Goal: Information Seeking & Learning: Understand process/instructions

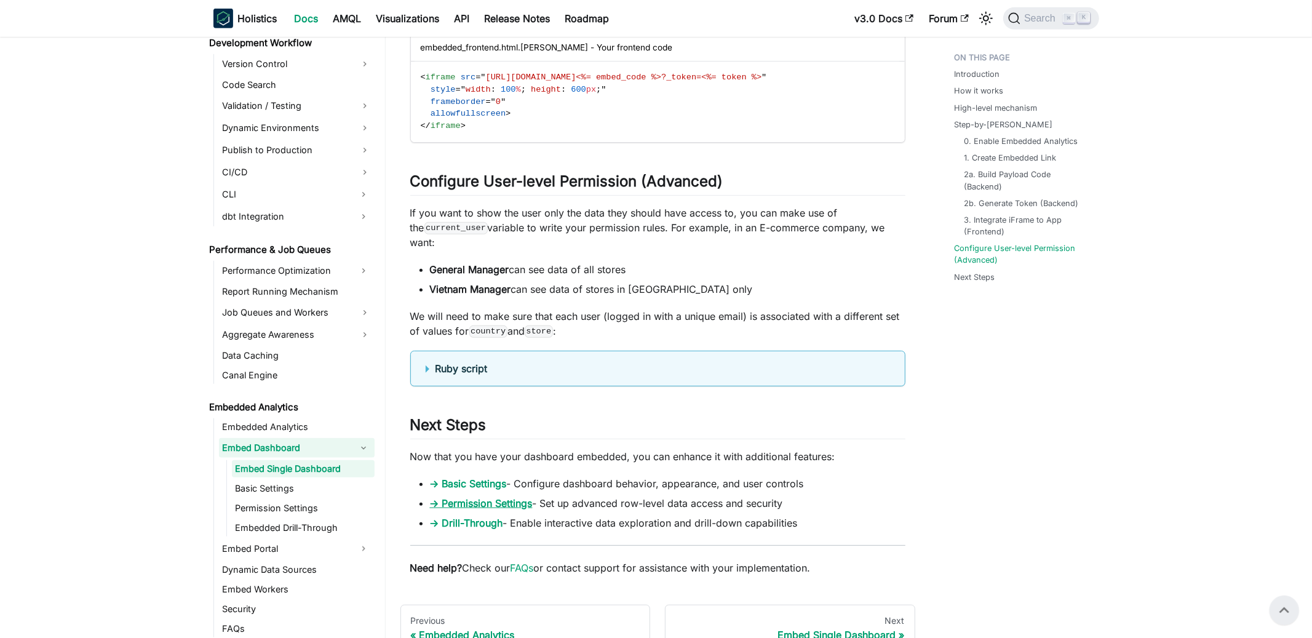
scroll to position [4558, 0]
click at [442, 369] on b "Ruby script" at bounding box center [461, 371] width 52 height 12
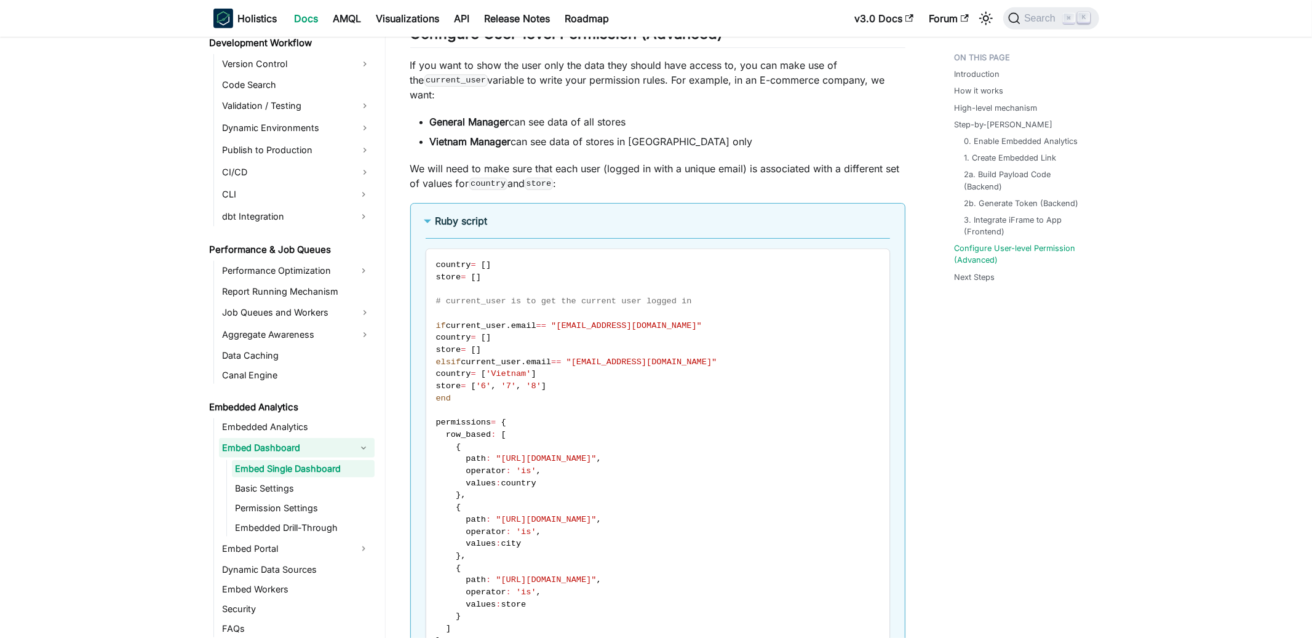
scroll to position [942, 0]
click at [315, 487] on link "Basic Settings" at bounding box center [303, 488] width 143 height 17
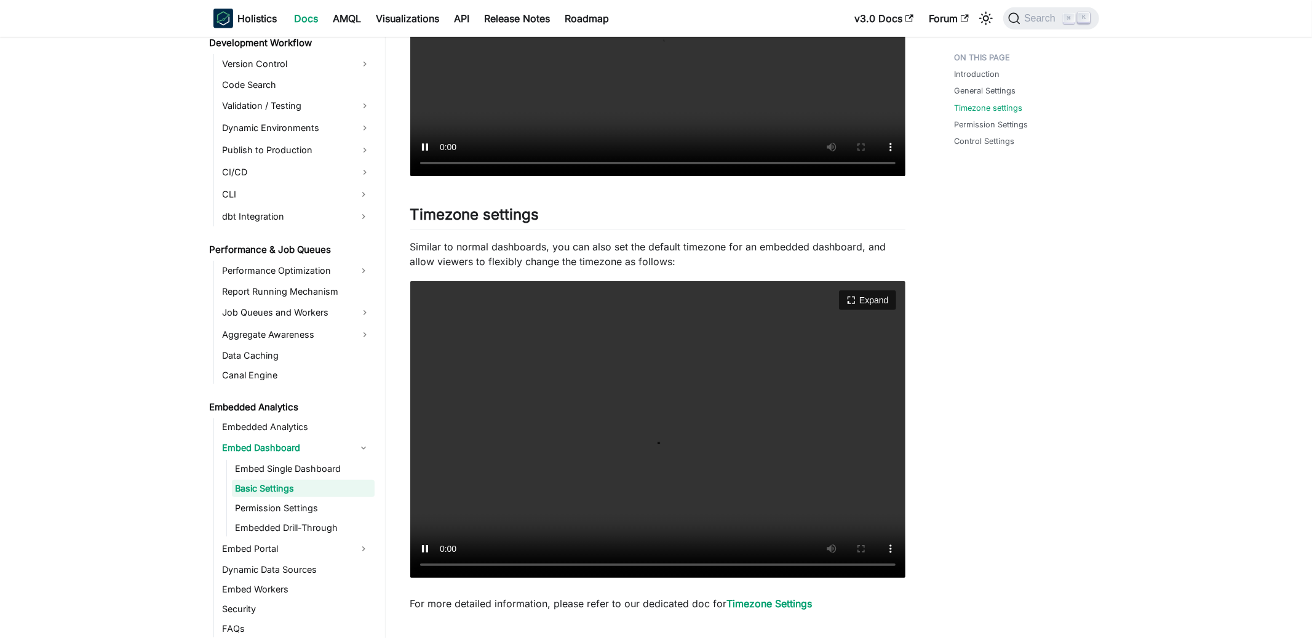
scroll to position [519, 0]
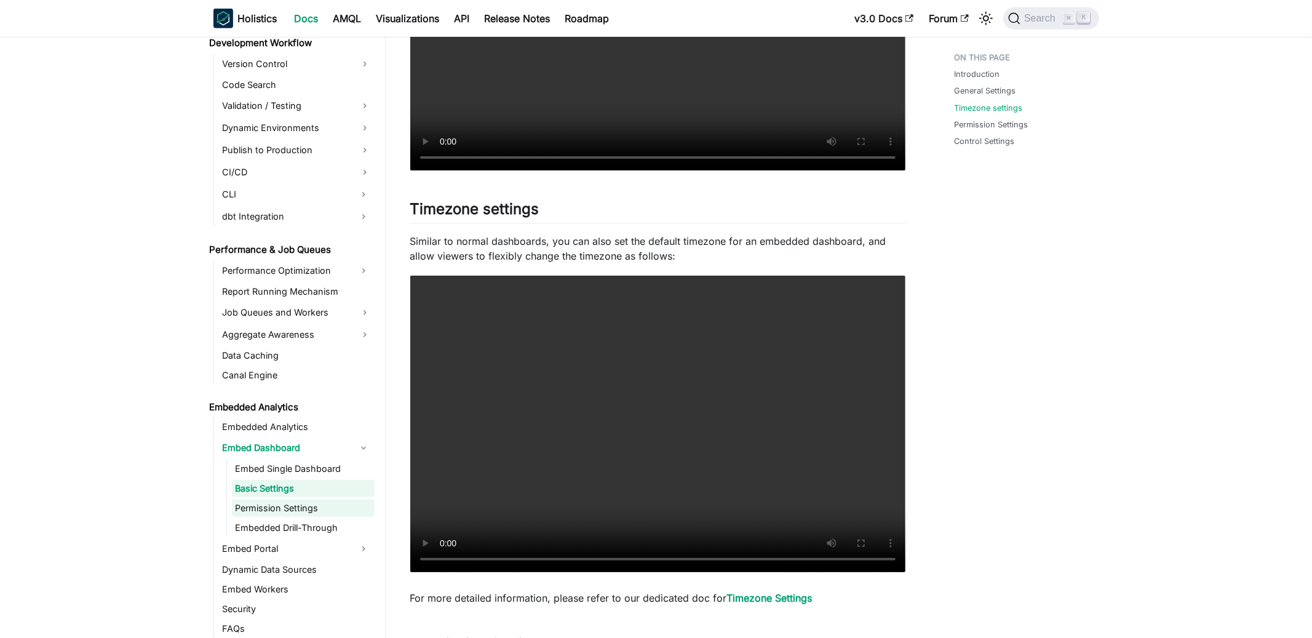
click at [304, 509] on link "Permission Settings" at bounding box center [303, 507] width 143 height 17
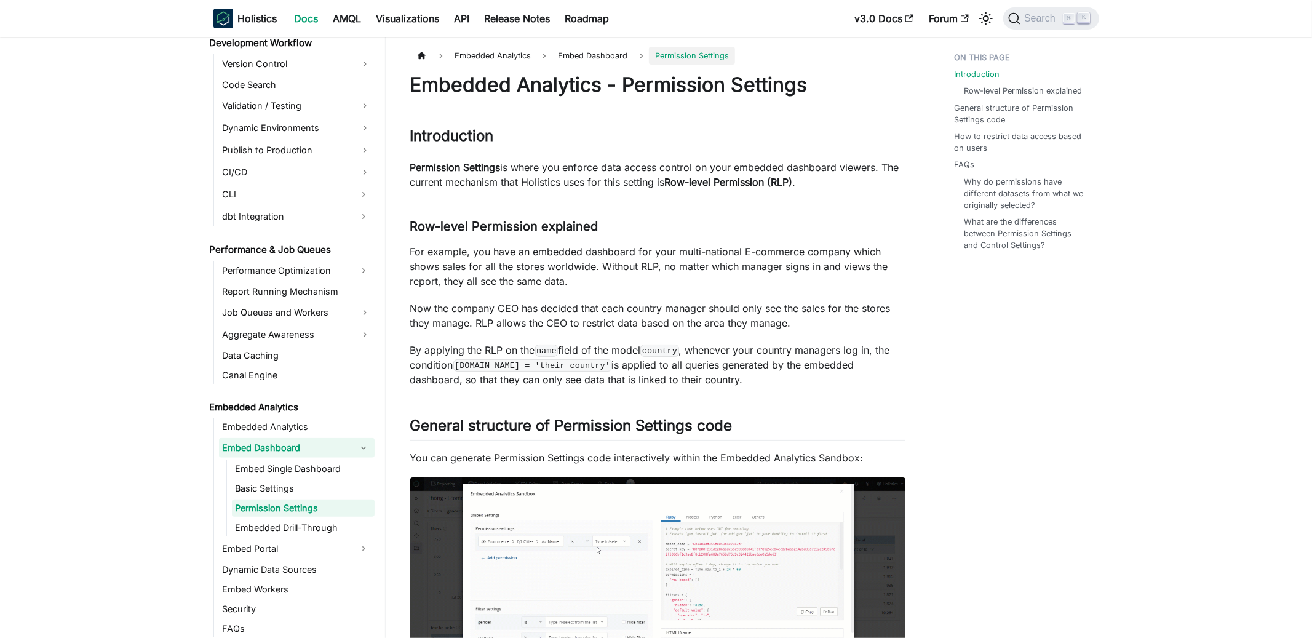
click at [264, 454] on link "Embed Dashboard" at bounding box center [285, 448] width 133 height 20
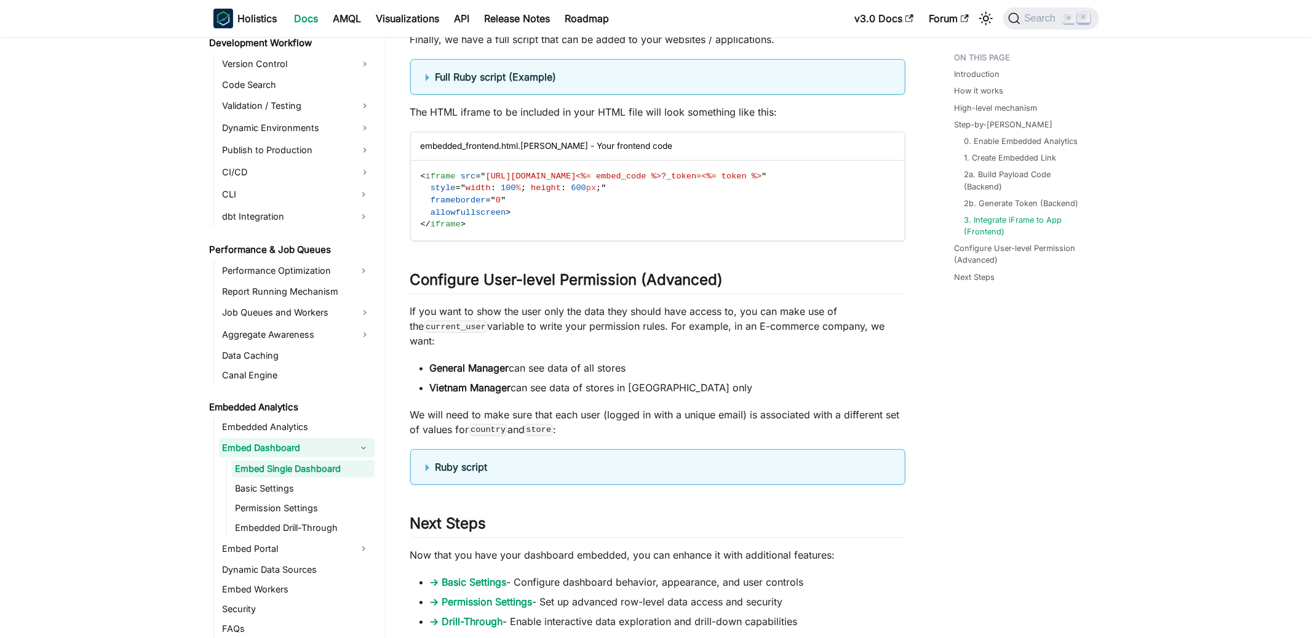
scroll to position [3906, 0]
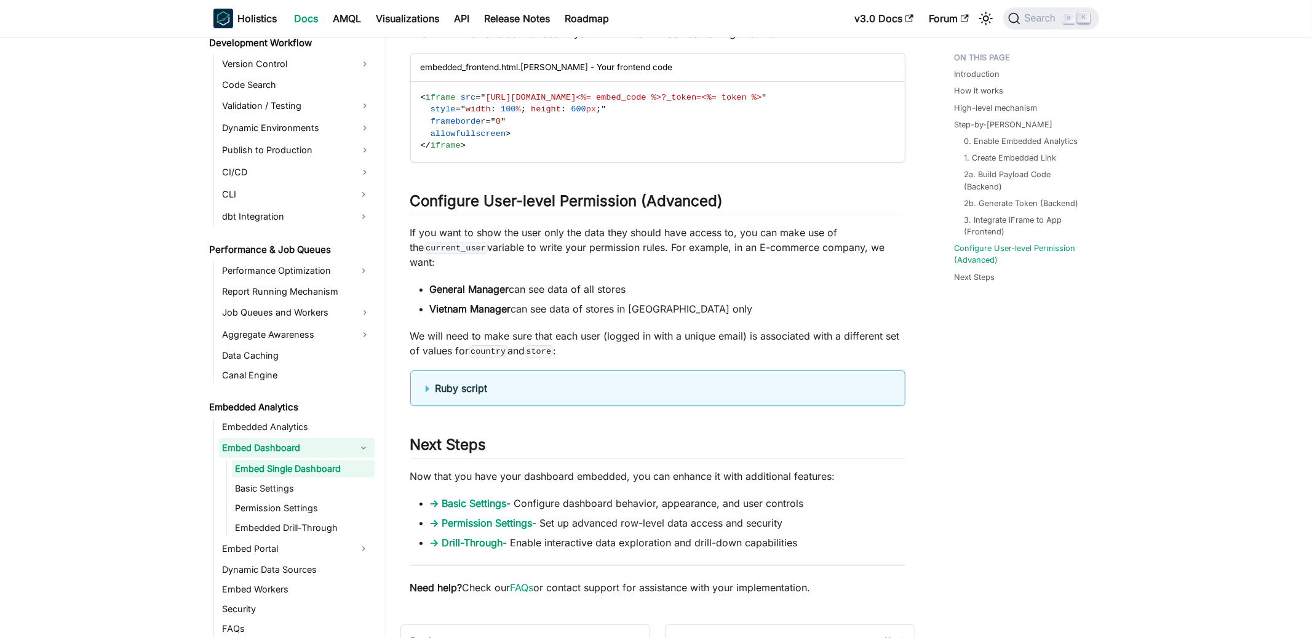
click at [426, 384] on summary "Ruby script" at bounding box center [657, 388] width 464 height 15
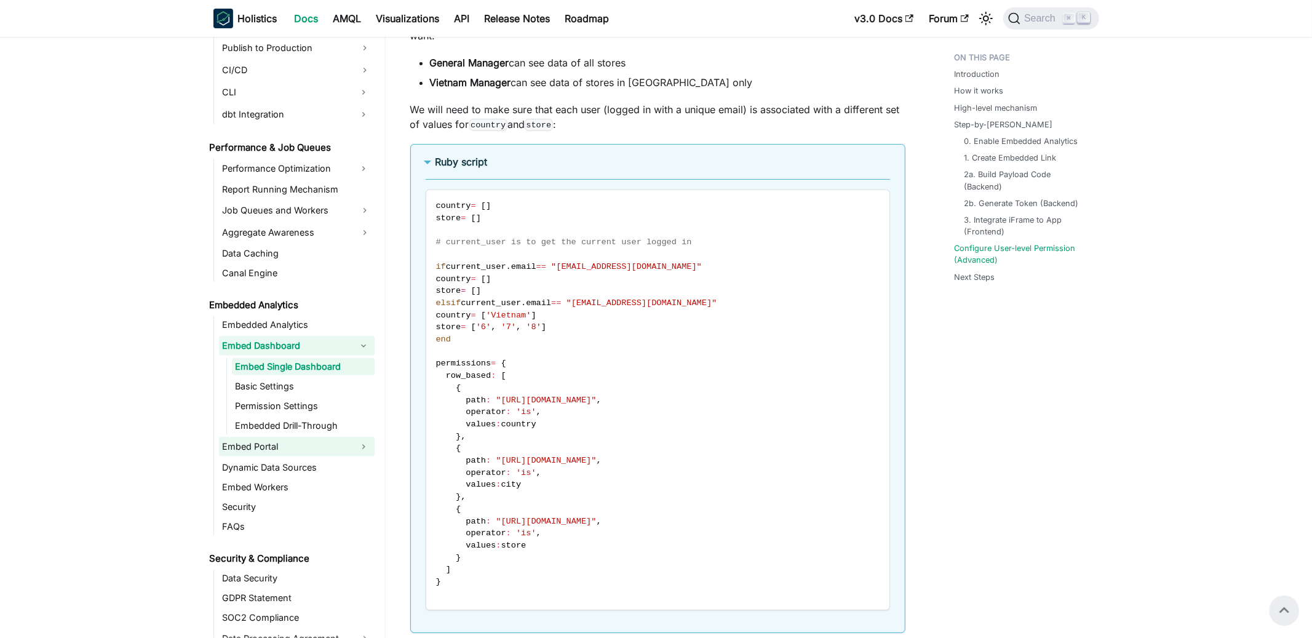
scroll to position [1033, 0]
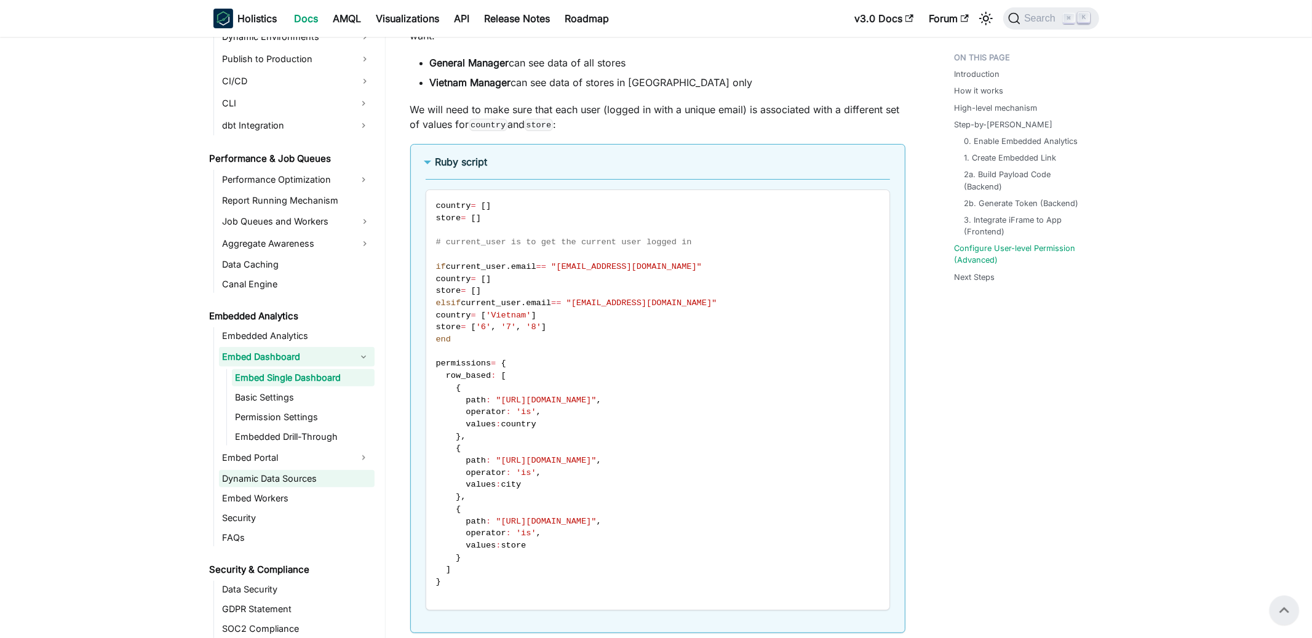
click at [288, 477] on link "Dynamic Data Sources" at bounding box center [297, 478] width 156 height 17
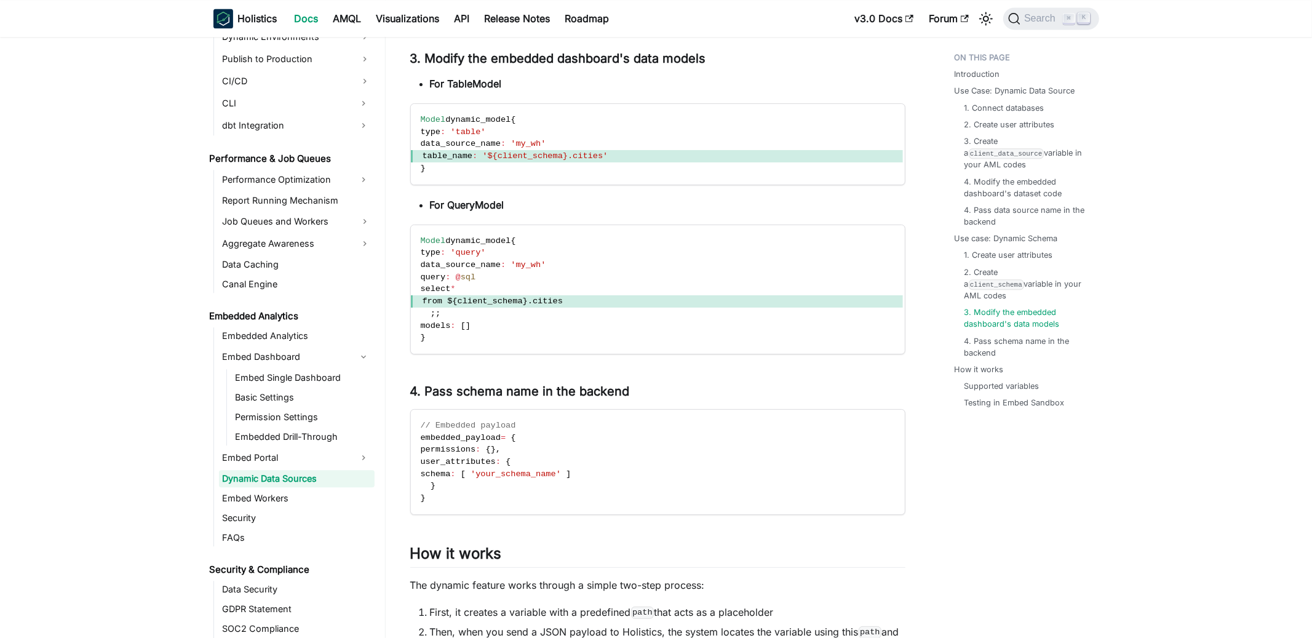
scroll to position [2520, 0]
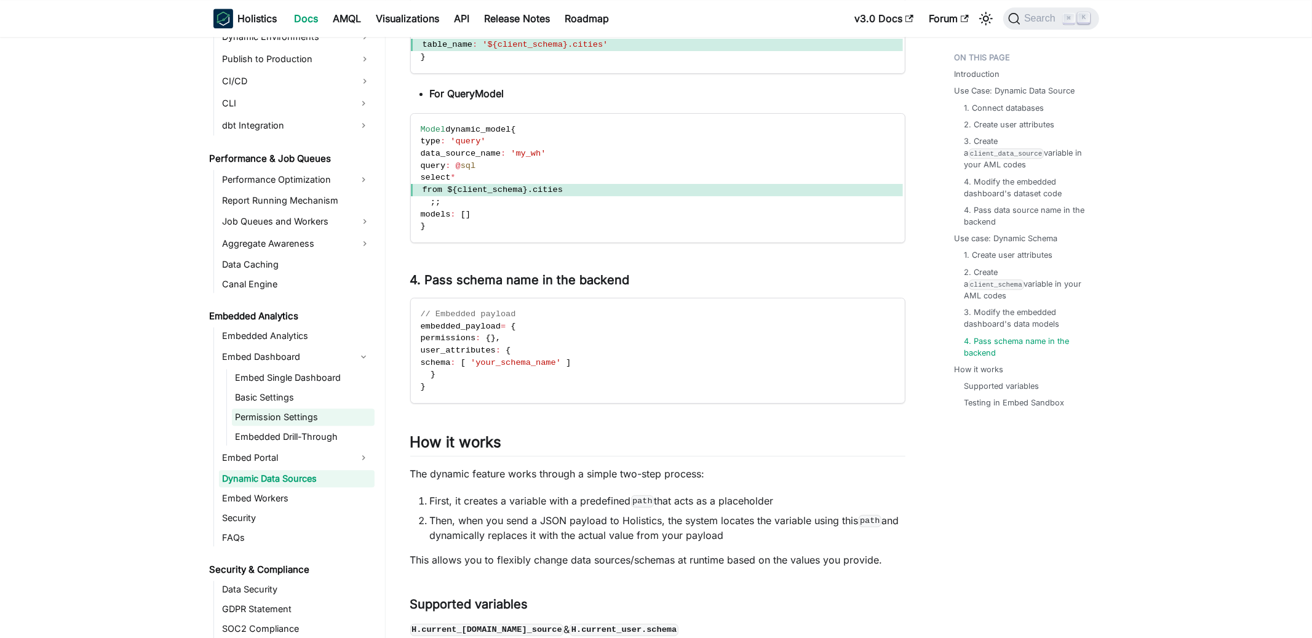
click at [293, 421] on link "Permission Settings" at bounding box center [303, 416] width 143 height 17
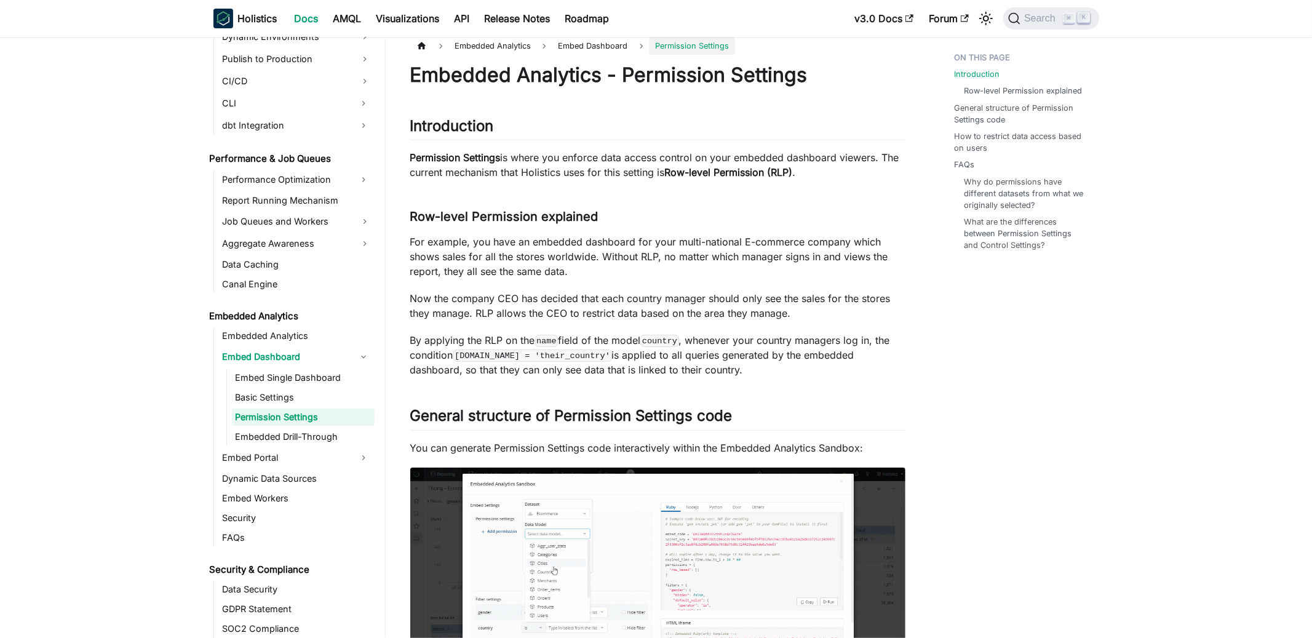
scroll to position [1033, 0]
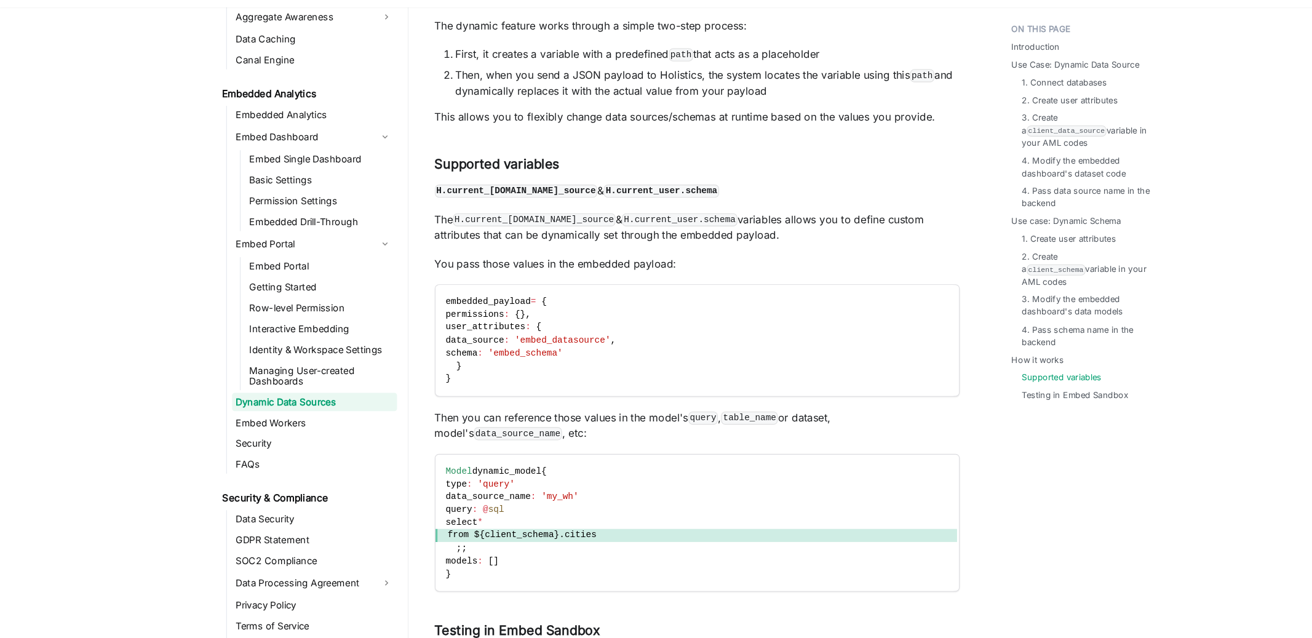
scroll to position [2939, 0]
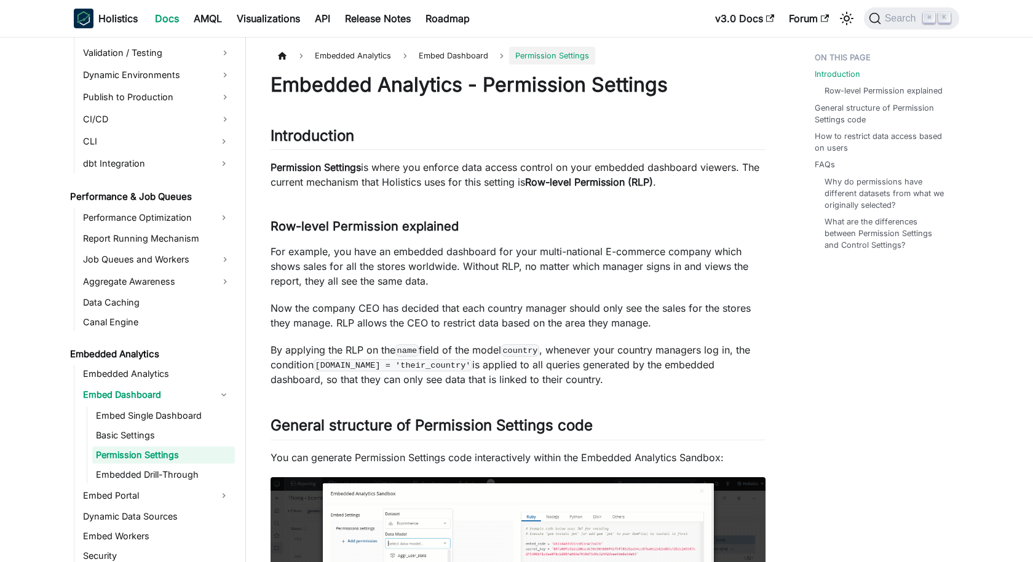
scroll to position [1000, 0]
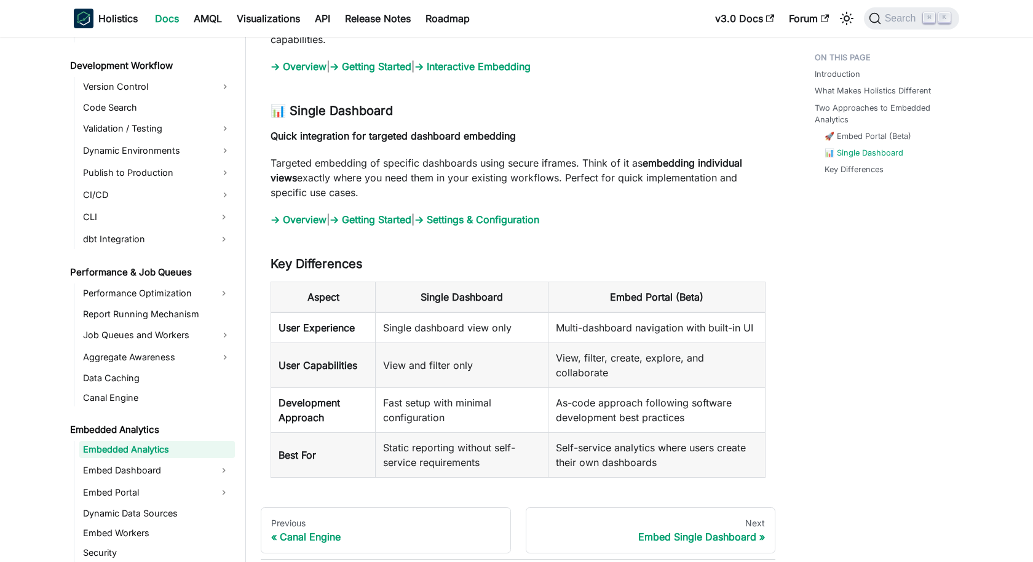
scroll to position [1418, 0]
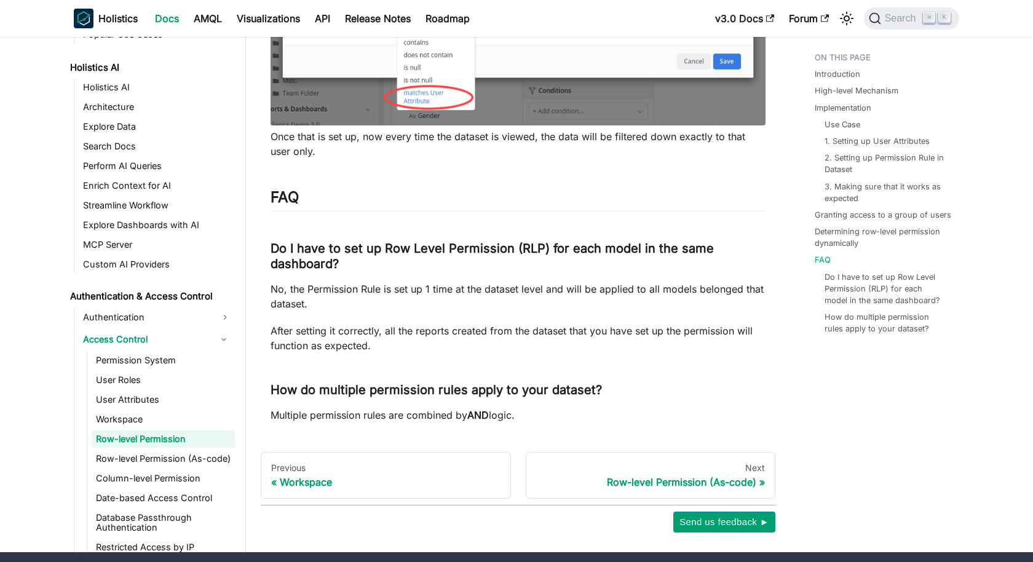
scroll to position [5244, 0]
click at [154, 449] on link "Row-level Permission (As-code)" at bounding box center [163, 457] width 143 height 17
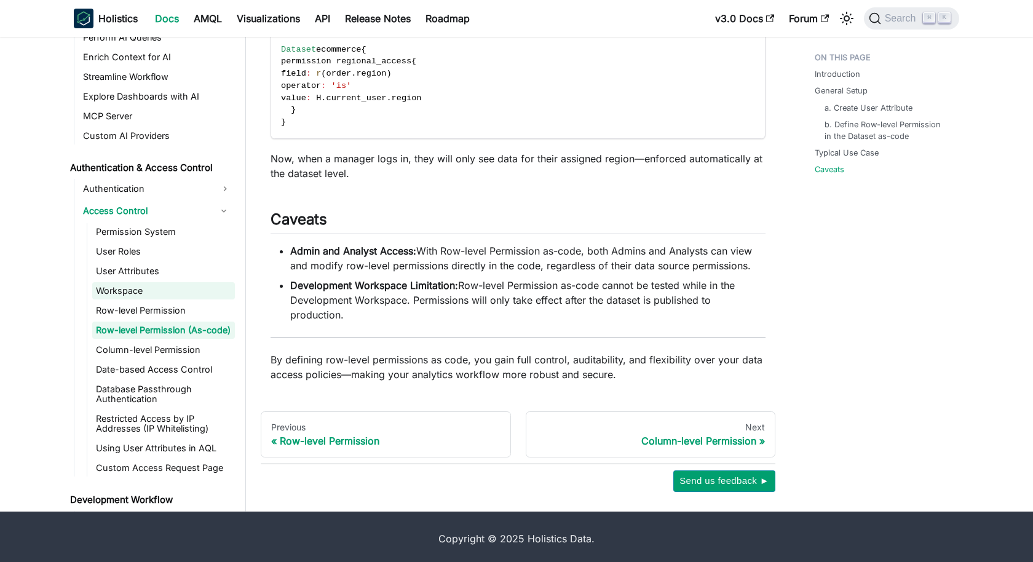
scroll to position [689, 0]
click at [122, 264] on link "User Attributes" at bounding box center [163, 272] width 143 height 17
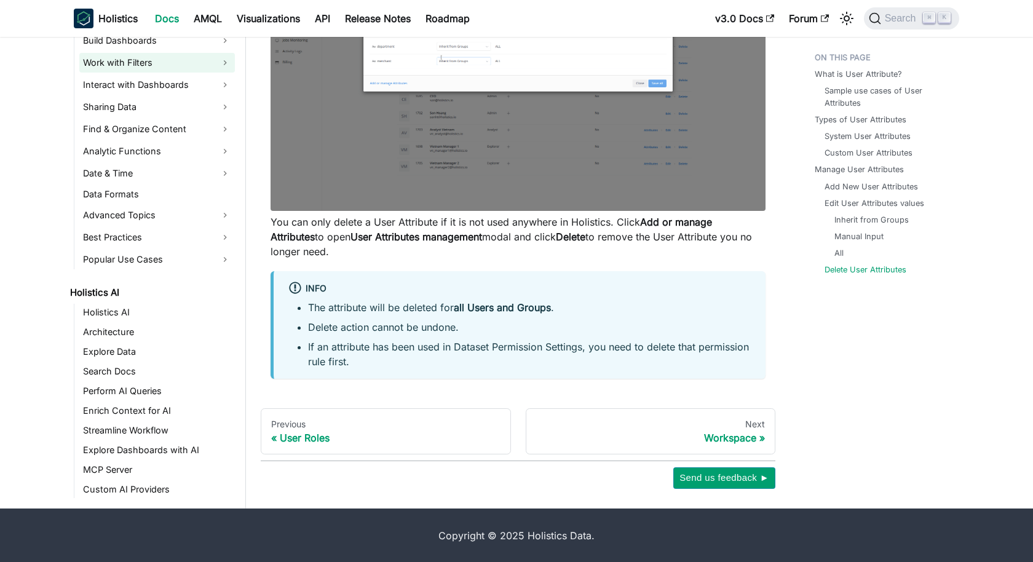
scroll to position [441, 0]
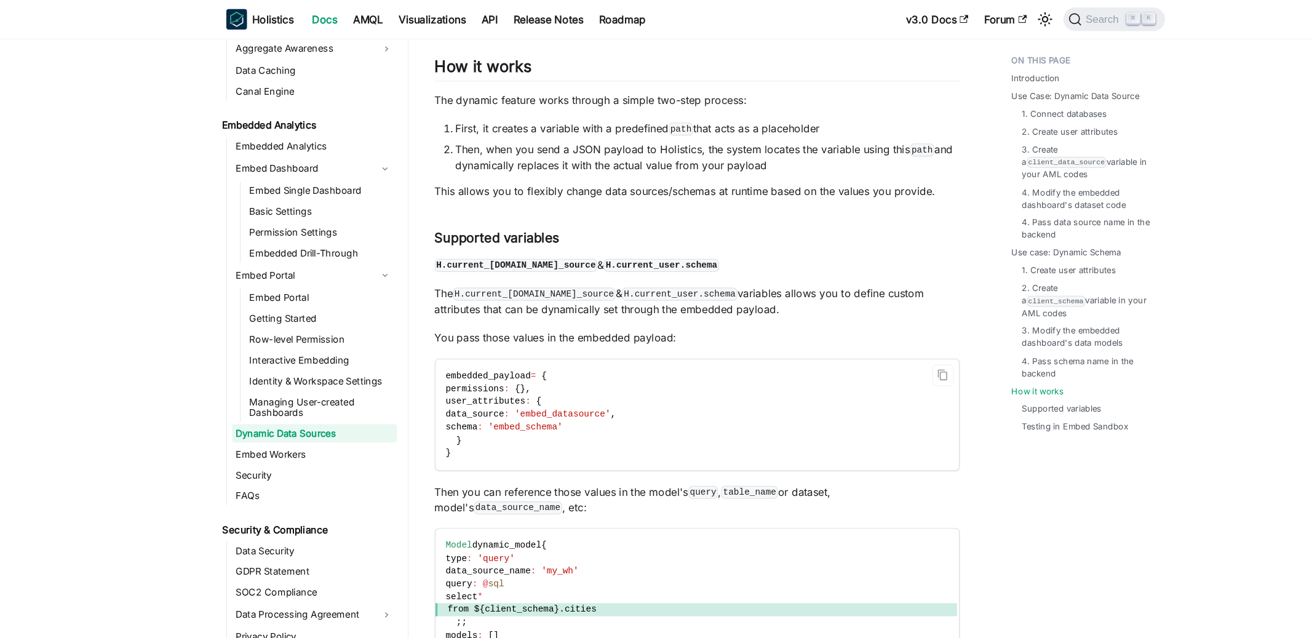
scroll to position [2898, 0]
click at [320, 322] on link "Row-level Permission" at bounding box center [303, 320] width 143 height 17
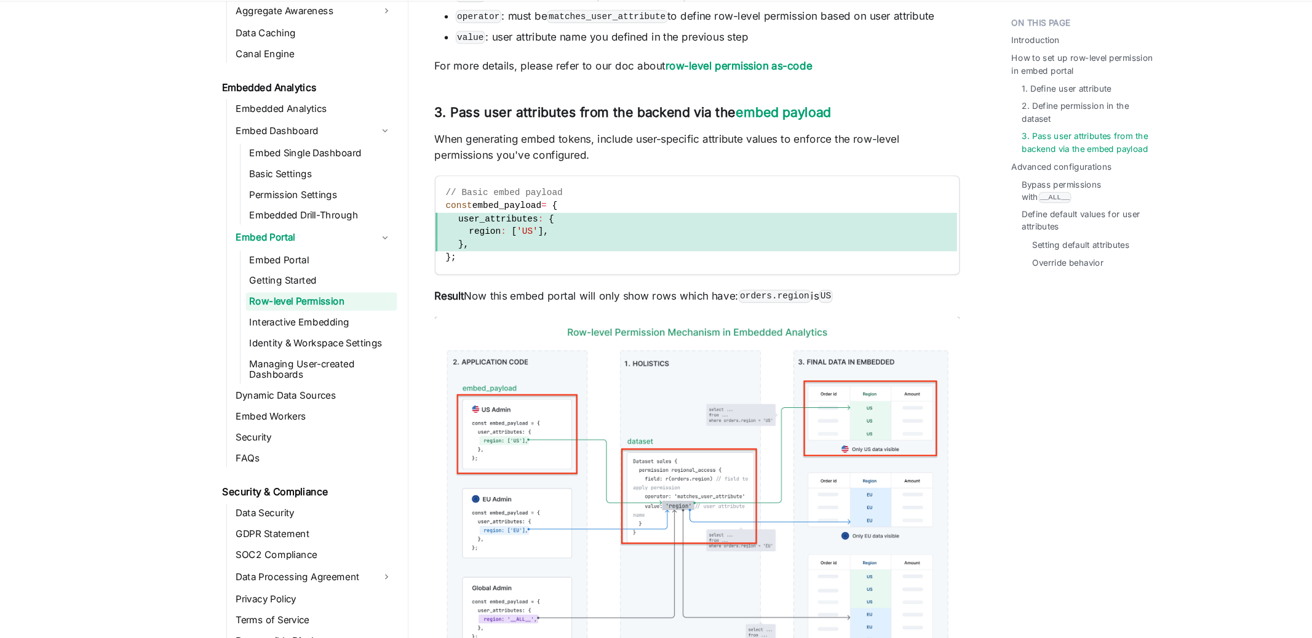
scroll to position [1916, 0]
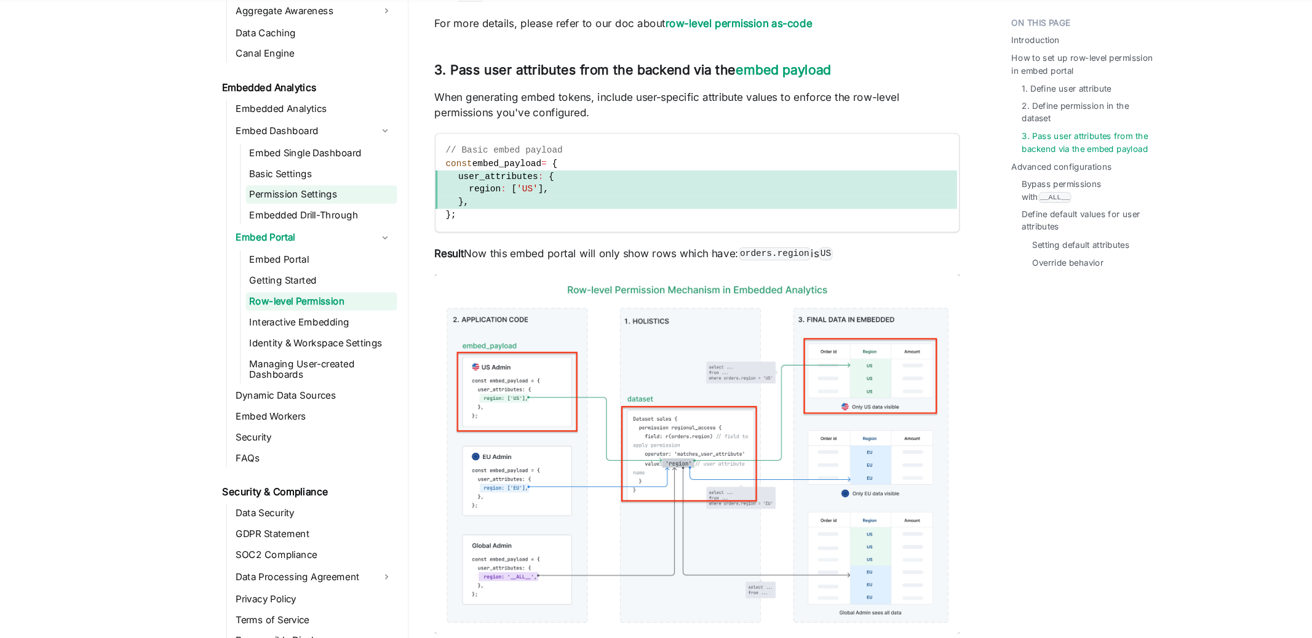
click at [306, 214] on link "Permission Settings" at bounding box center [303, 219] width 143 height 17
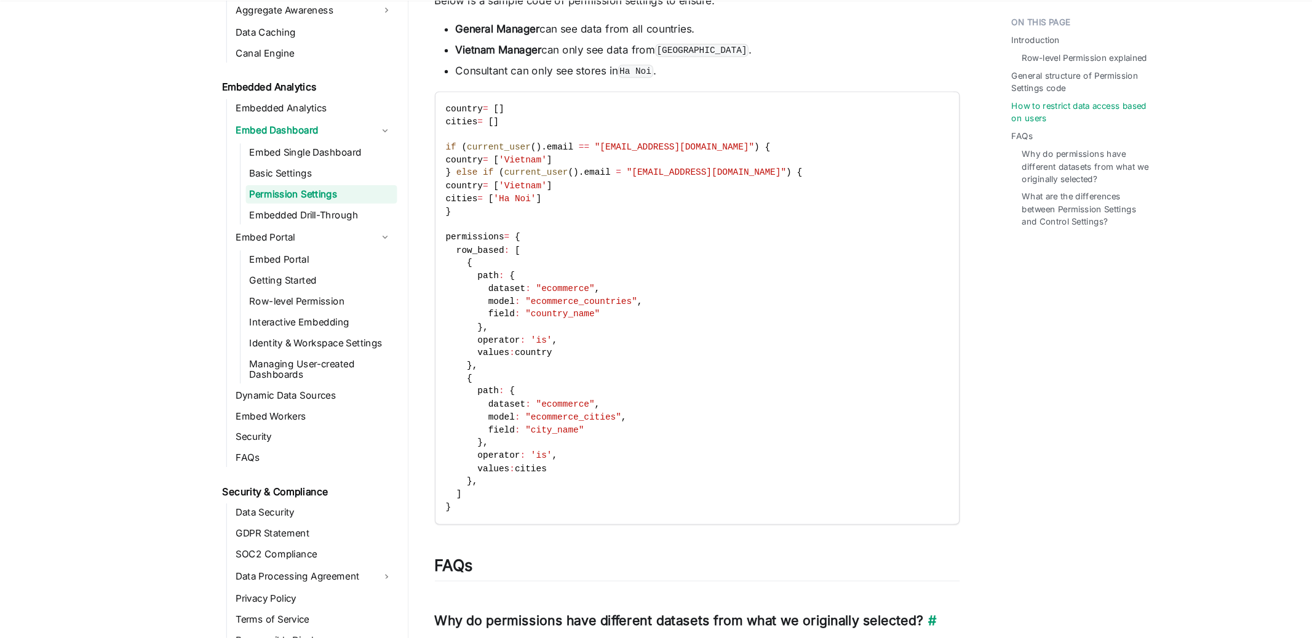
scroll to position [1292, 0]
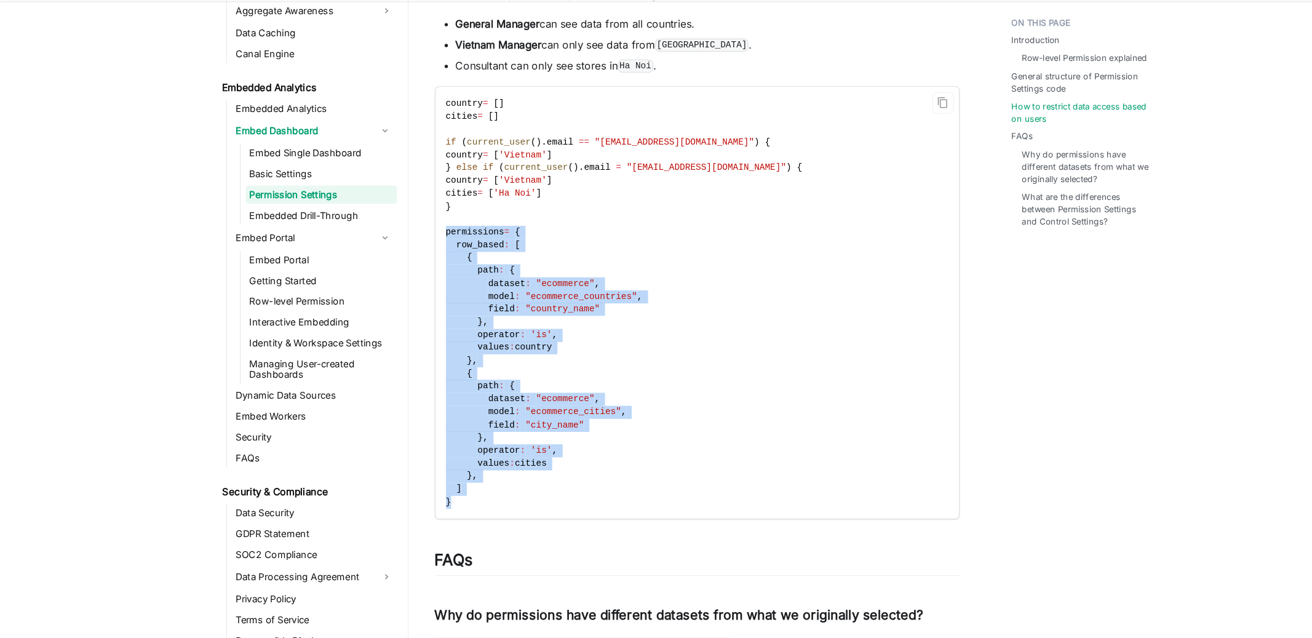
drag, startPoint x: 421, startPoint y: 254, endPoint x: 481, endPoint y: 511, distance: 263.8
click at [481, 511] on code "country = [ ] cities = [ ] if ( current_user ( ) . email == "vn_manager@ecommer…" at bounding box center [657, 322] width 492 height 408
copy code "permissions = { row_based : [ { path : { dataset : "ecommerce" , model : "ecomm…"
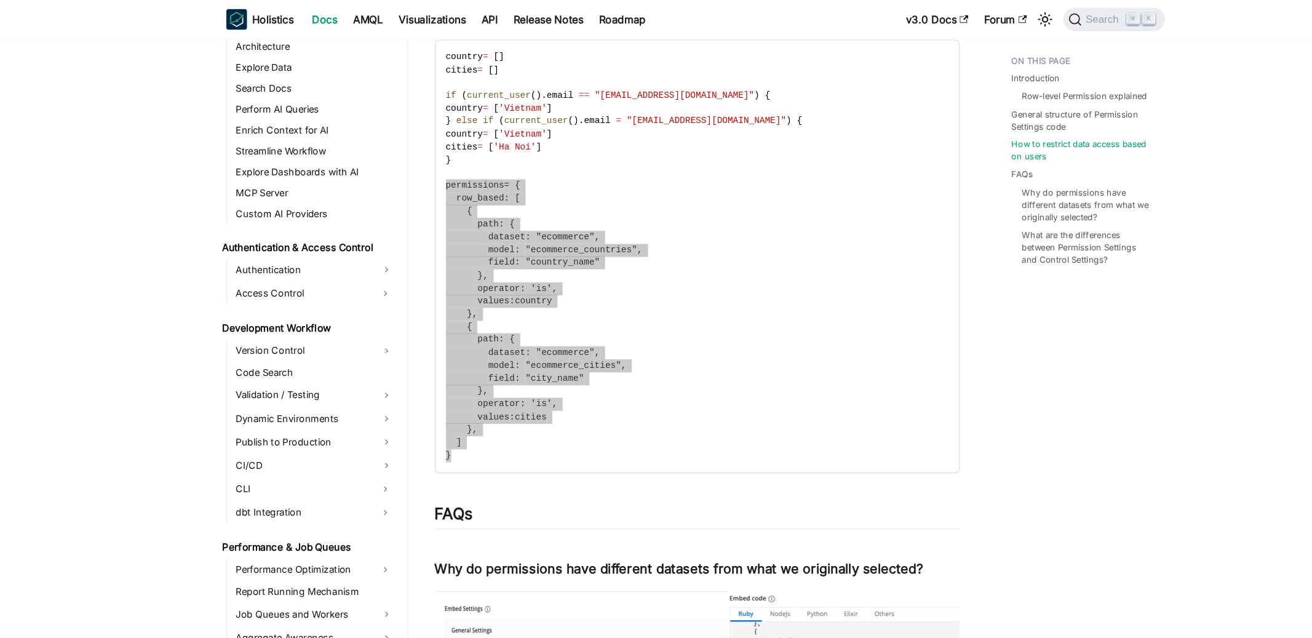
scroll to position [673, 0]
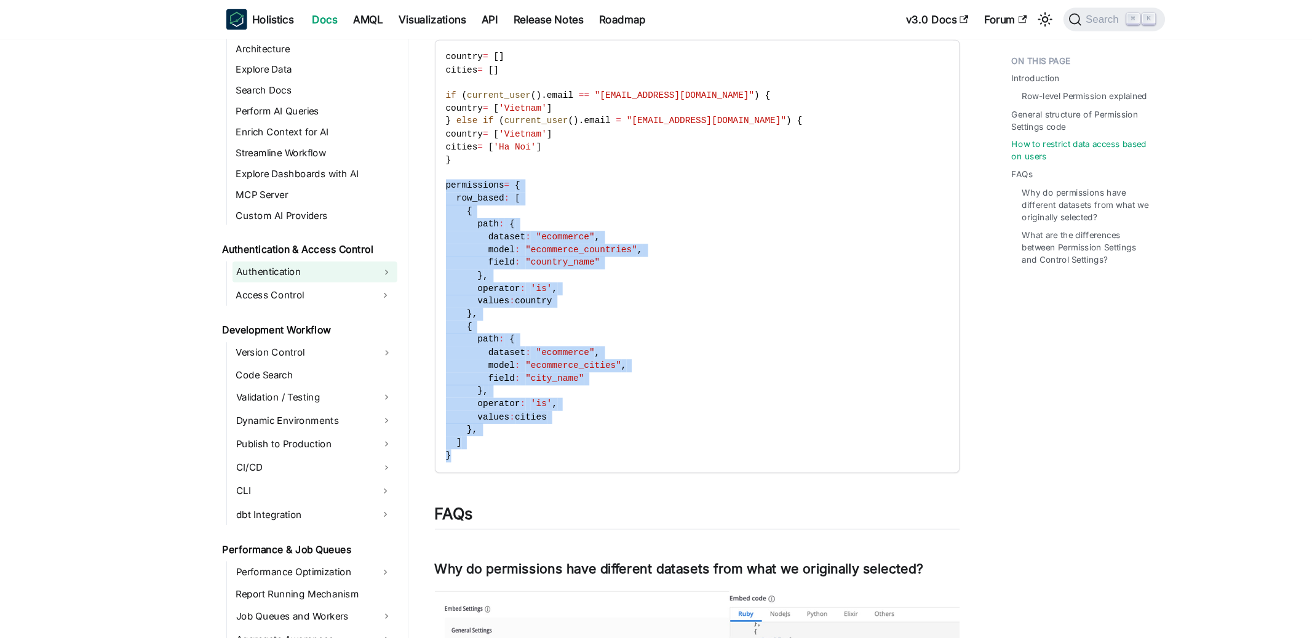
click at [285, 252] on link "Authentication" at bounding box center [297, 257] width 156 height 20
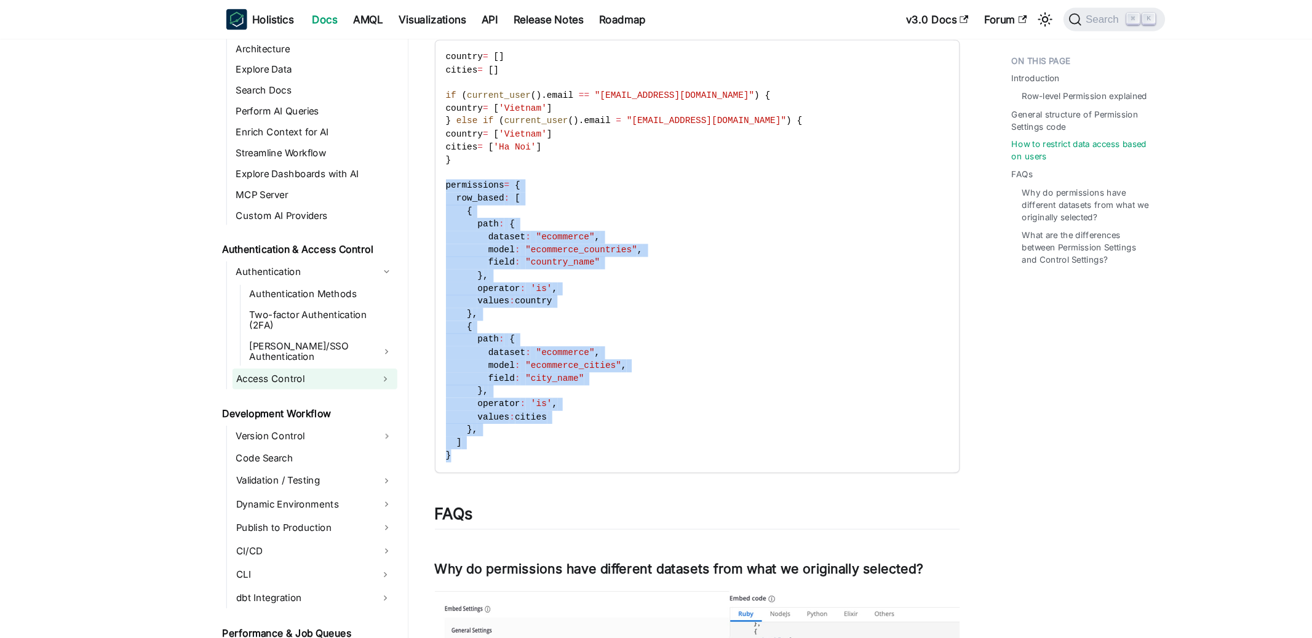
click at [277, 347] on link "Access Control" at bounding box center [285, 357] width 133 height 20
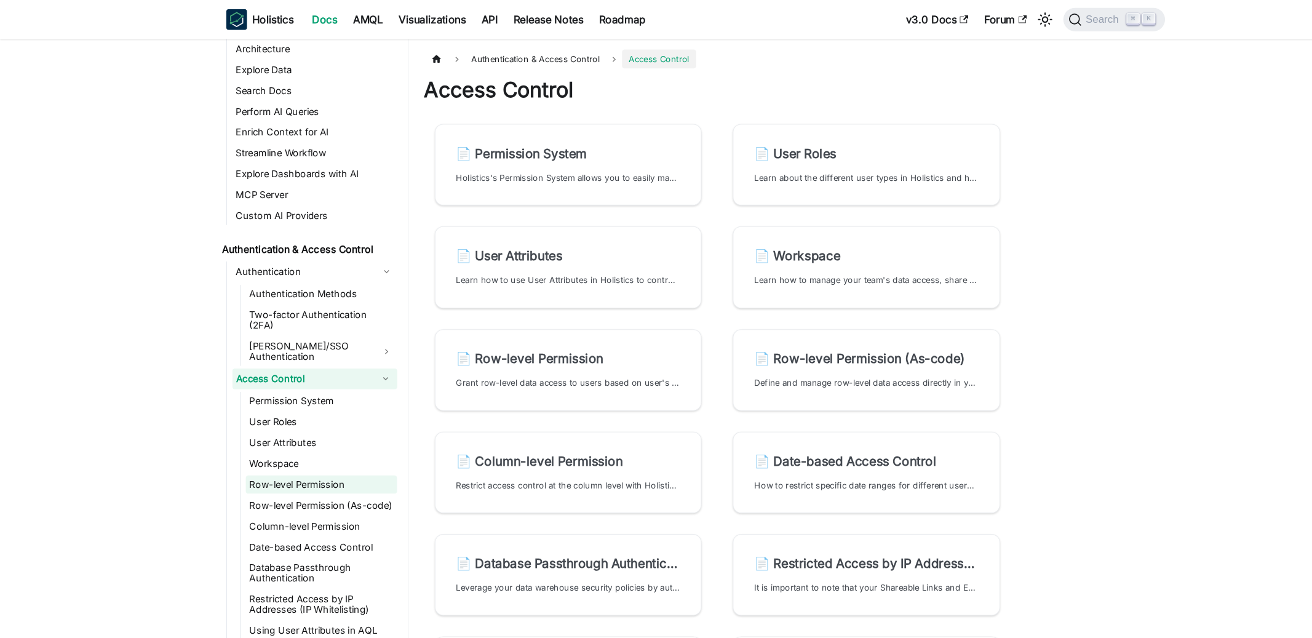
click at [287, 448] on link "Row-level Permission" at bounding box center [303, 456] width 143 height 17
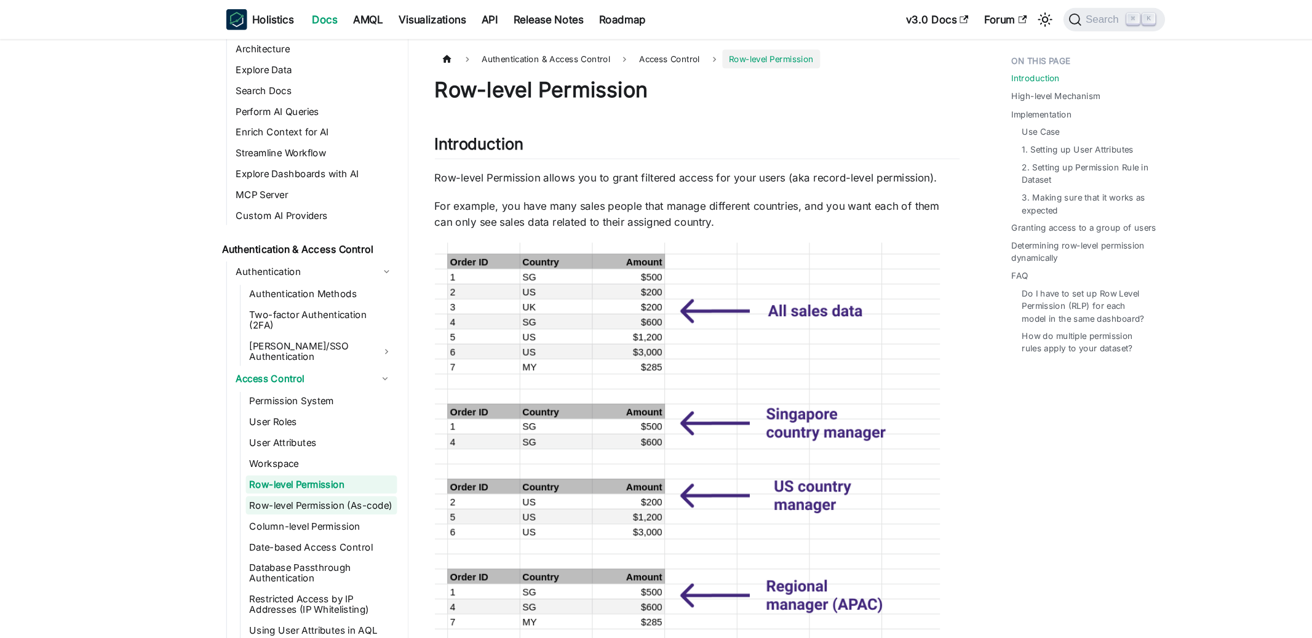
click at [330, 468] on link "Row-level Permission (As-code)" at bounding box center [303, 476] width 143 height 17
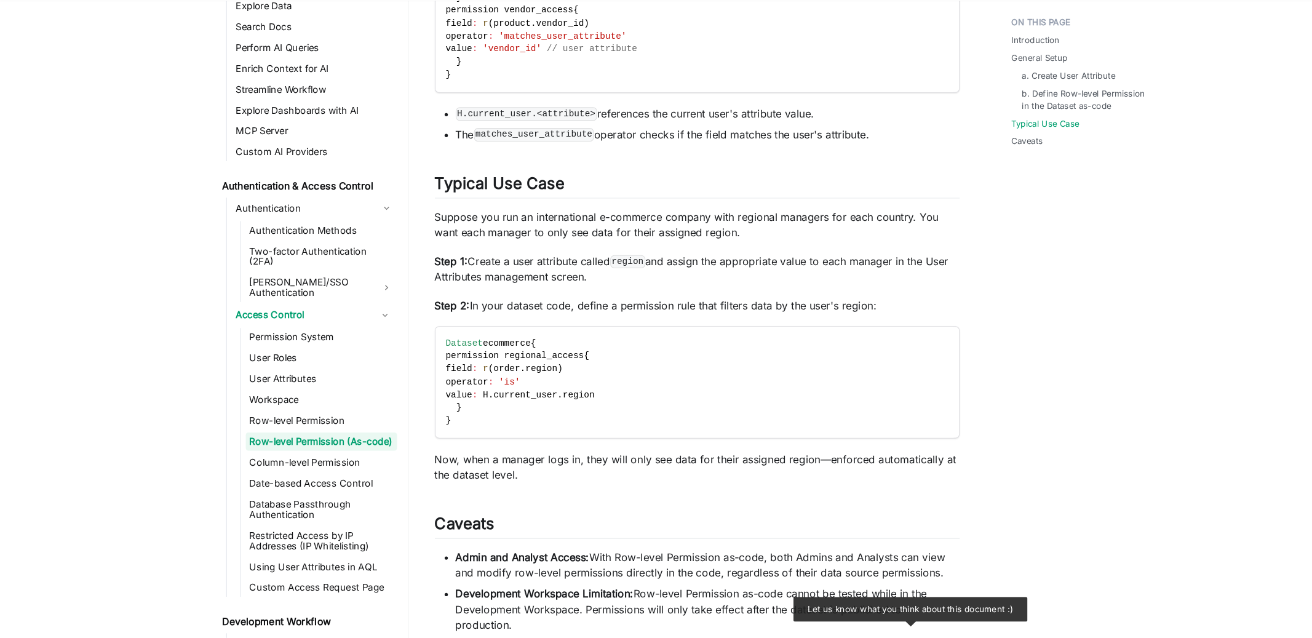
scroll to position [700, 0]
click at [285, 382] on link "User Attributes" at bounding box center [303, 390] width 143 height 17
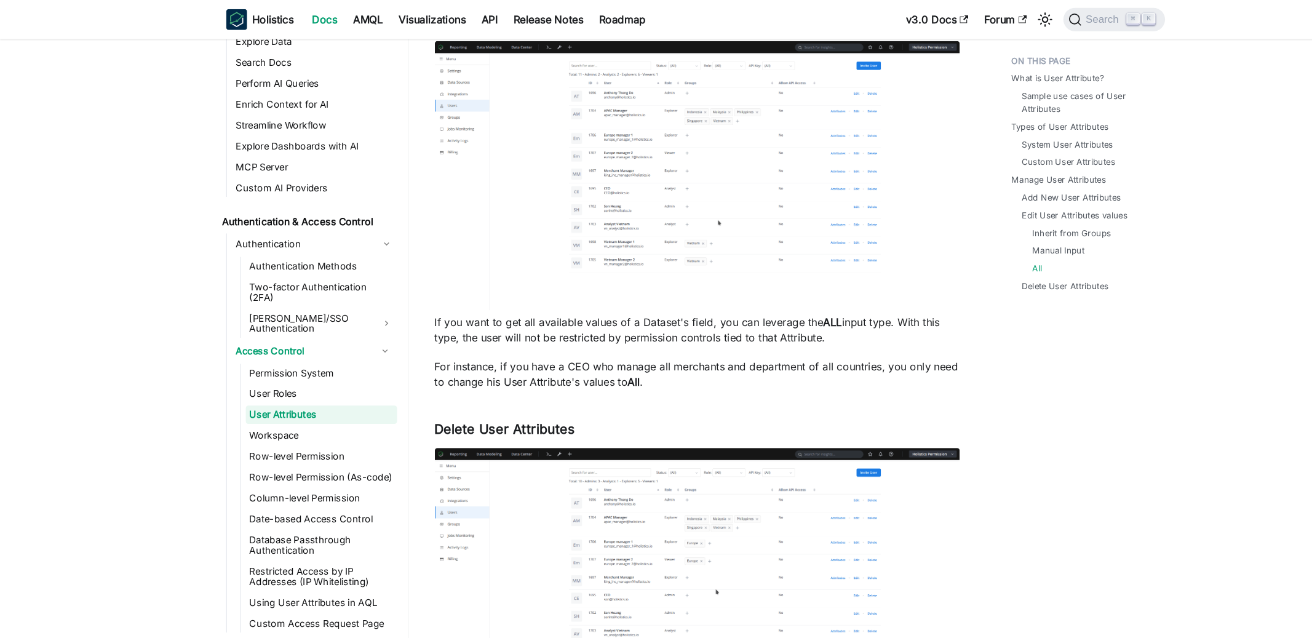
scroll to position [4108, 0]
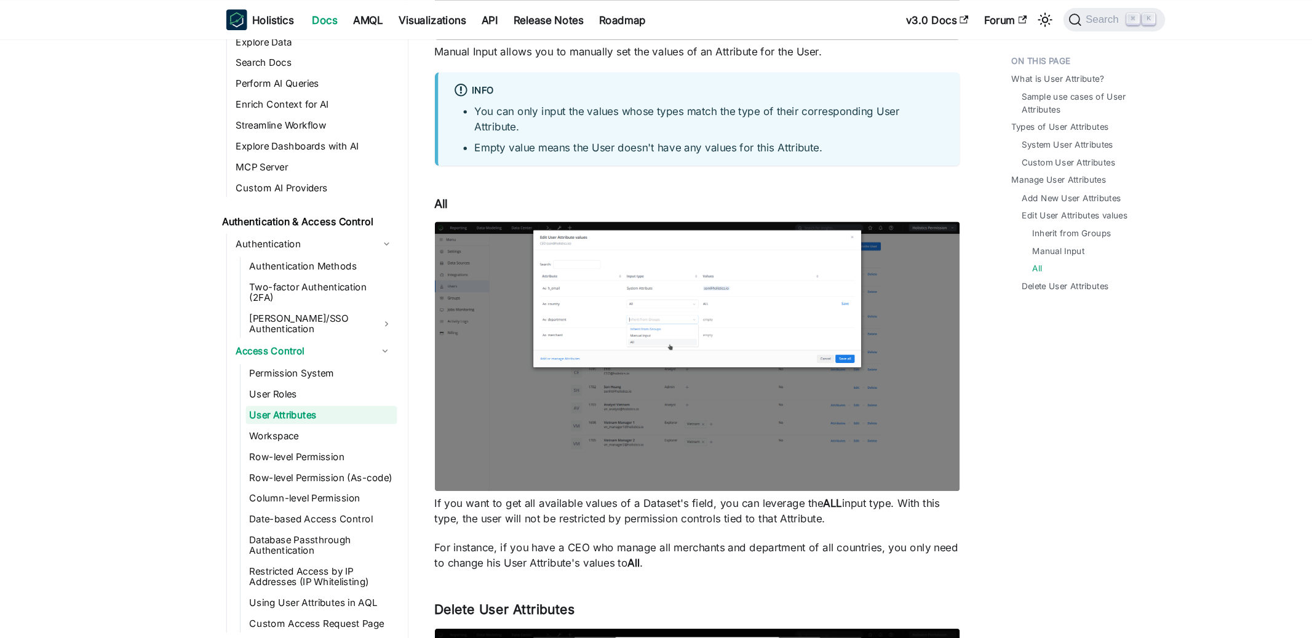
click at [630, 324] on img at bounding box center [657, 336] width 495 height 254
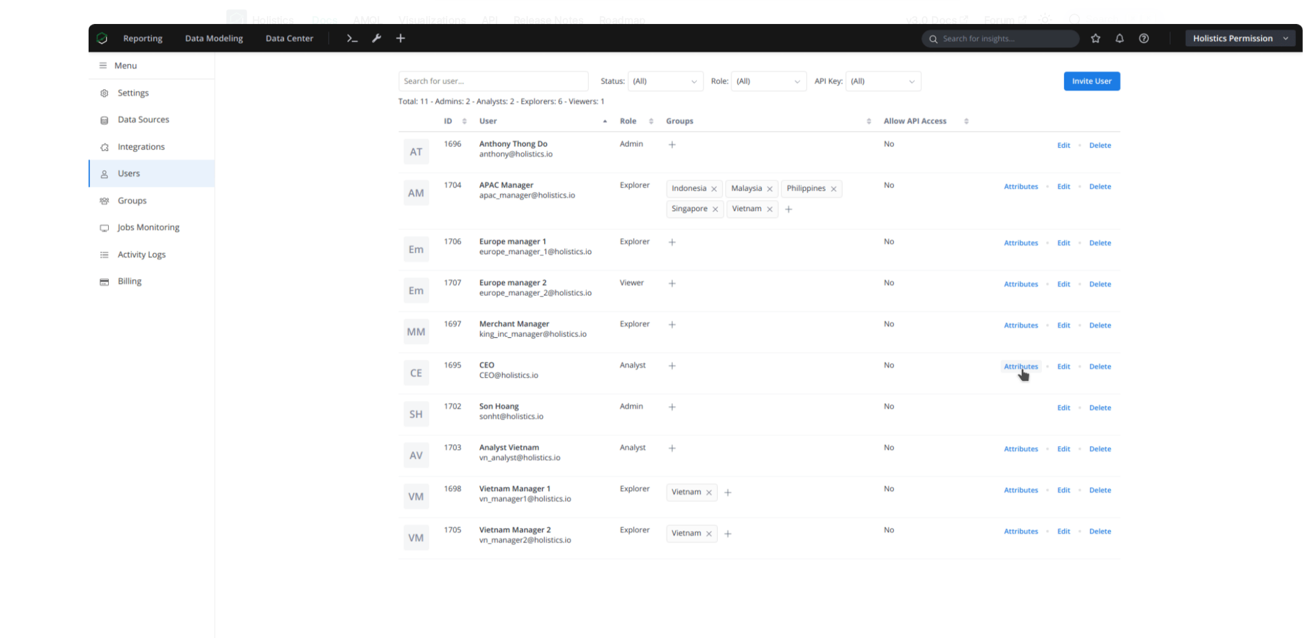
click at [1090, 114] on img at bounding box center [655, 316] width 1145 height 587
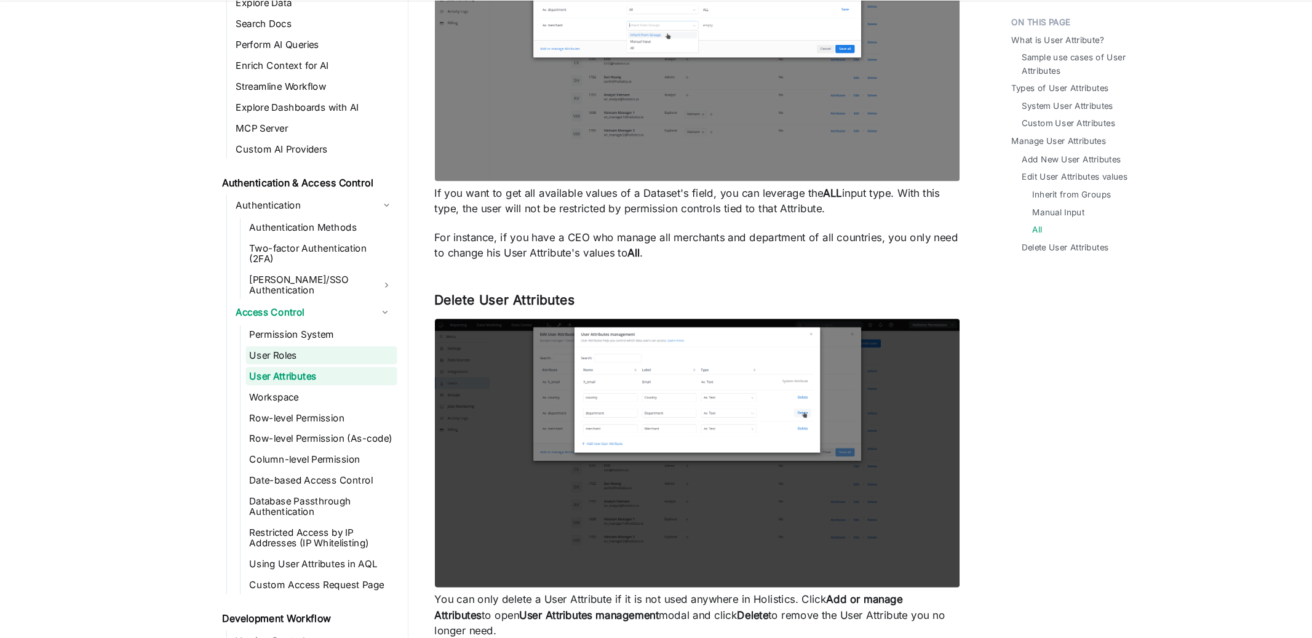
scroll to position [949, 0]
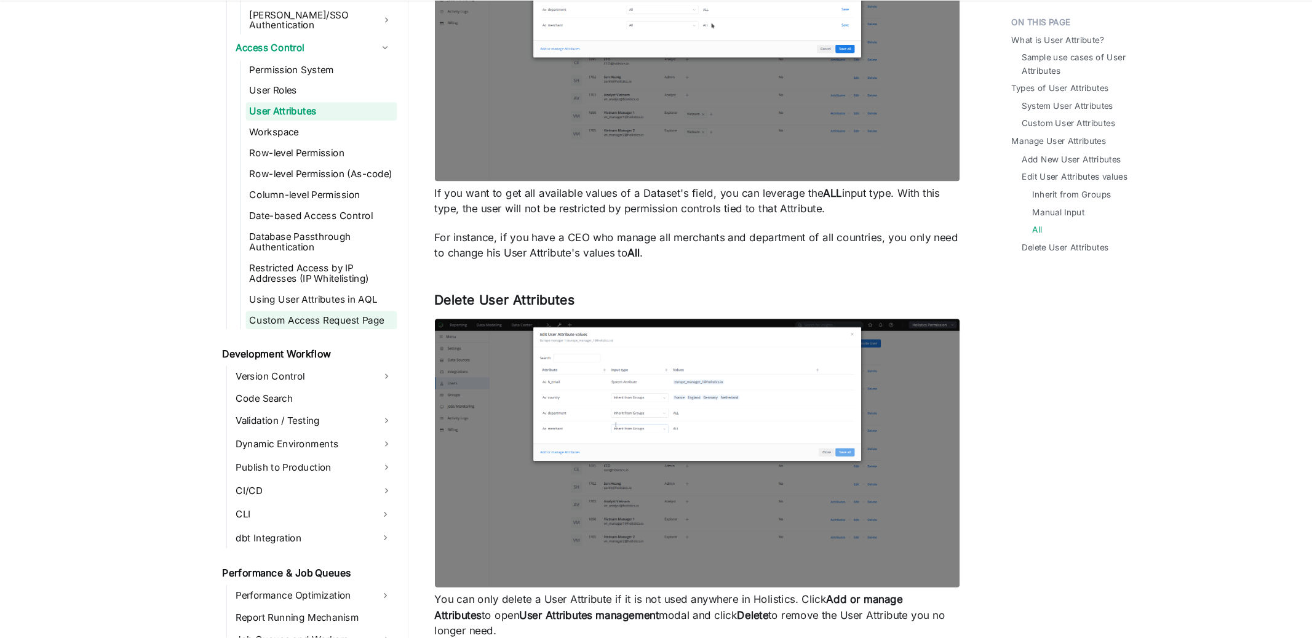
click at [298, 330] on link "Custom Access Request Page" at bounding box center [303, 338] width 143 height 17
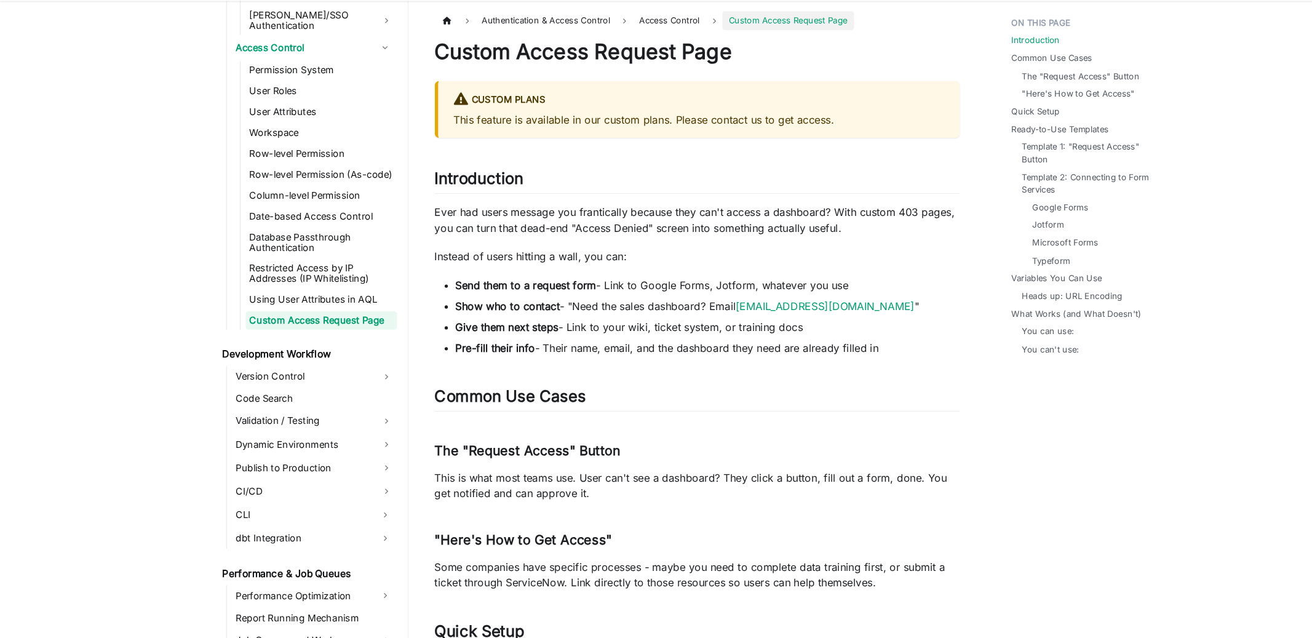
scroll to position [9, 0]
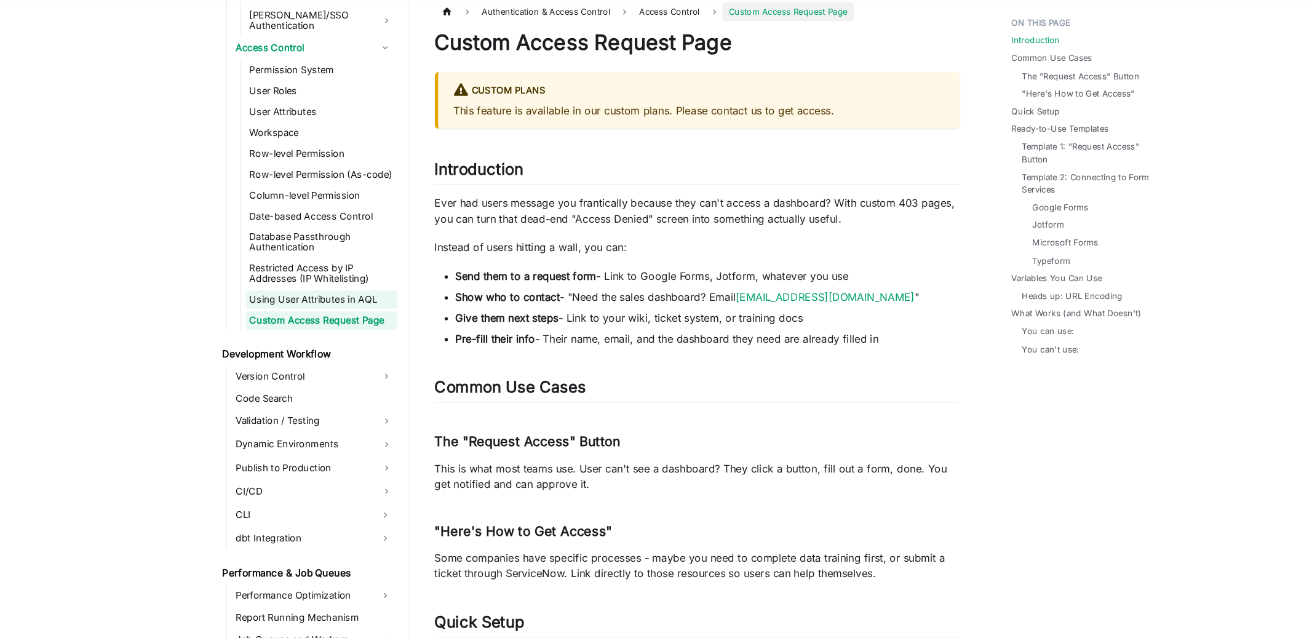
click at [272, 310] on link "Using User Attributes in AQL" at bounding box center [303, 318] width 143 height 17
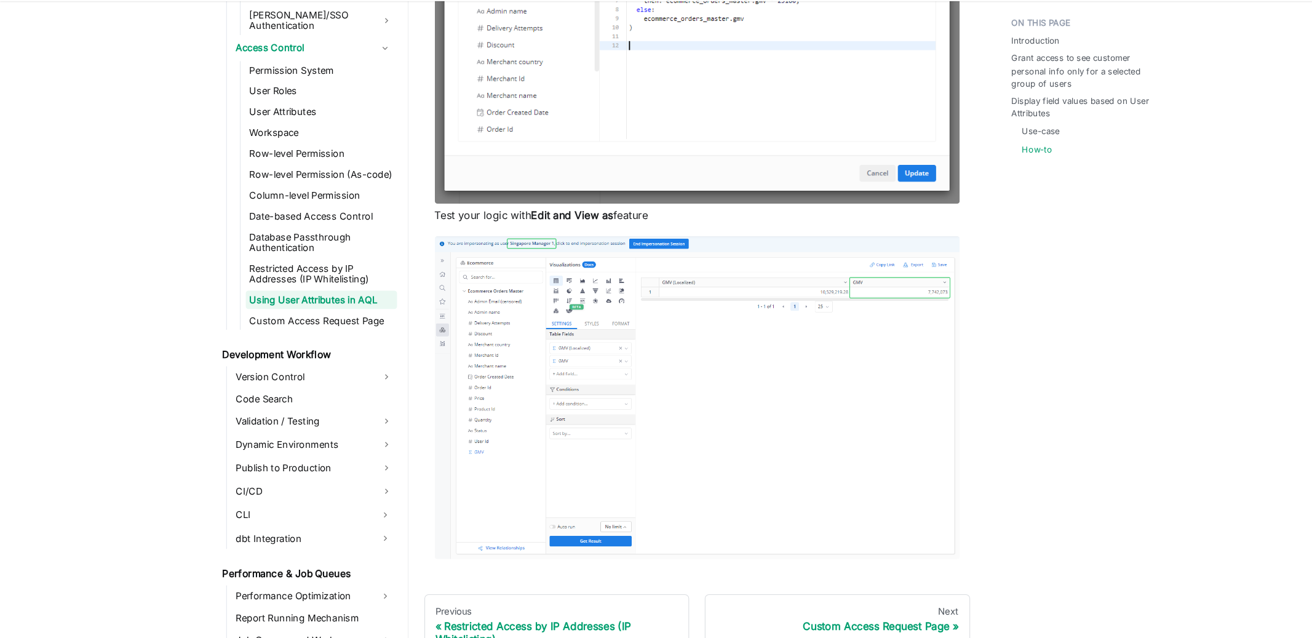
scroll to position [1185, 0]
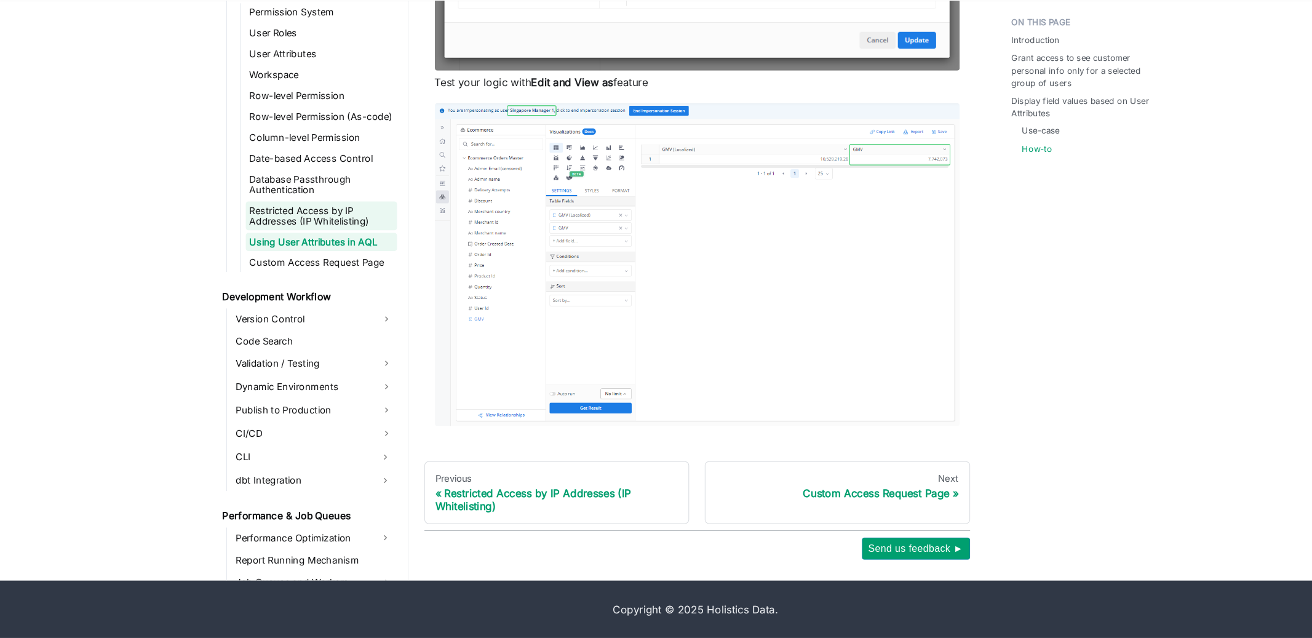
click at [316, 226] on link "Restricted Access by IP Addresses (IP Whitelisting)" at bounding box center [303, 239] width 143 height 27
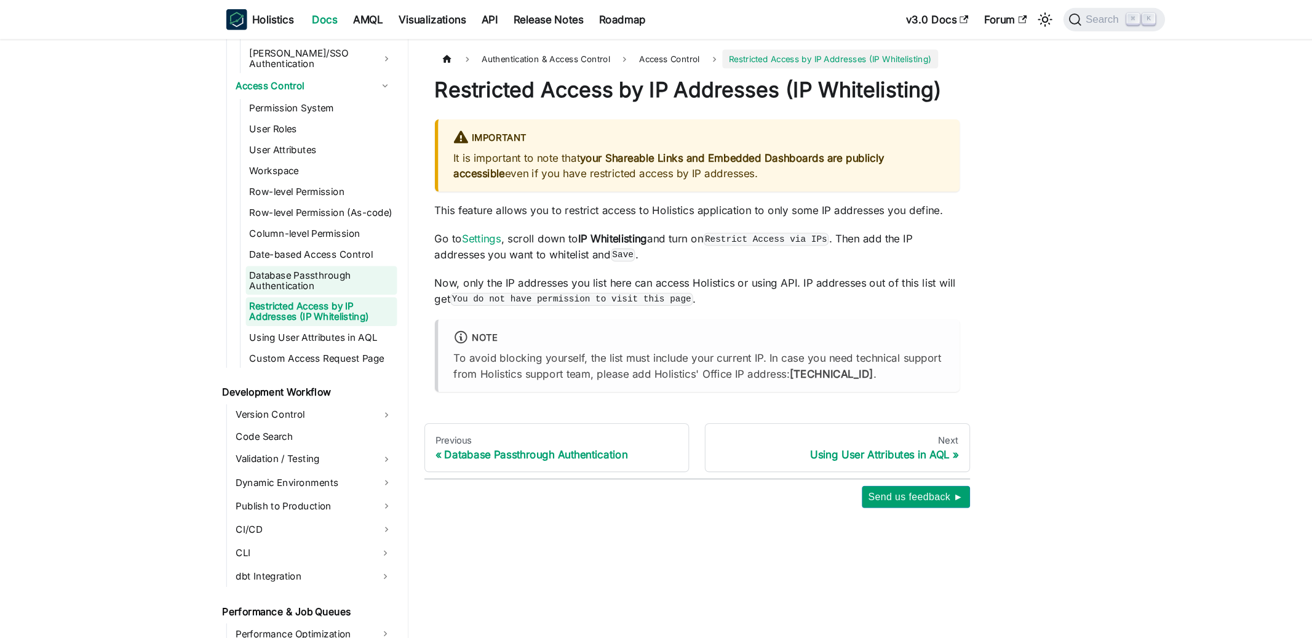
click at [320, 251] on link "Database Passthrough Authentication" at bounding box center [303, 264] width 143 height 27
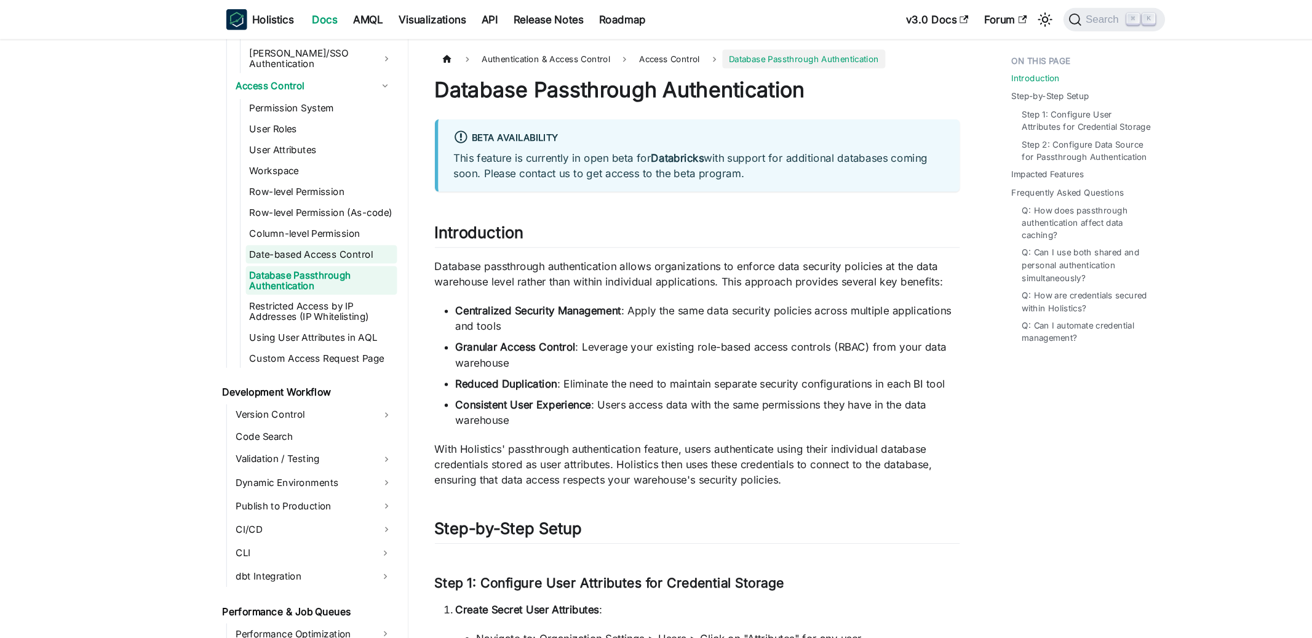
click at [322, 231] on link "Date-based Access Control" at bounding box center [303, 239] width 143 height 17
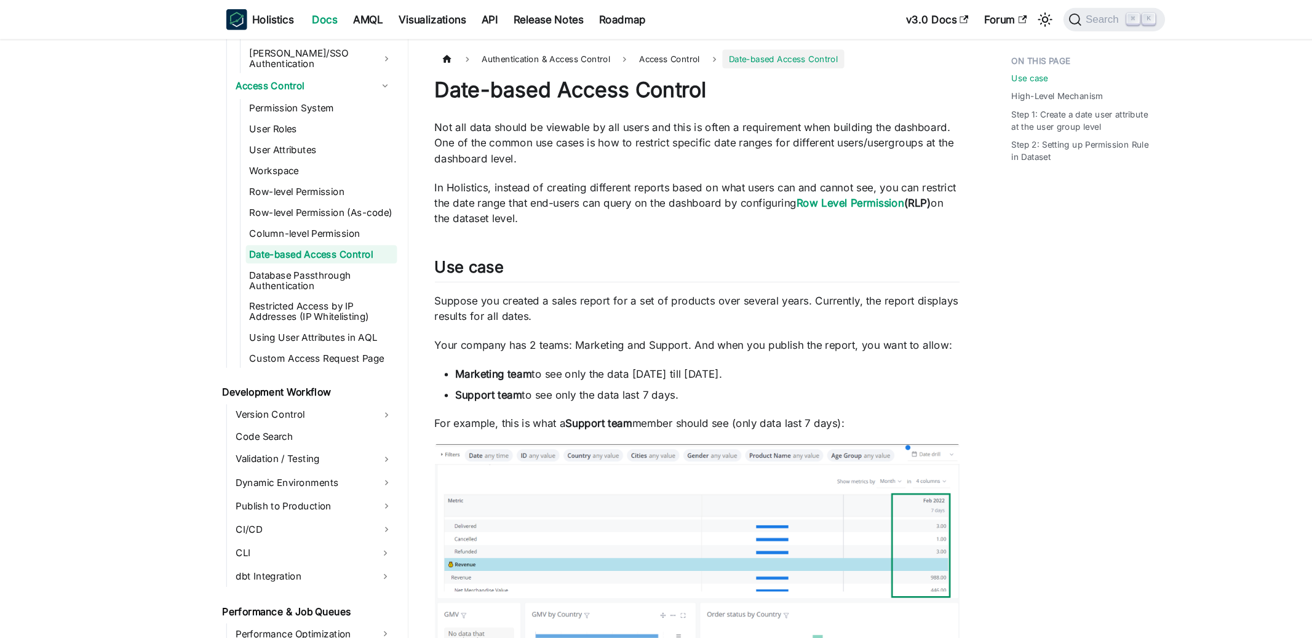
click at [322, 231] on link "Date-based Access Control" at bounding box center [303, 239] width 143 height 17
click at [326, 152] on link "Workspace" at bounding box center [303, 160] width 143 height 17
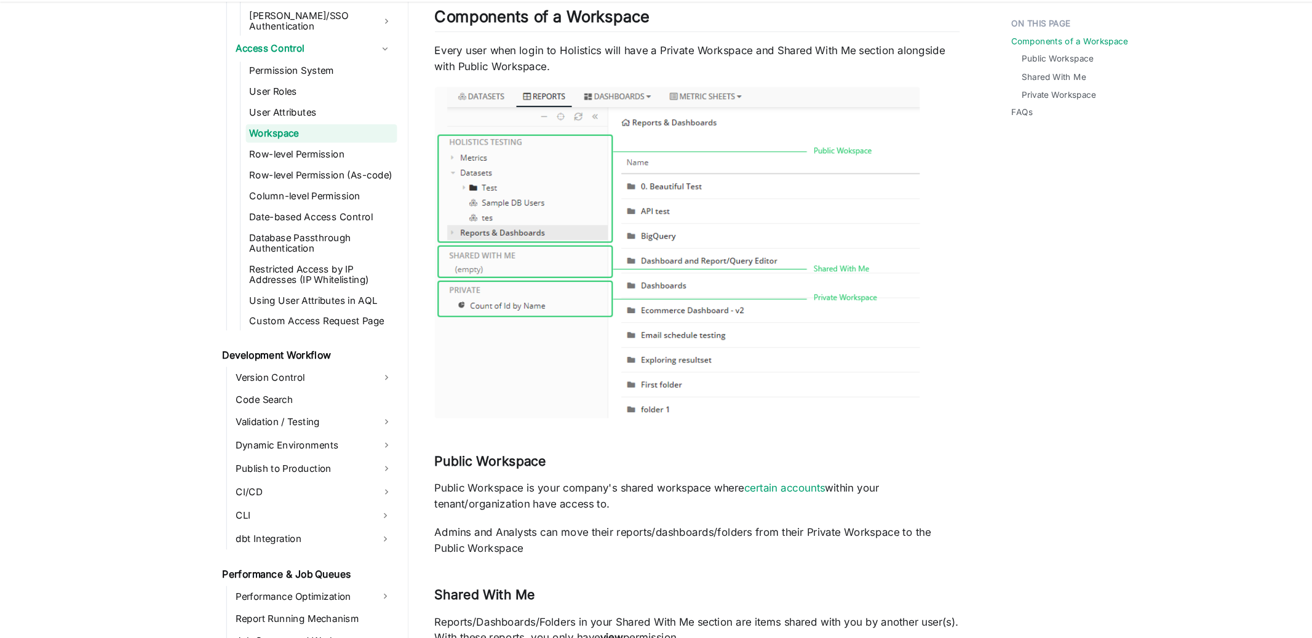
scroll to position [84, 0]
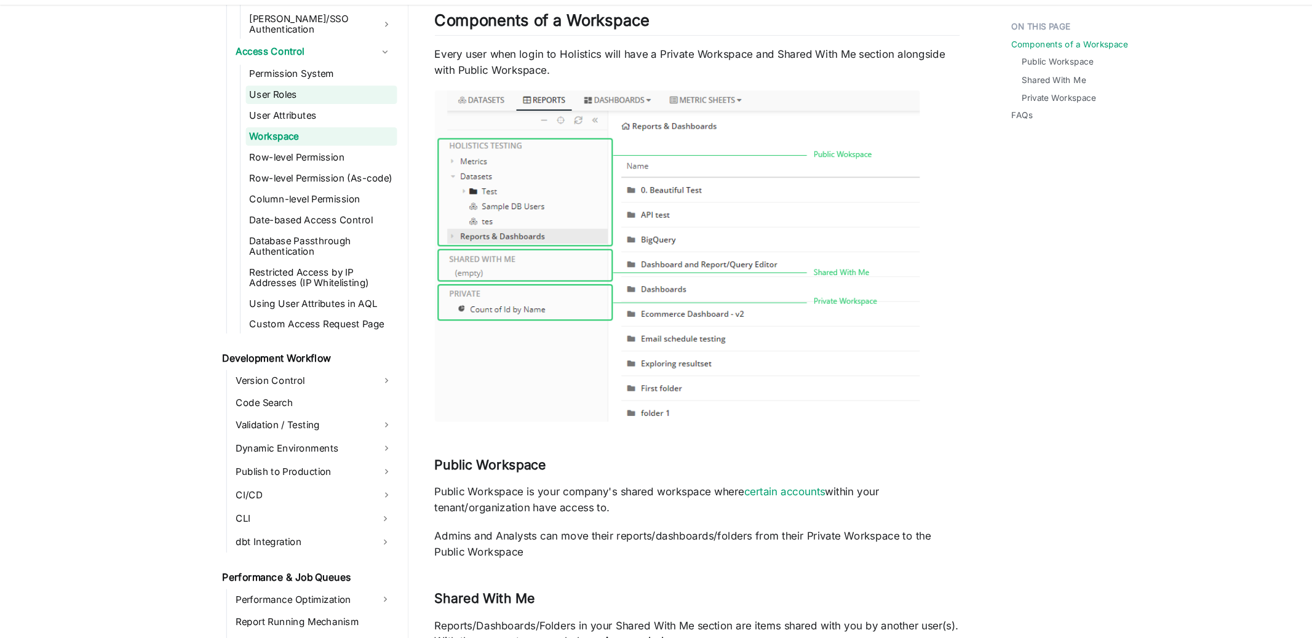
click at [287, 113] on link "User Roles" at bounding box center [303, 121] width 143 height 17
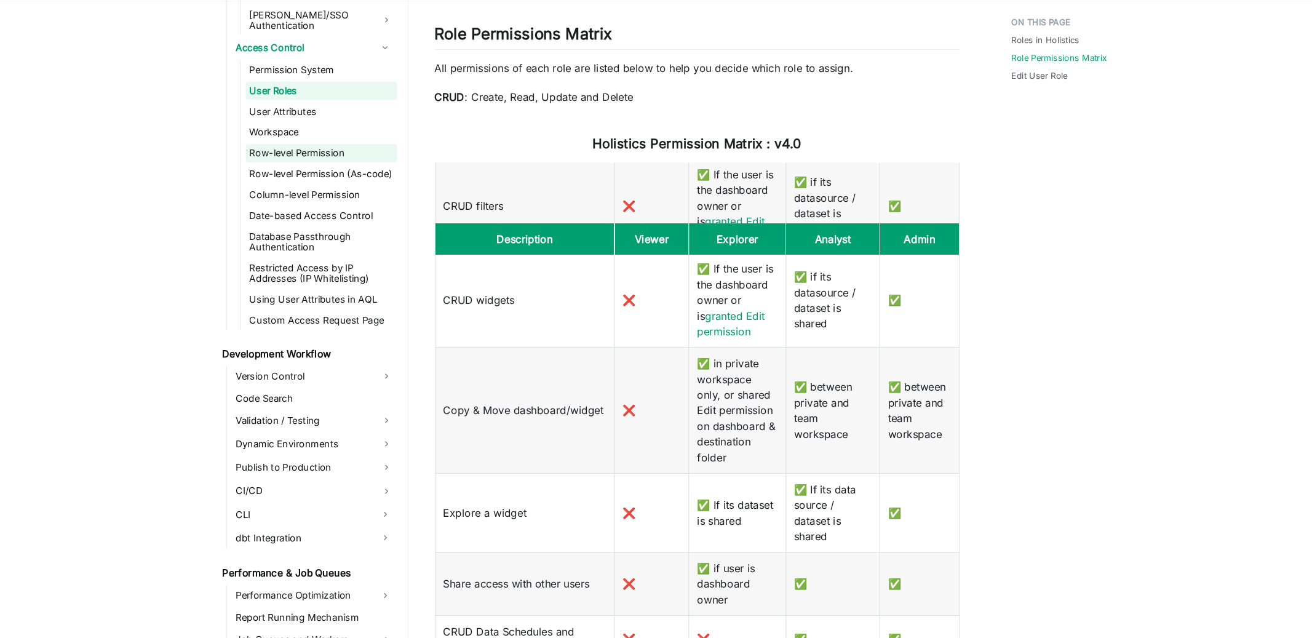
scroll to position [1657, 0]
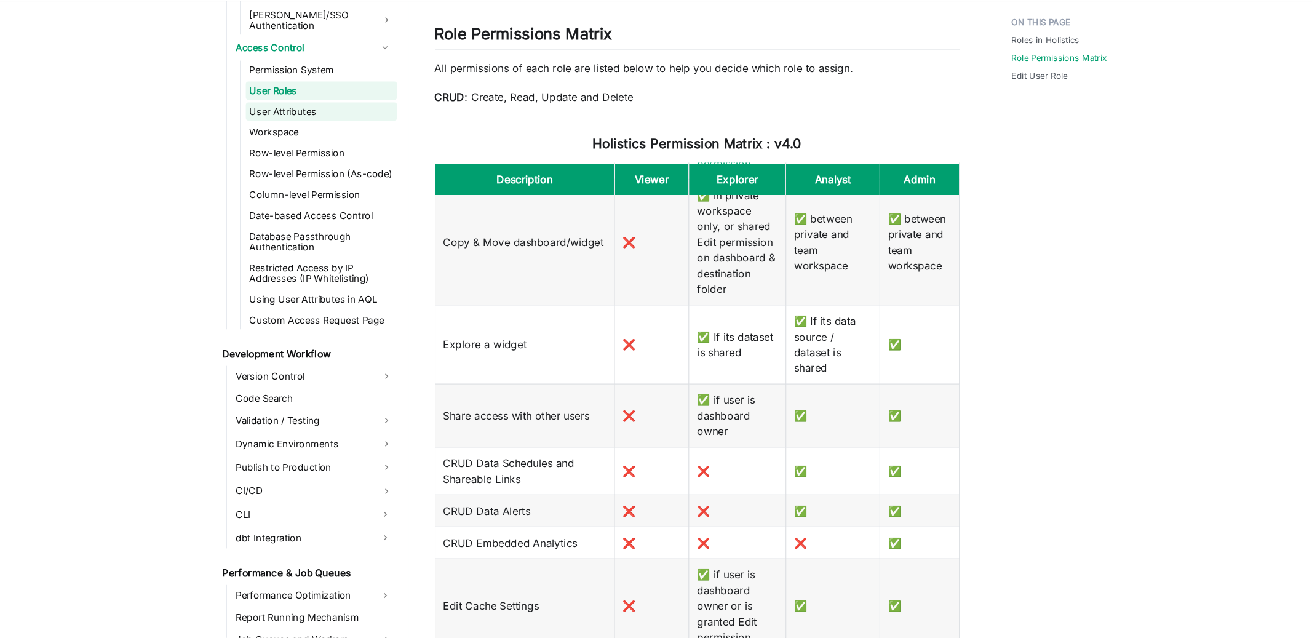
click at [283, 133] on link "User Attributes" at bounding box center [303, 141] width 143 height 17
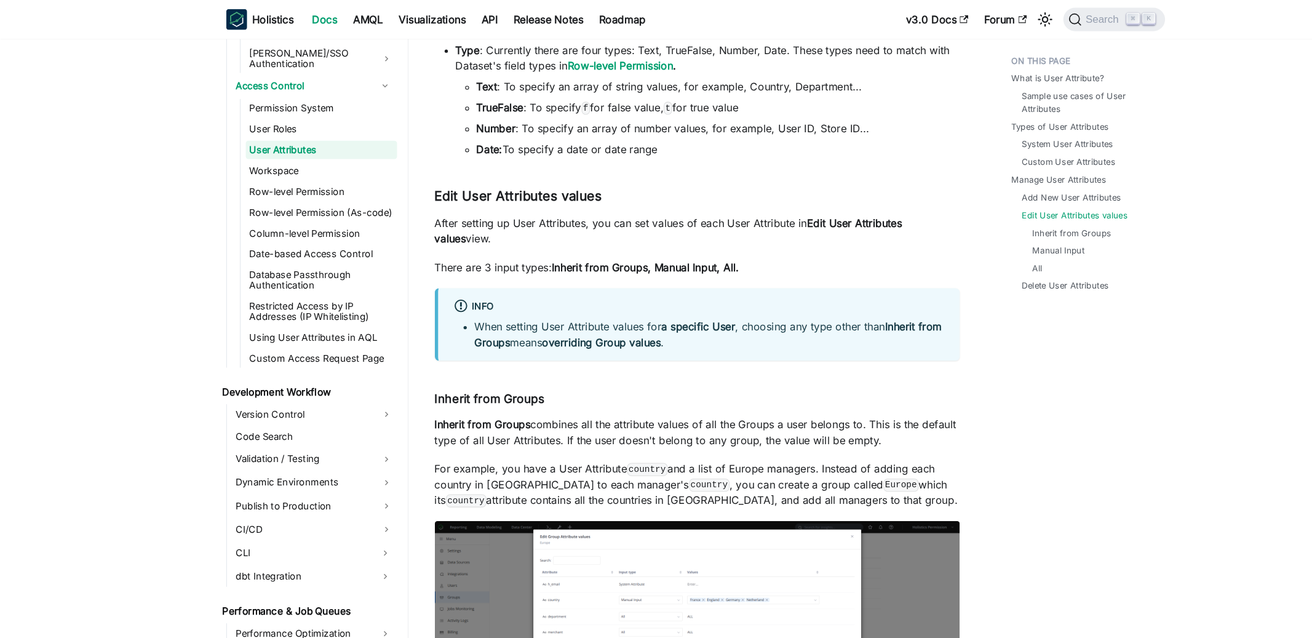
scroll to position [949, 0]
click at [332, 192] on li "Row-level Permission (As-code)" at bounding box center [303, 200] width 143 height 17
click at [332, 192] on link "Row-level Permission (As-code)" at bounding box center [303, 200] width 143 height 17
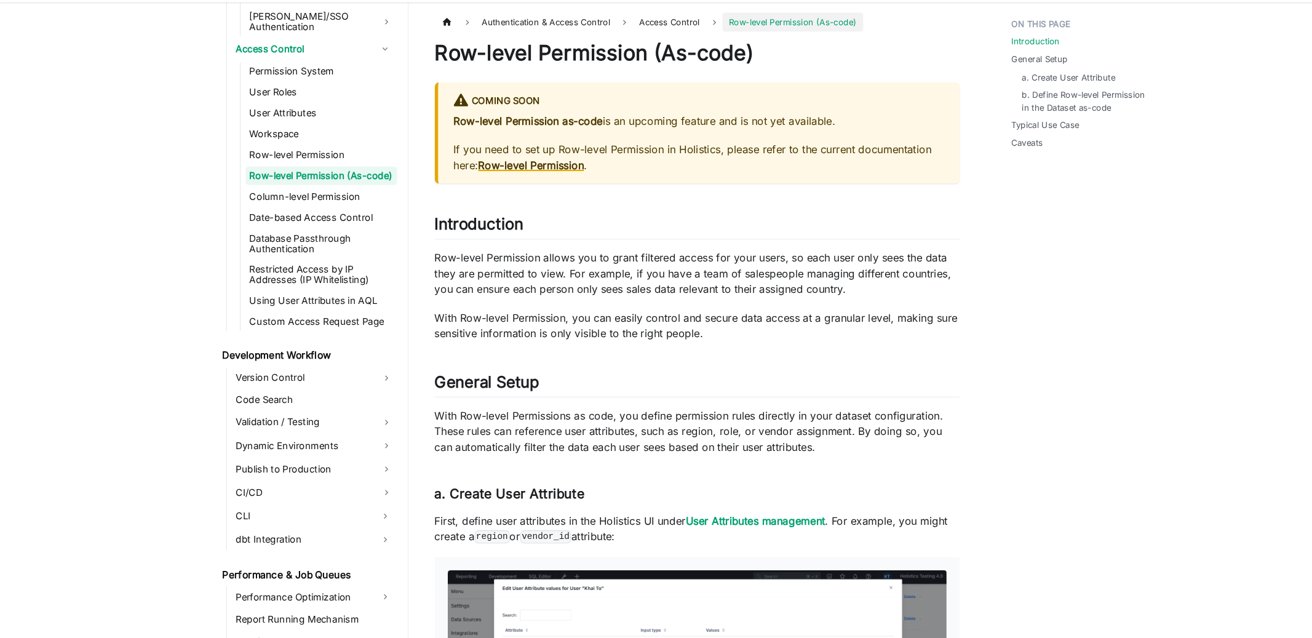
click at [524, 189] on strong "Row-level Permission" at bounding box center [501, 190] width 100 height 12
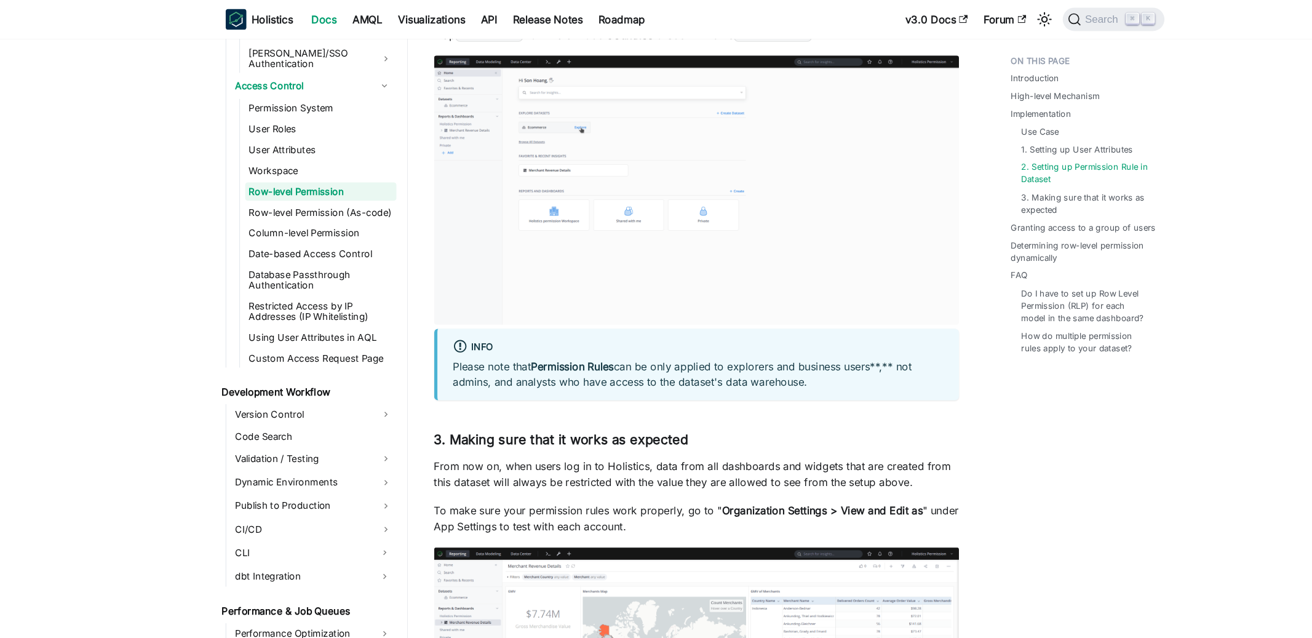
scroll to position [3009, 0]
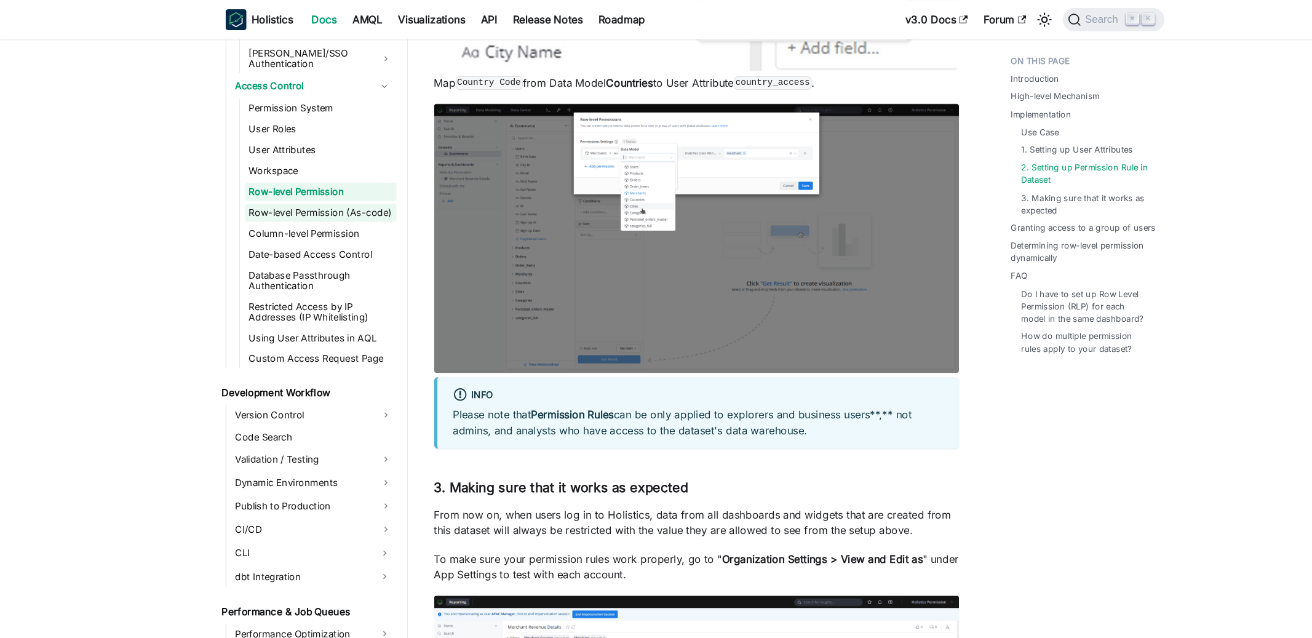
click at [290, 192] on link "Row-level Permission (As-code)" at bounding box center [303, 200] width 143 height 17
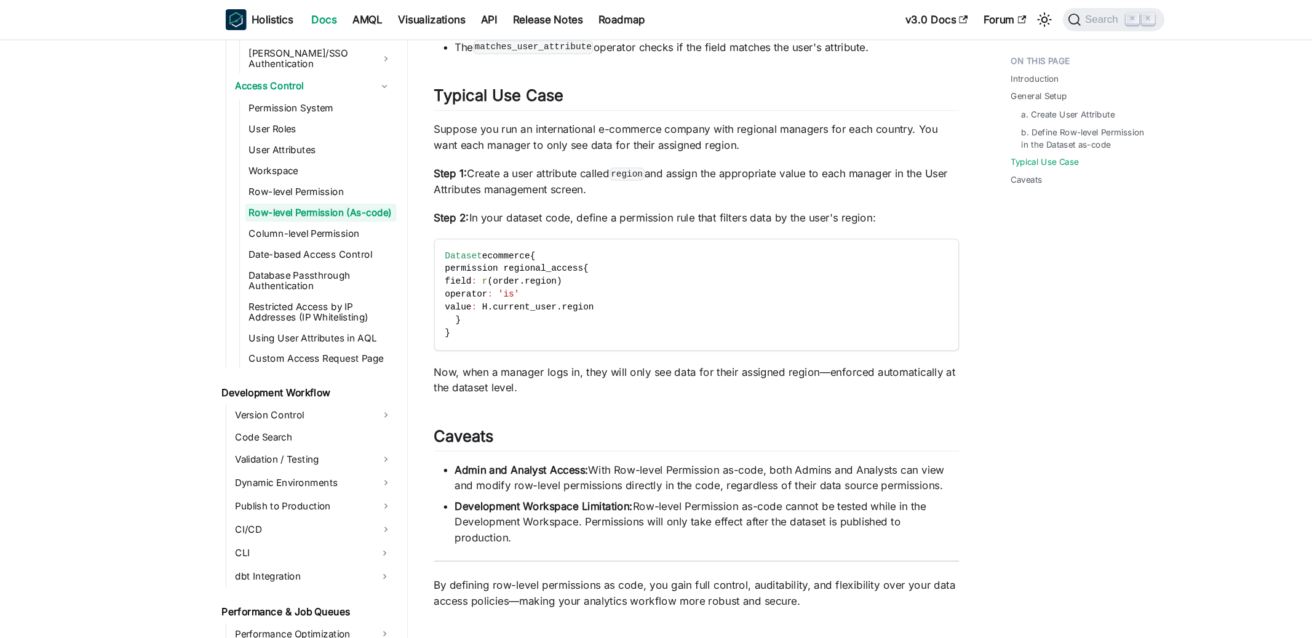
scroll to position [995, 0]
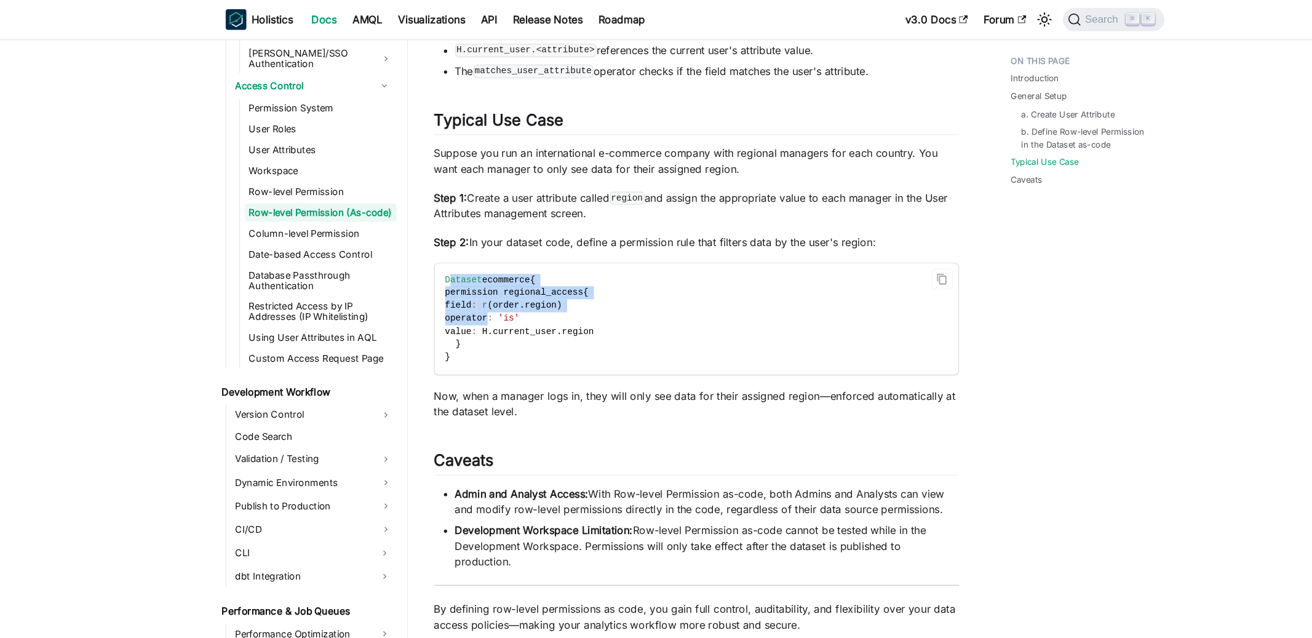
drag, startPoint x: 424, startPoint y: 261, endPoint x: 459, endPoint y: 295, distance: 48.3
click at [460, 296] on code "Dataset ecommerce { permission regional_access { field : r ( order . region ) o…" at bounding box center [657, 300] width 492 height 105
click at [455, 333] on code "Dataset ecommerce { permission regional_access { field : r ( order . region ) o…" at bounding box center [657, 300] width 492 height 105
click at [894, 263] on icon "Copy code to clipboard" at bounding box center [889, 263] width 11 height 11
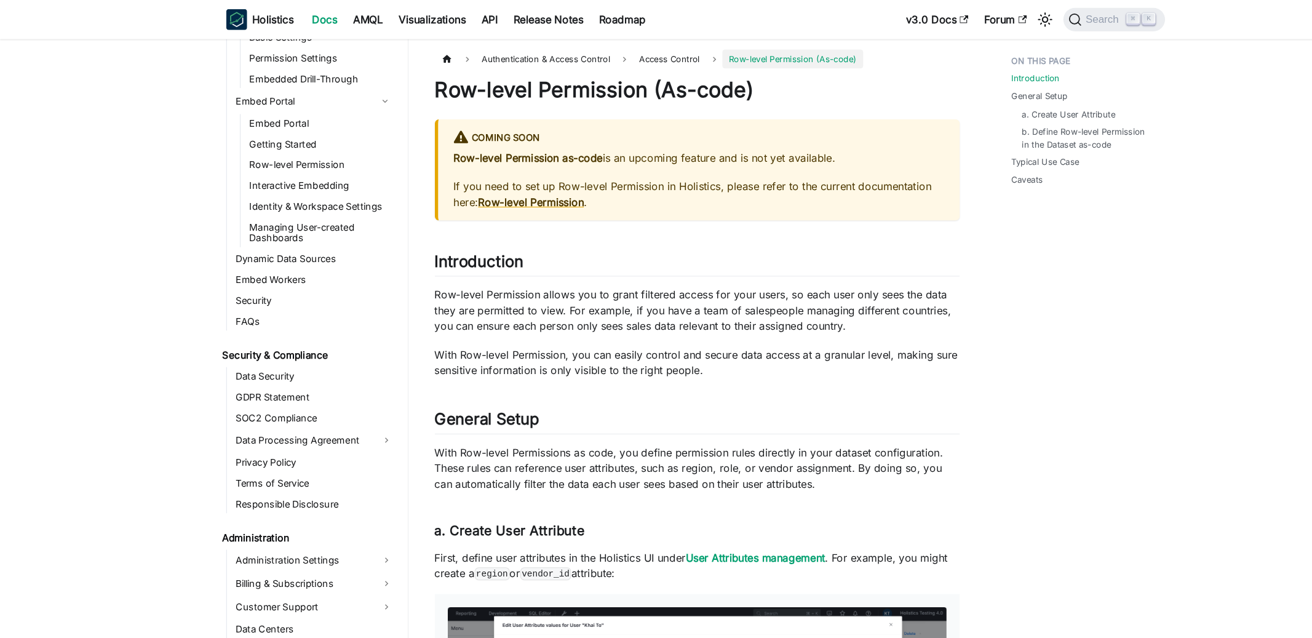
scroll to position [1755, 0]
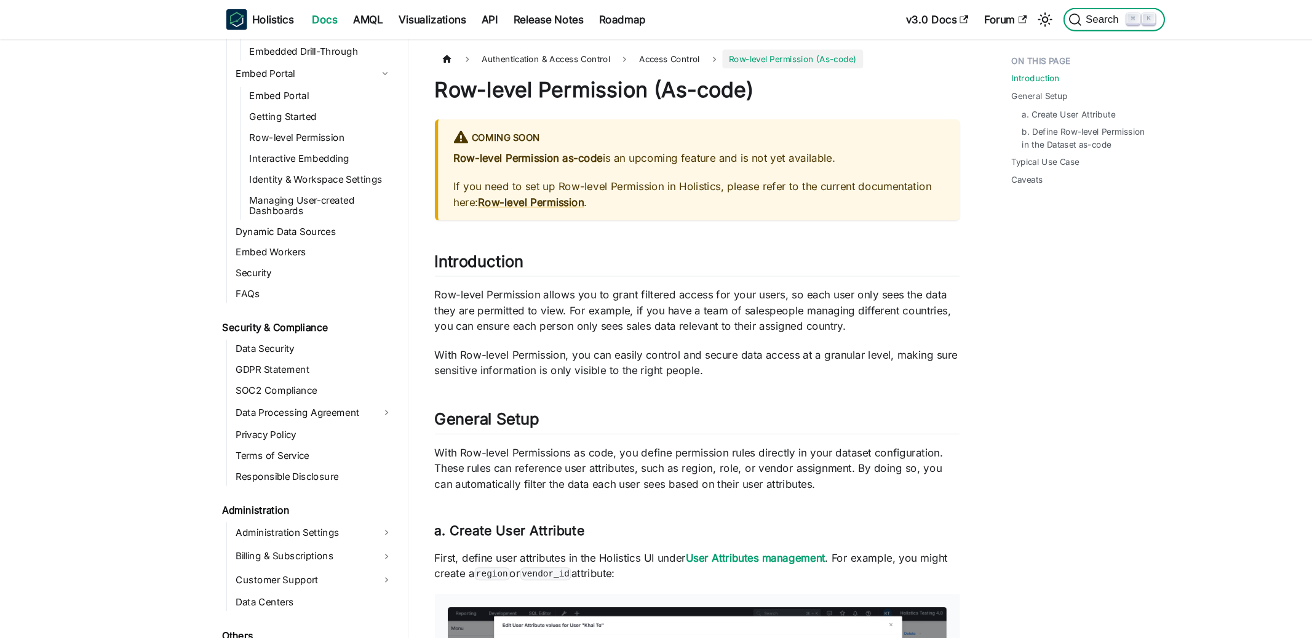
click at [1018, 21] on icon "Search (Command+K)" at bounding box center [1014, 18] width 12 height 12
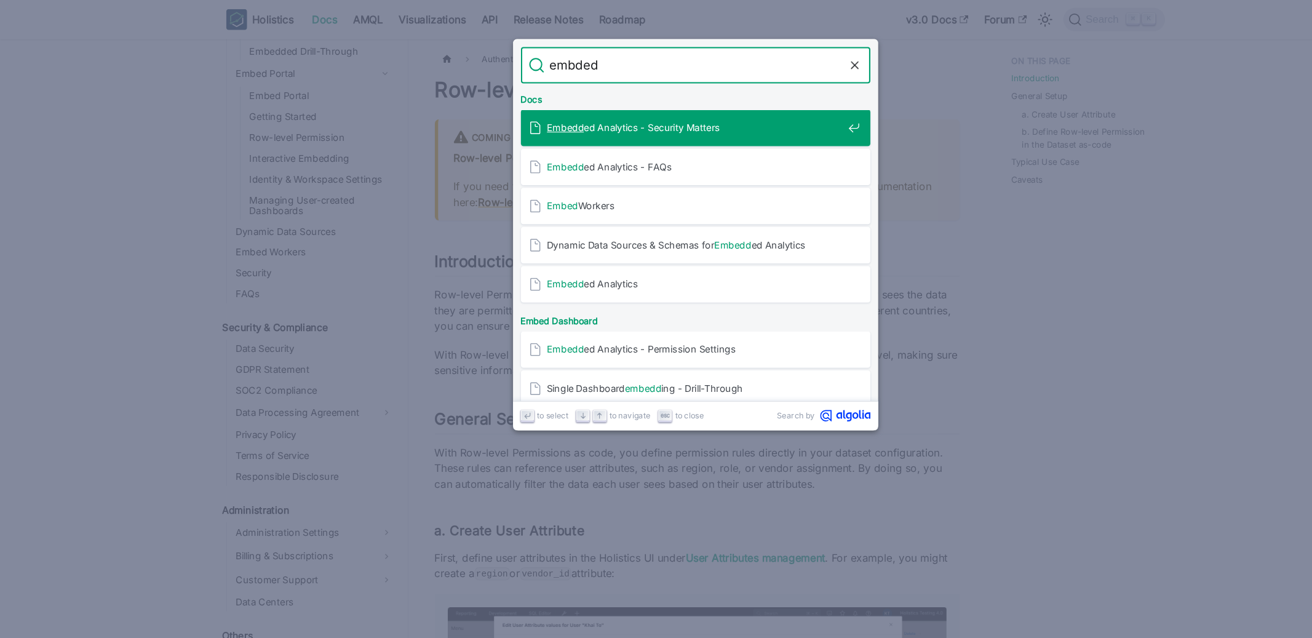
type input "embded_"
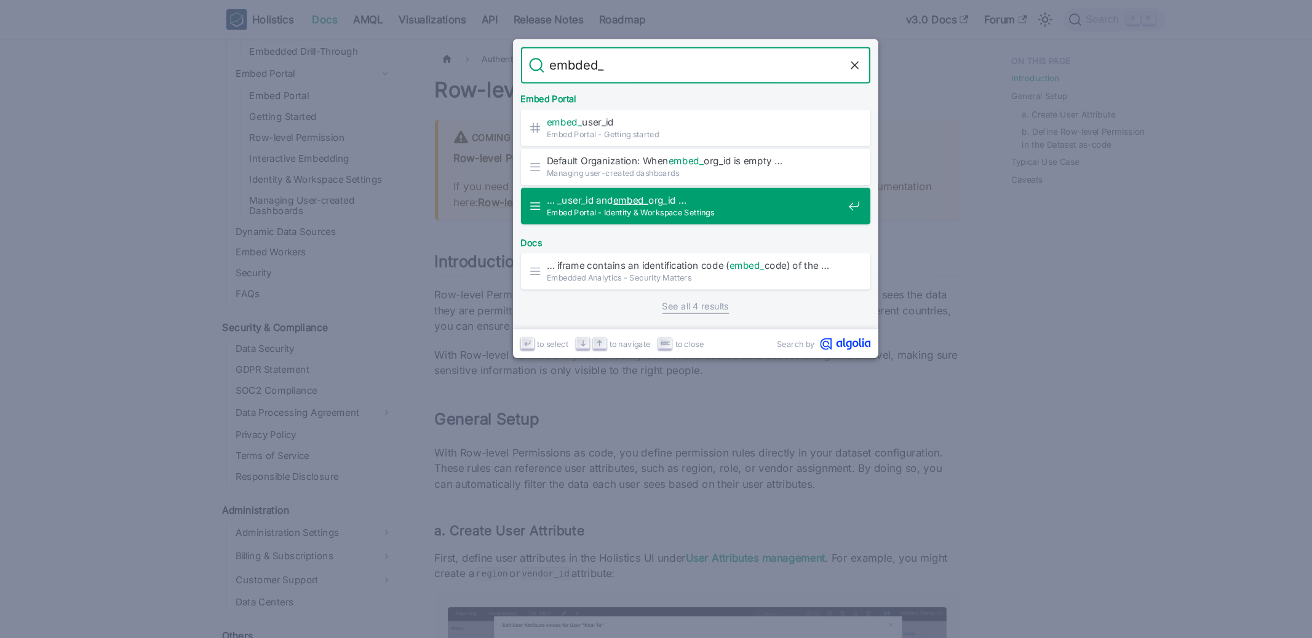
click at [668, 194] on span "Embed Portal - Identity & Workspace Settings" at bounding box center [655, 200] width 279 height 12
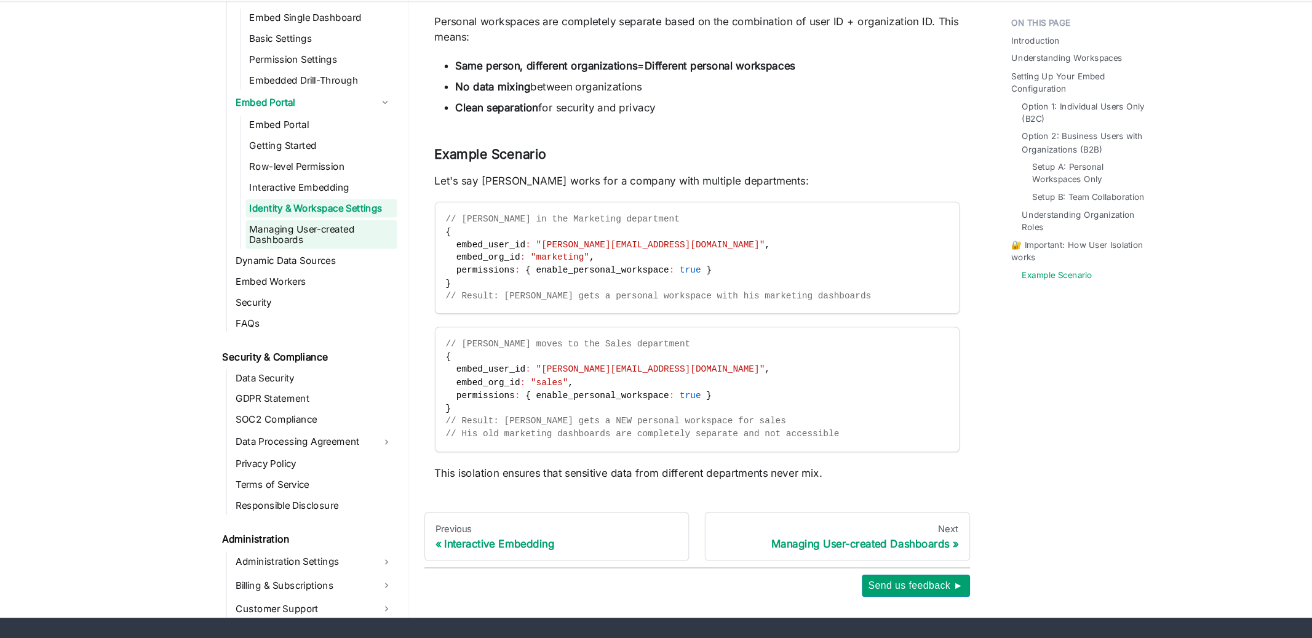
scroll to position [1672, 0]
click at [307, 146] on link "Embed Portal" at bounding box center [303, 154] width 143 height 17
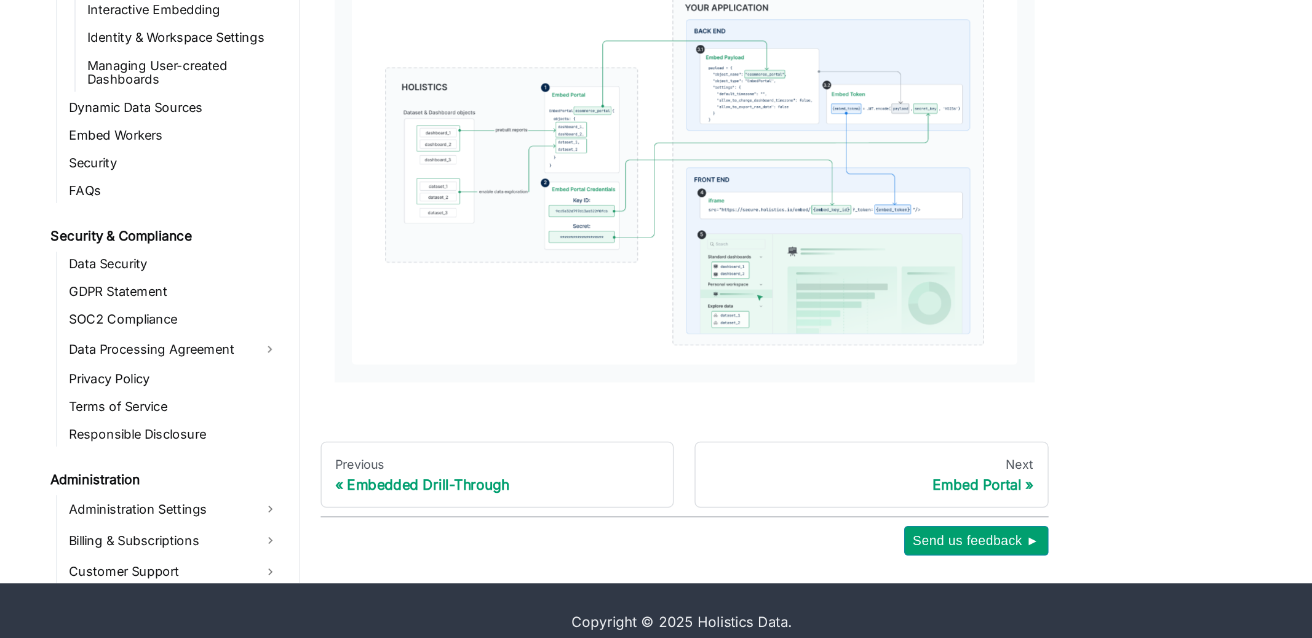
scroll to position [953, 0]
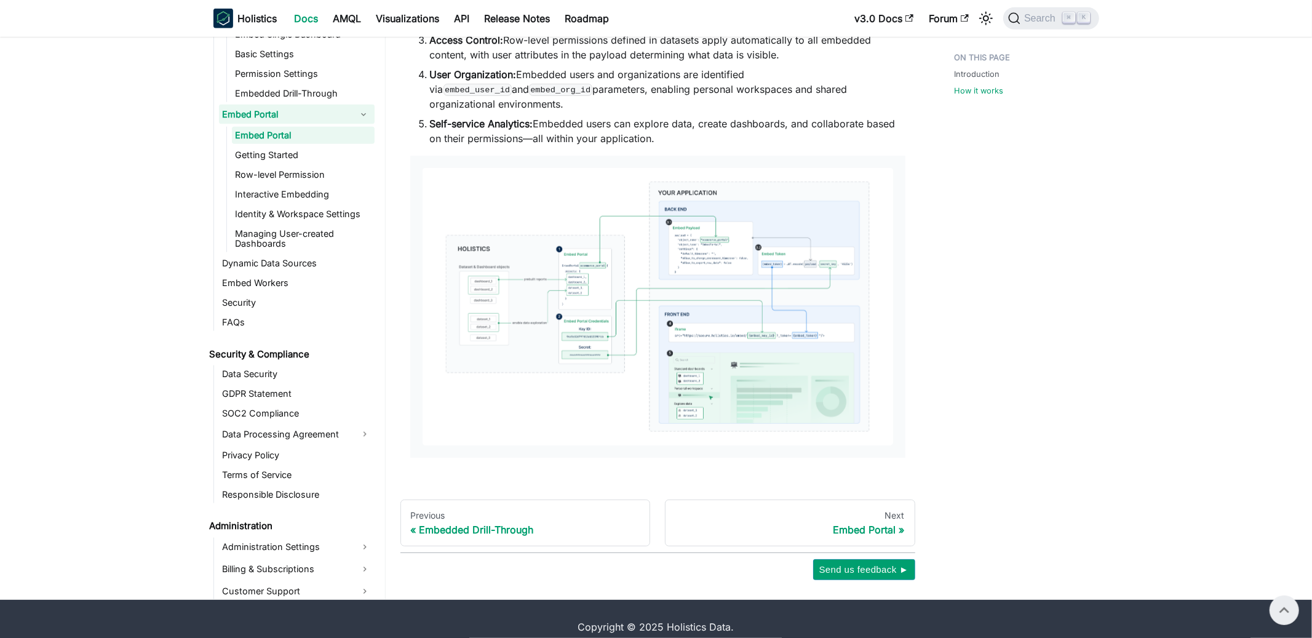
click at [312, 146] on link "Getting Started" at bounding box center [303, 154] width 143 height 17
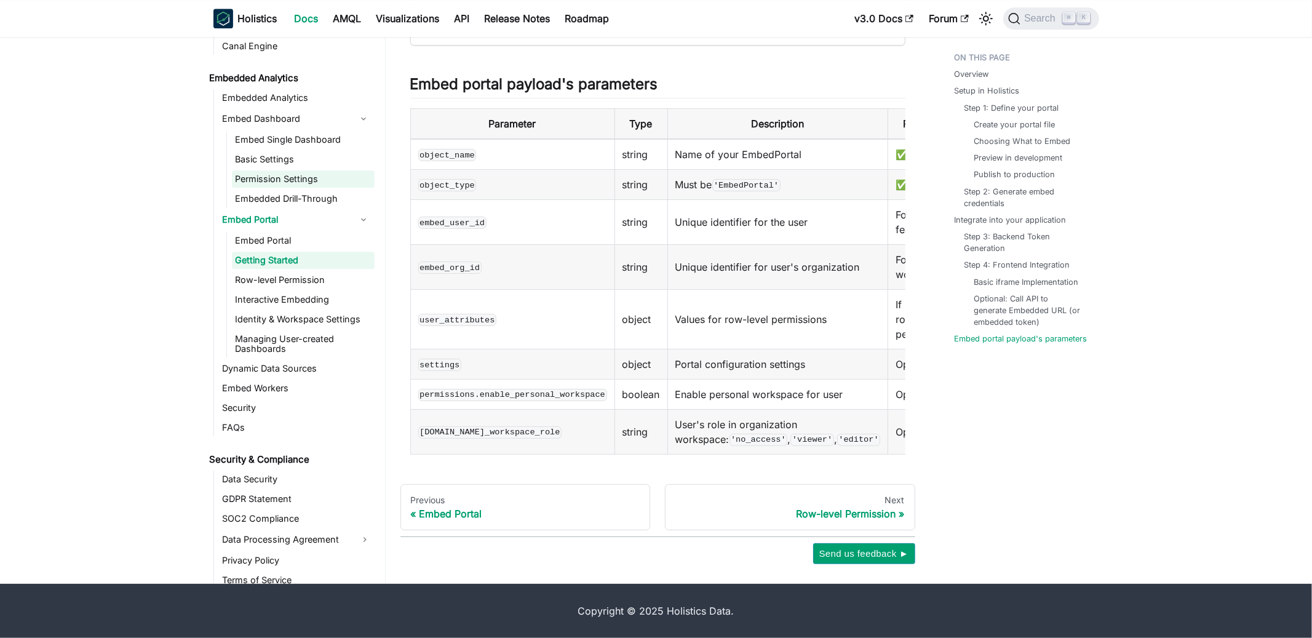
scroll to position [1553, 0]
click at [302, 108] on link "Embed Dashboard" at bounding box center [285, 118] width 133 height 20
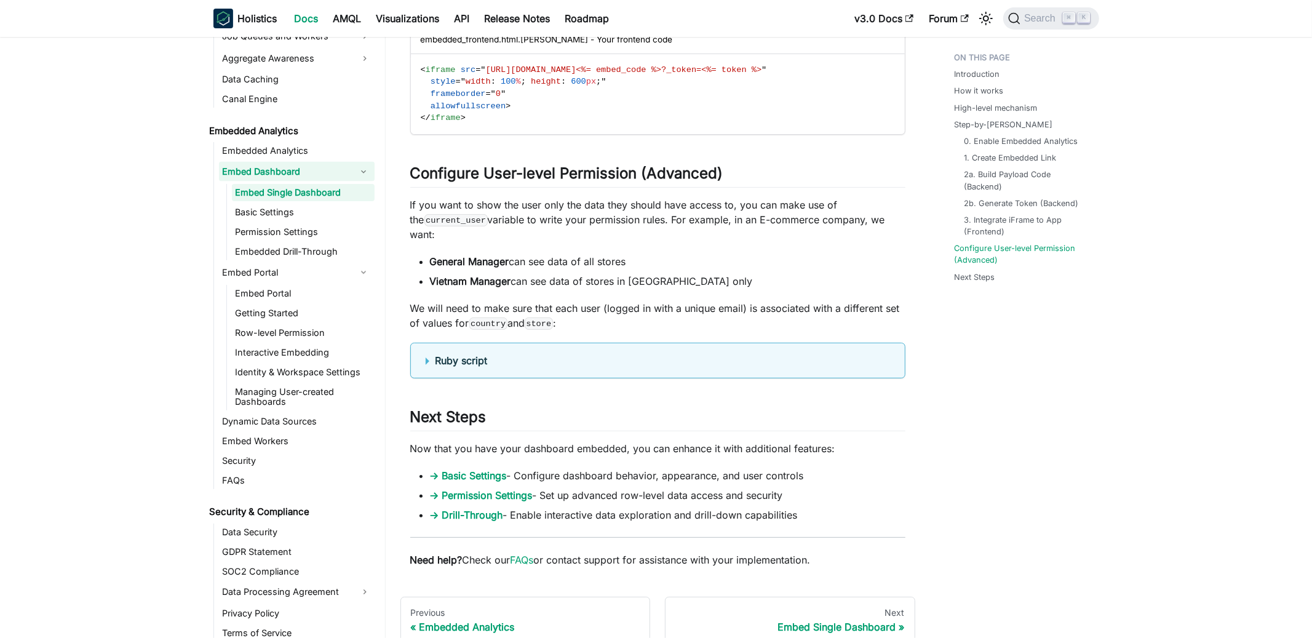
scroll to position [3973, 0]
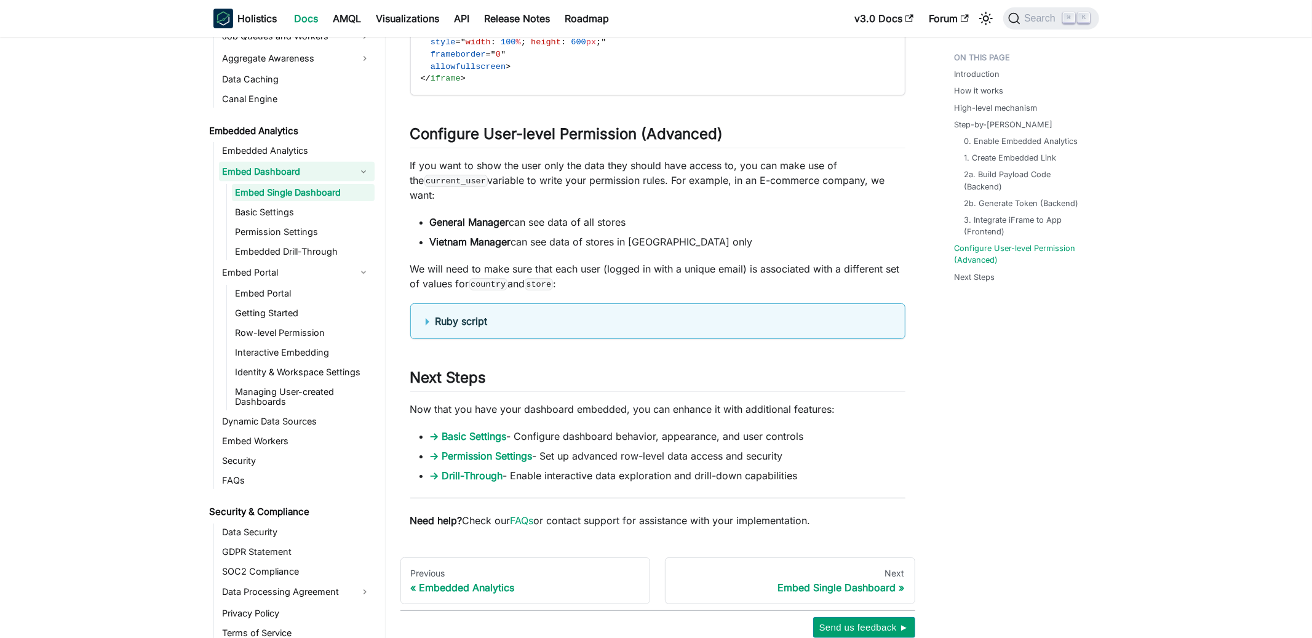
click at [426, 323] on summary "Ruby script" at bounding box center [657, 321] width 464 height 15
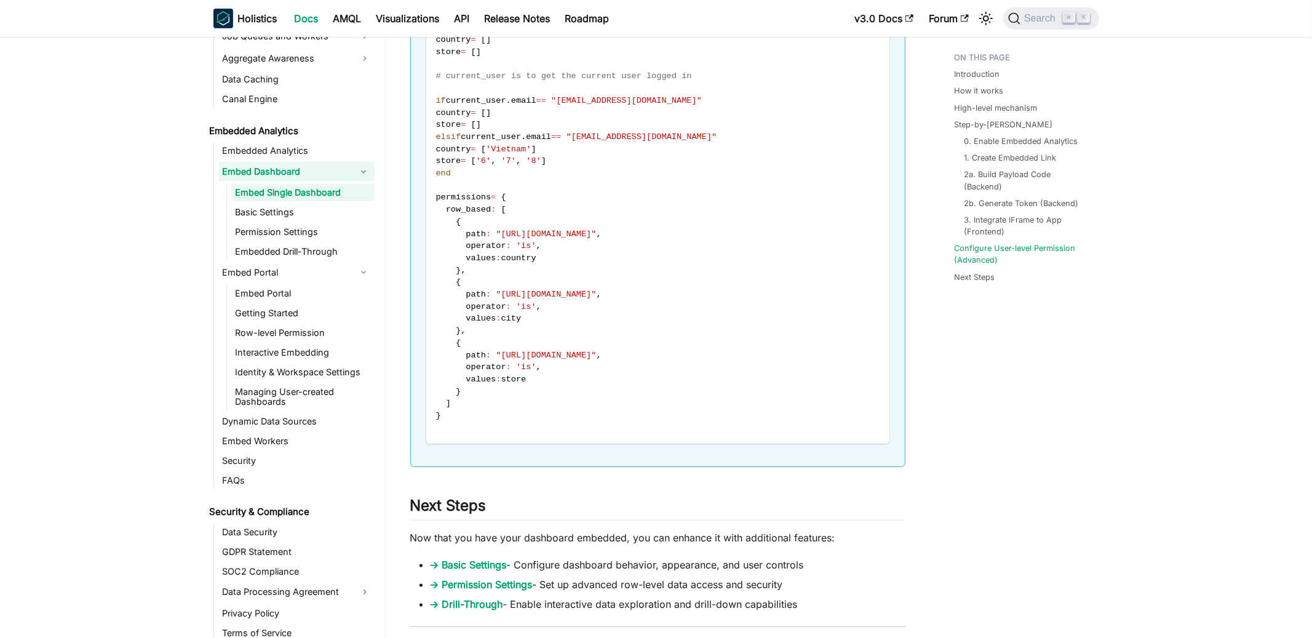
scroll to position [4434, 0]
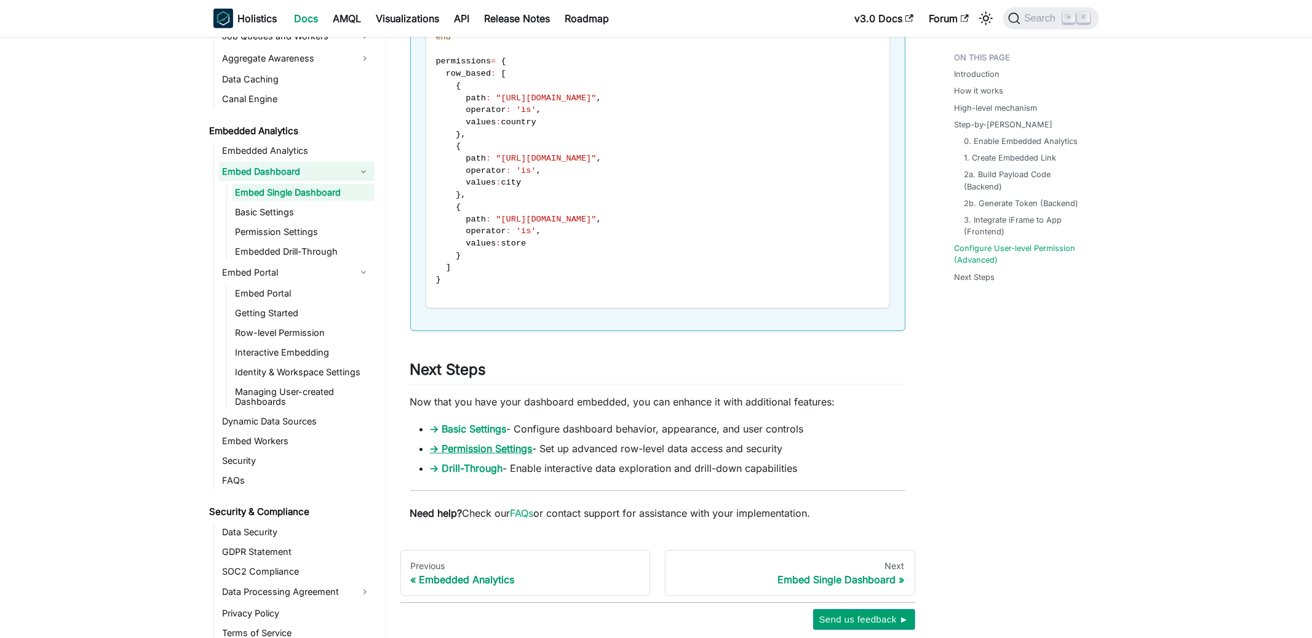
click at [516, 453] on link "→ Permission Settings" at bounding box center [481, 448] width 103 height 12
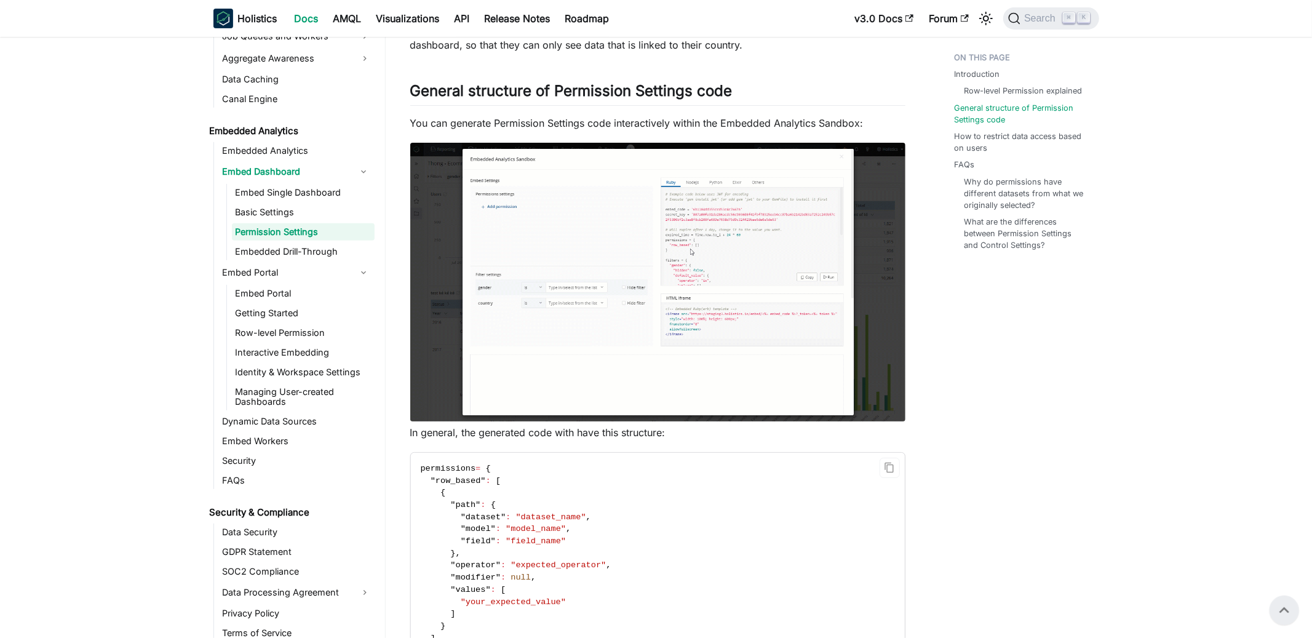
scroll to position [328, 0]
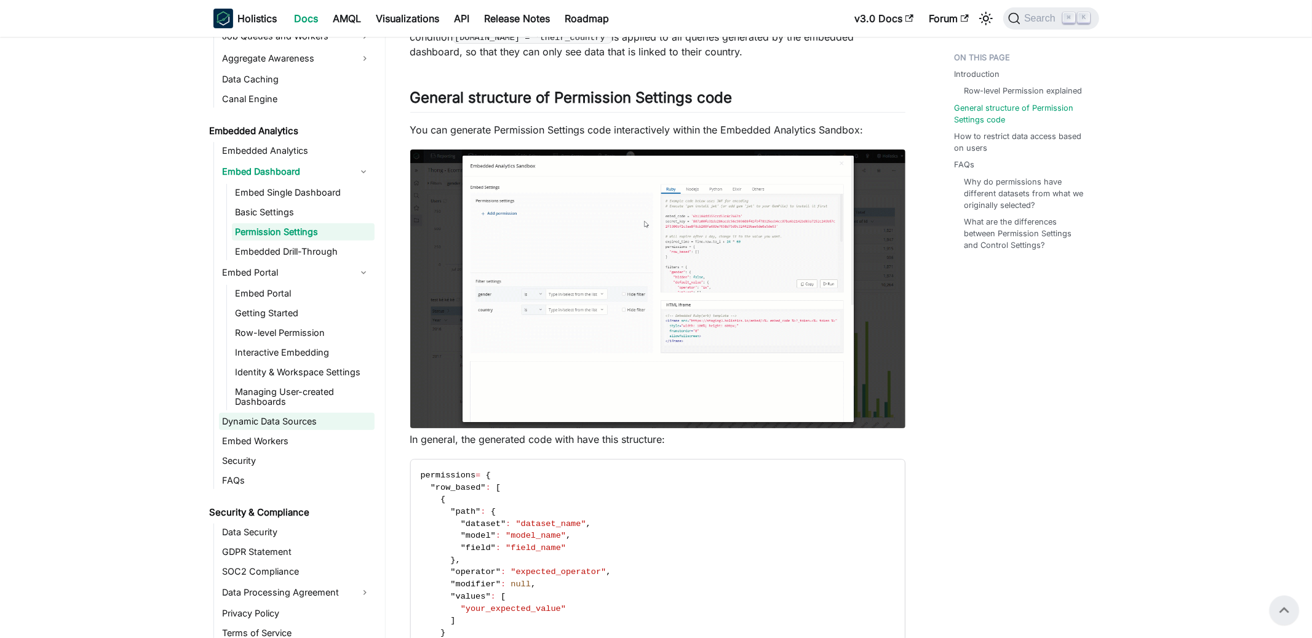
click at [298, 413] on link "Dynamic Data Sources" at bounding box center [297, 421] width 156 height 17
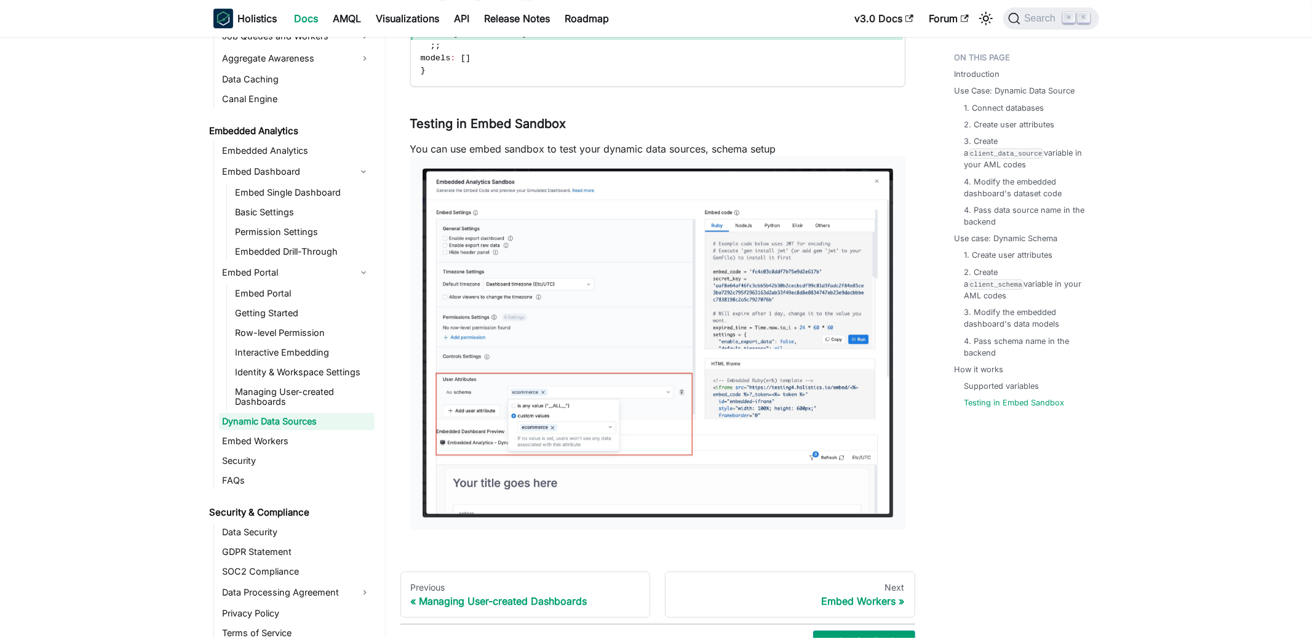
scroll to position [3453, 0]
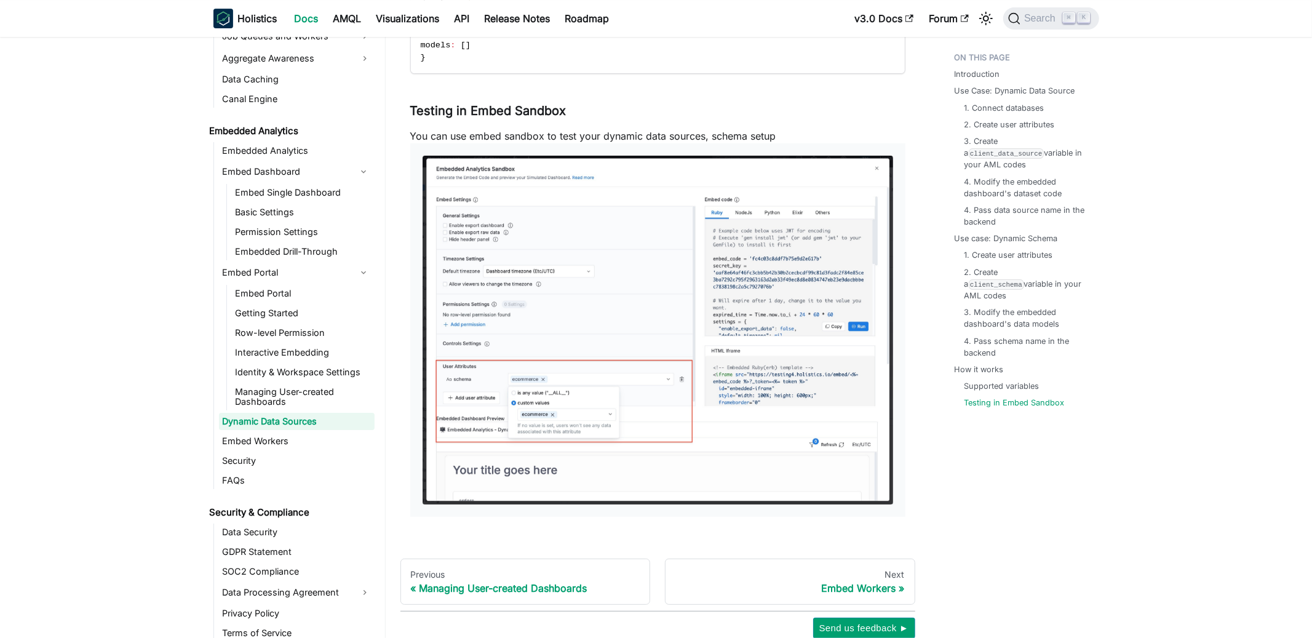
click at [799, 304] on img at bounding box center [657, 330] width 470 height 348
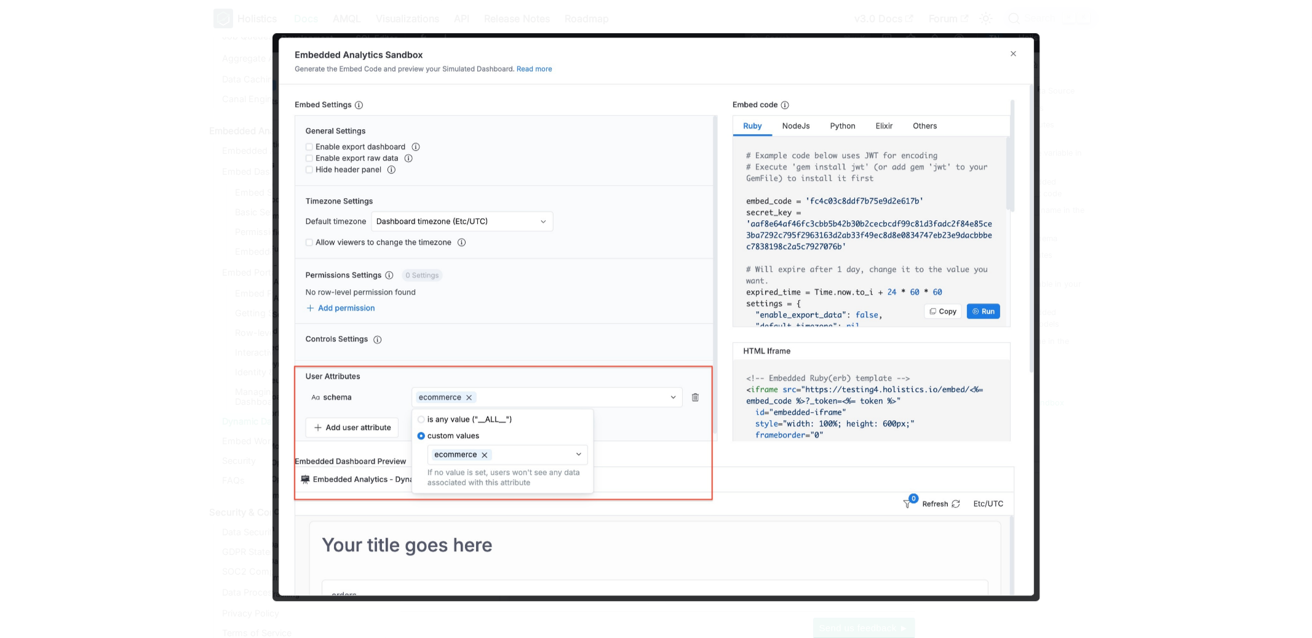
click at [1075, 354] on div at bounding box center [656, 319] width 1312 height 638
click at [1011, 58] on img at bounding box center [655, 317] width 767 height 568
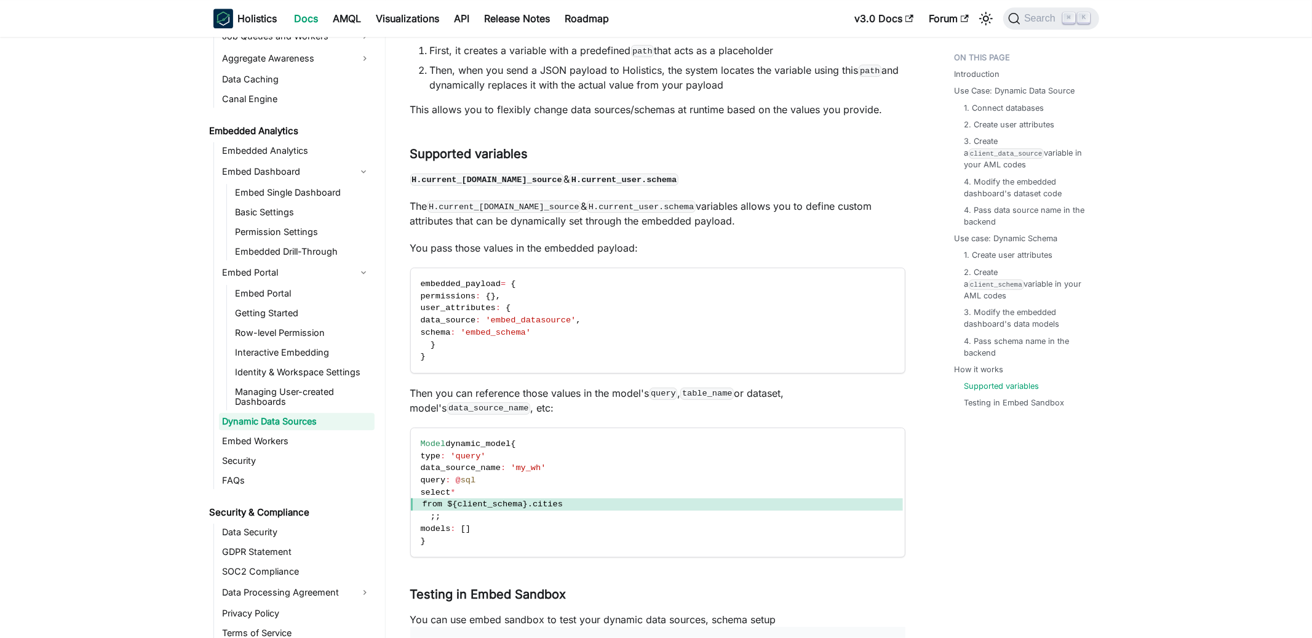
scroll to position [2968, 0]
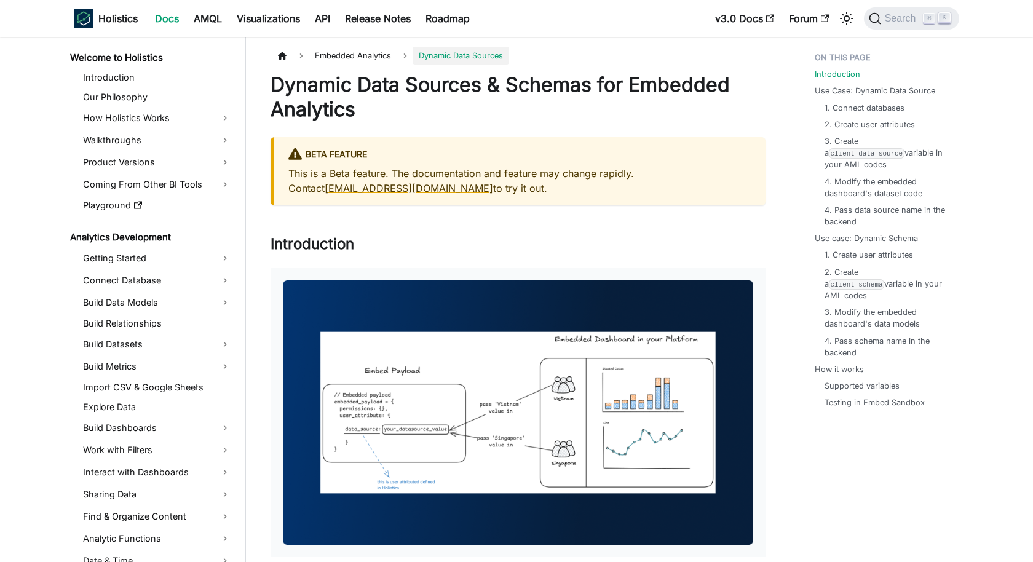
scroll to position [1479, 0]
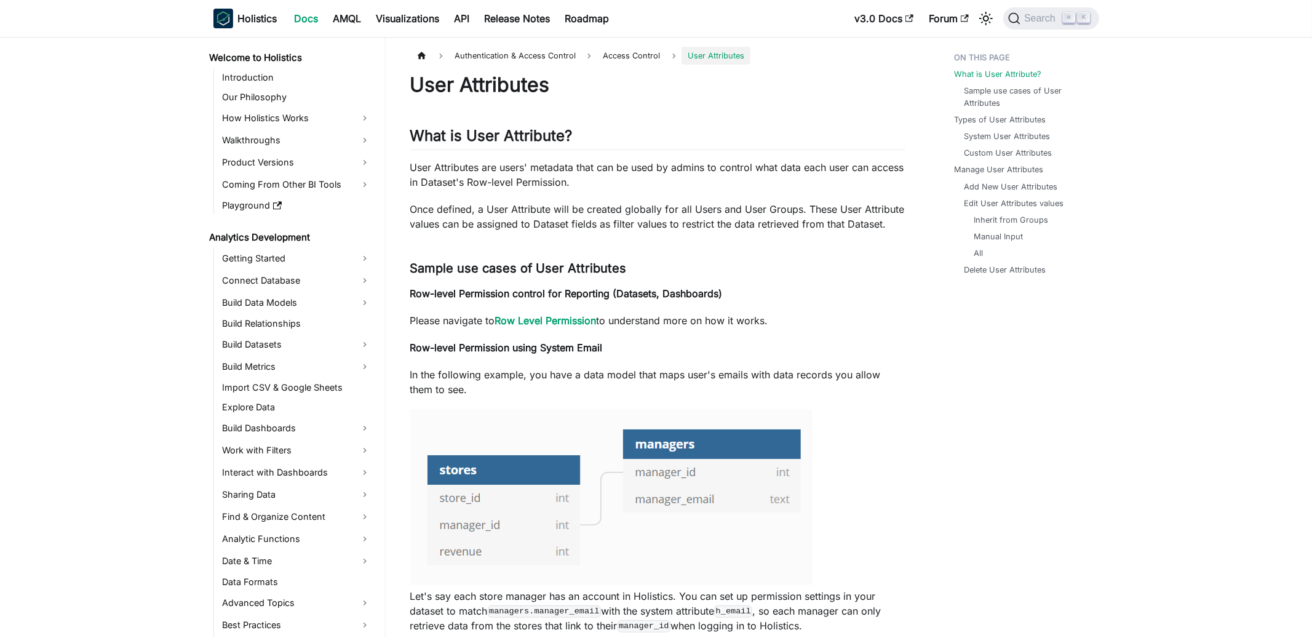
scroll to position [502, 0]
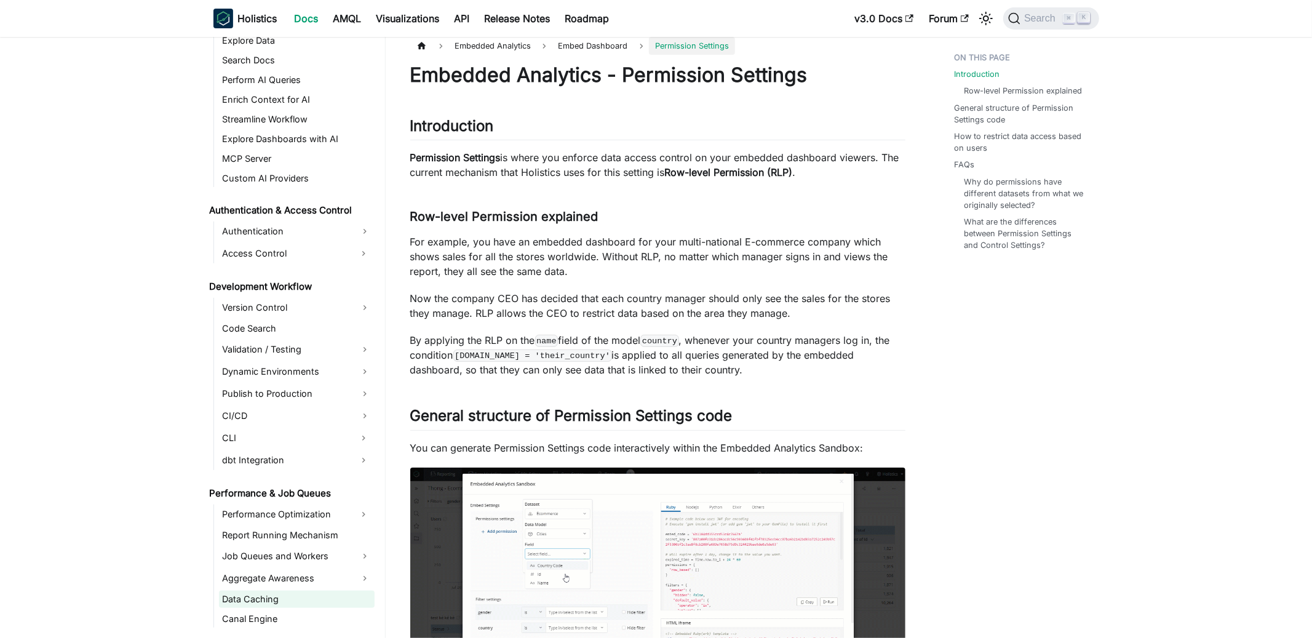
scroll to position [684, 0]
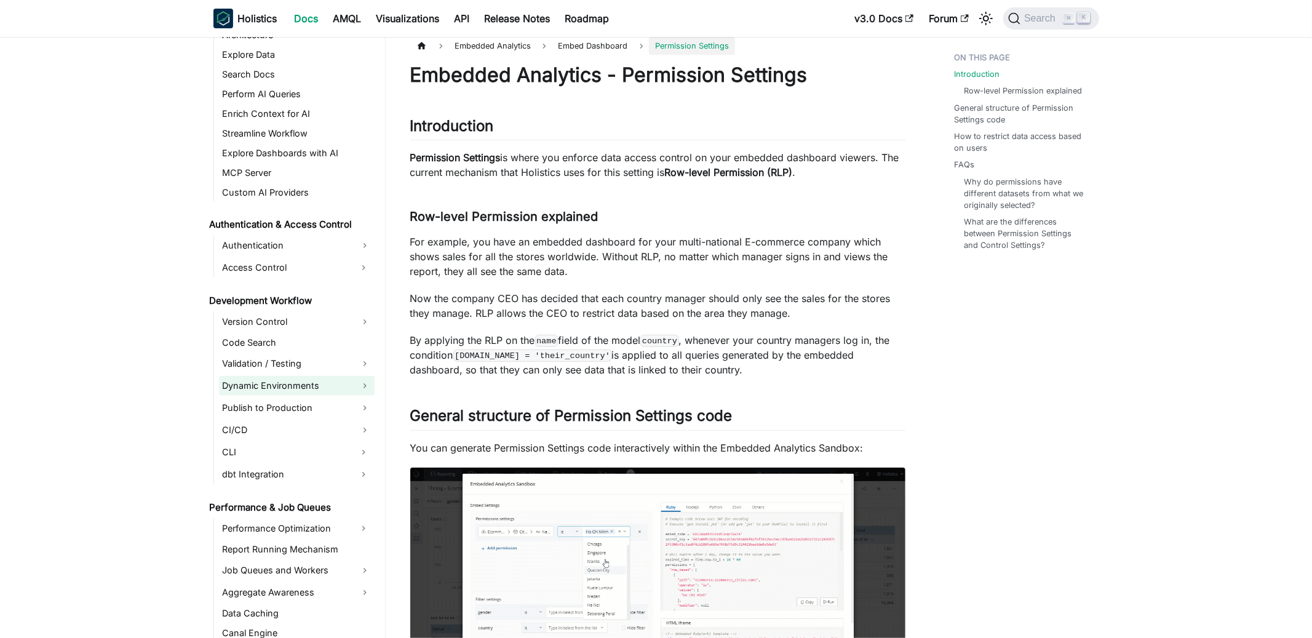
click at [273, 386] on link "Dynamic Environments" at bounding box center [297, 386] width 156 height 20
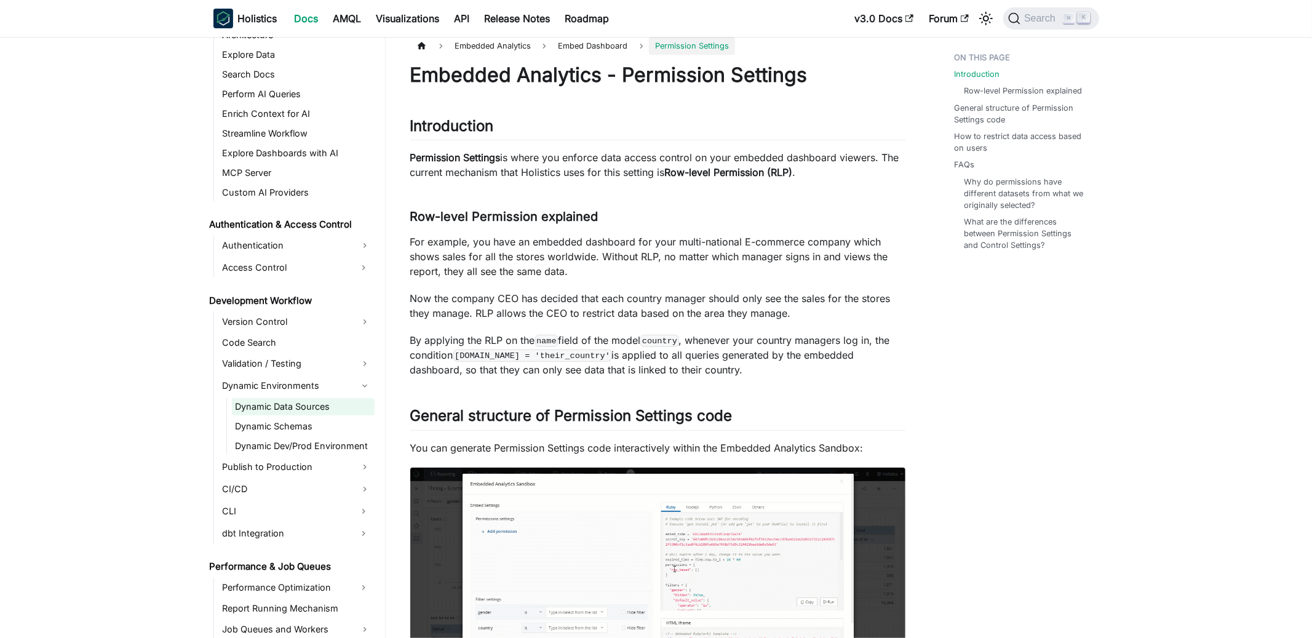
click at [274, 412] on link "Dynamic Data Sources" at bounding box center [303, 406] width 143 height 17
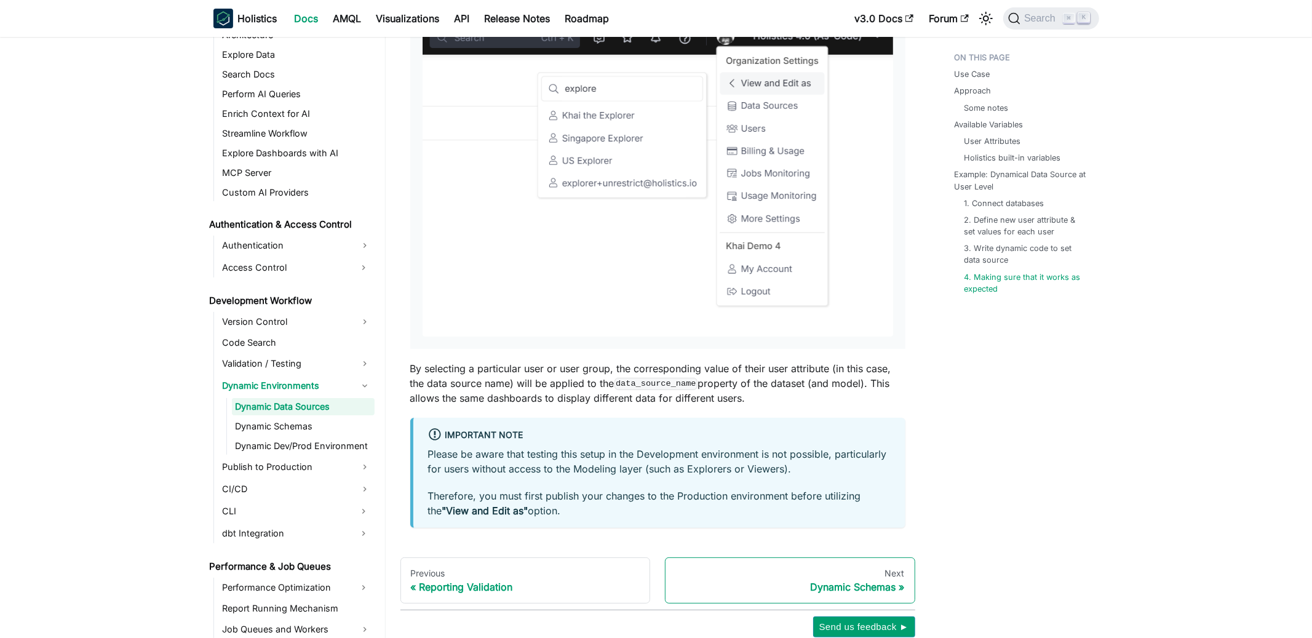
scroll to position [4064, 0]
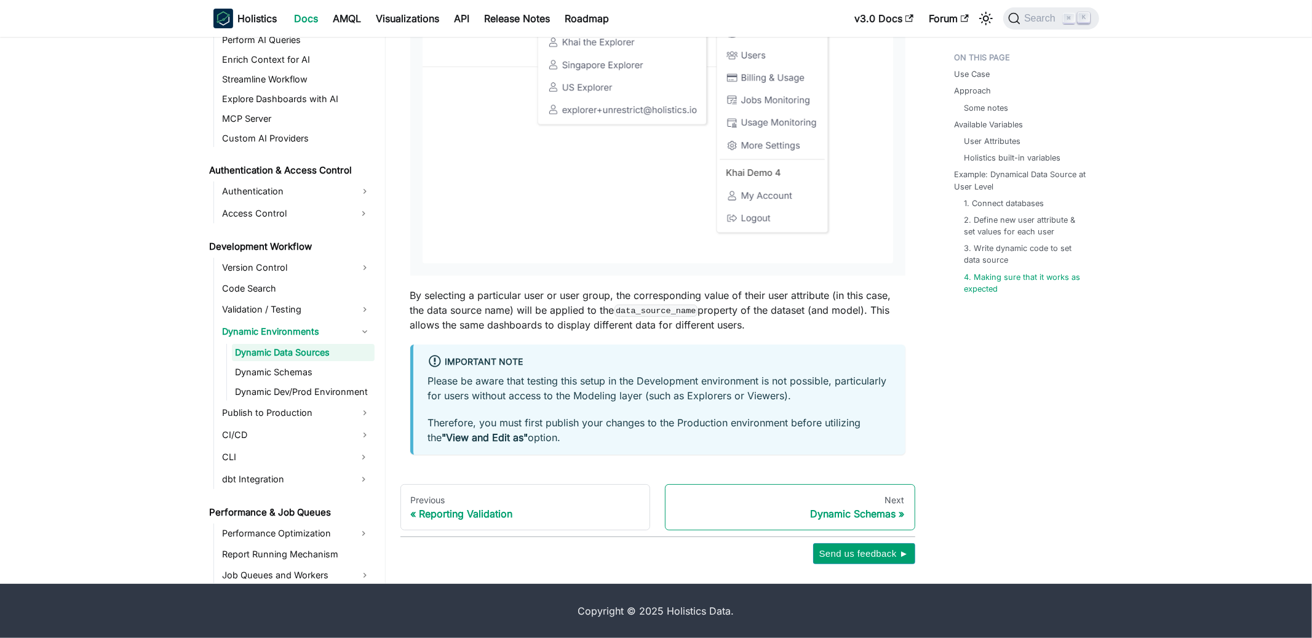
click at [775, 504] on div "Next" at bounding box center [789, 499] width 229 height 11
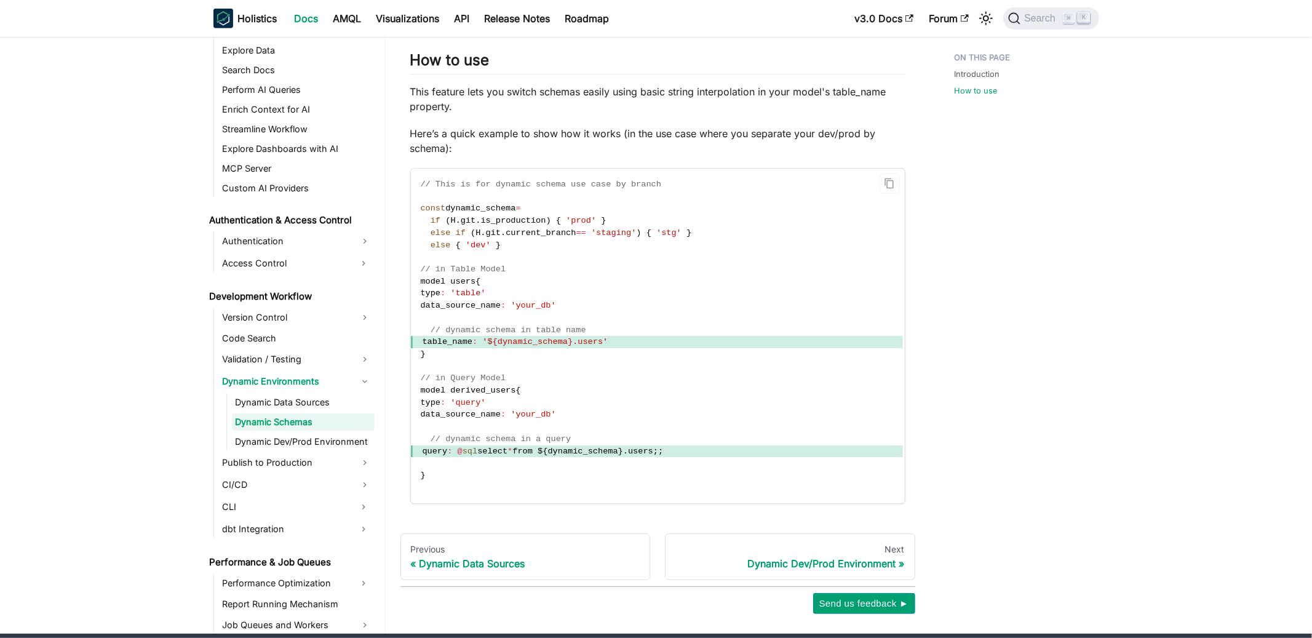
scroll to position [631, 0]
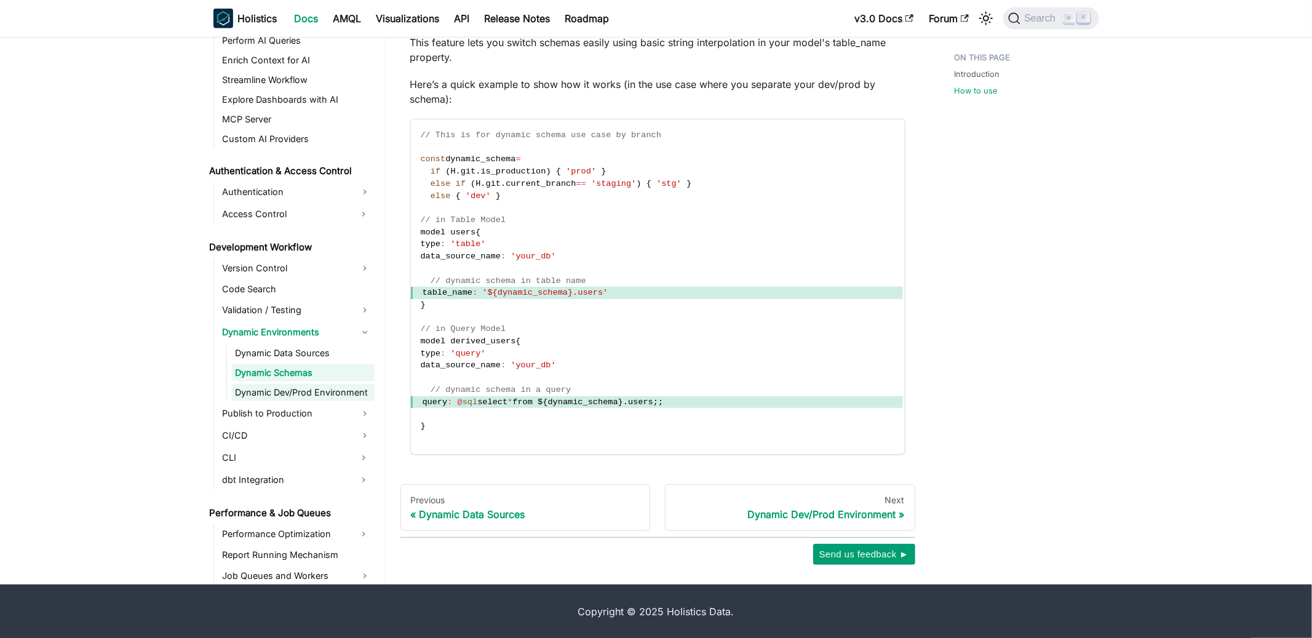
click at [269, 388] on link "Dynamic Dev/Prod Environment" at bounding box center [303, 392] width 143 height 17
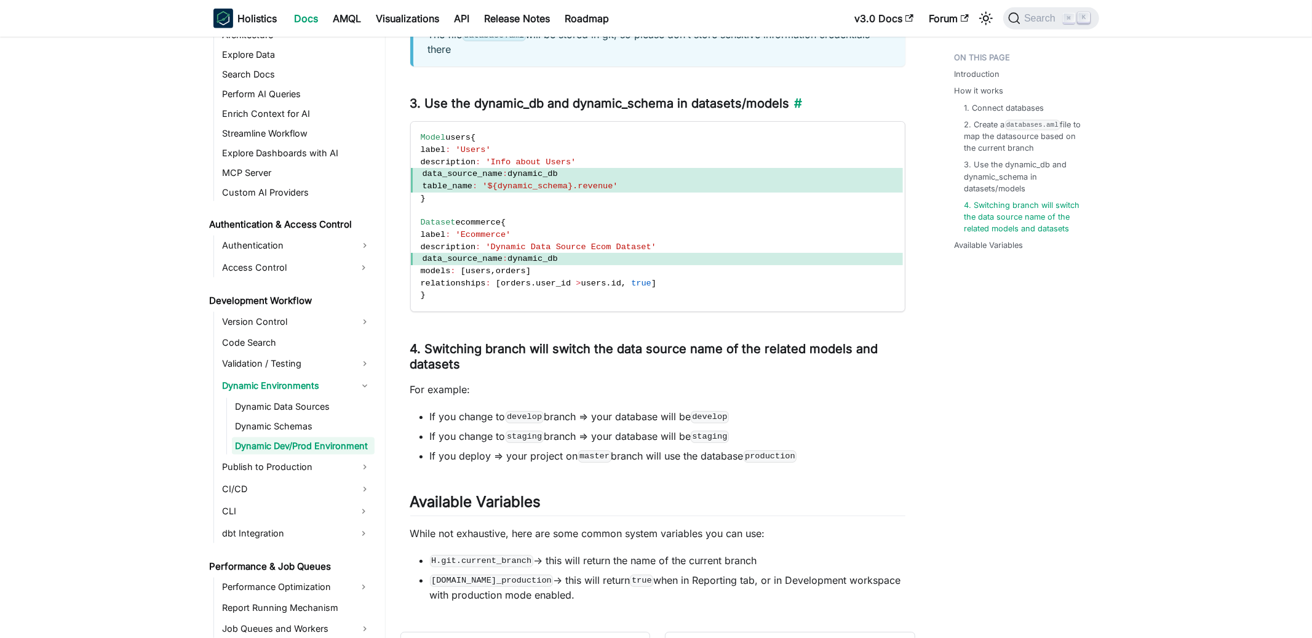
scroll to position [1541, 0]
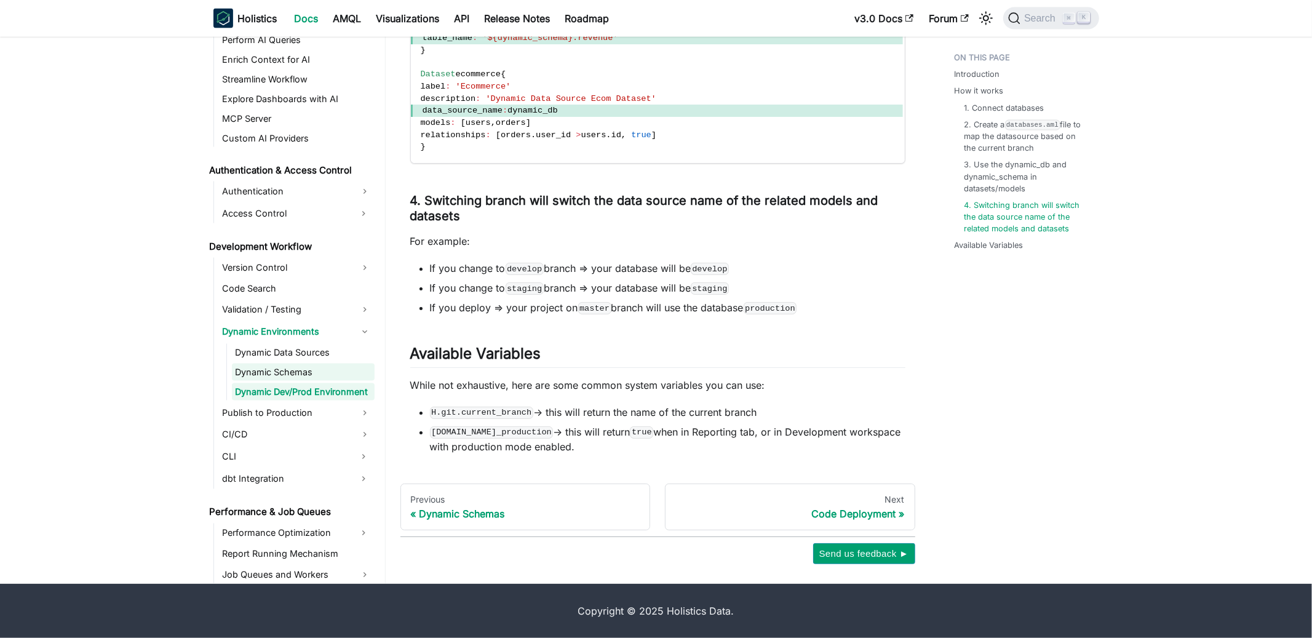
click at [306, 363] on link "Dynamic Schemas" at bounding box center [303, 371] width 143 height 17
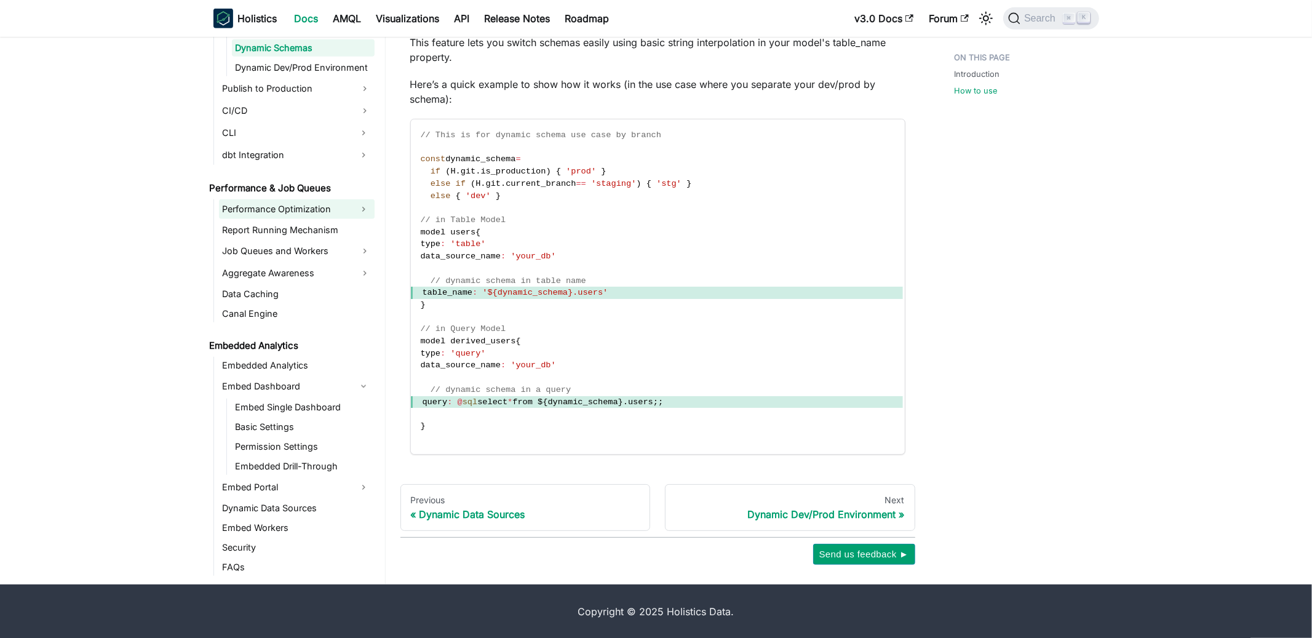
scroll to position [1018, 0]
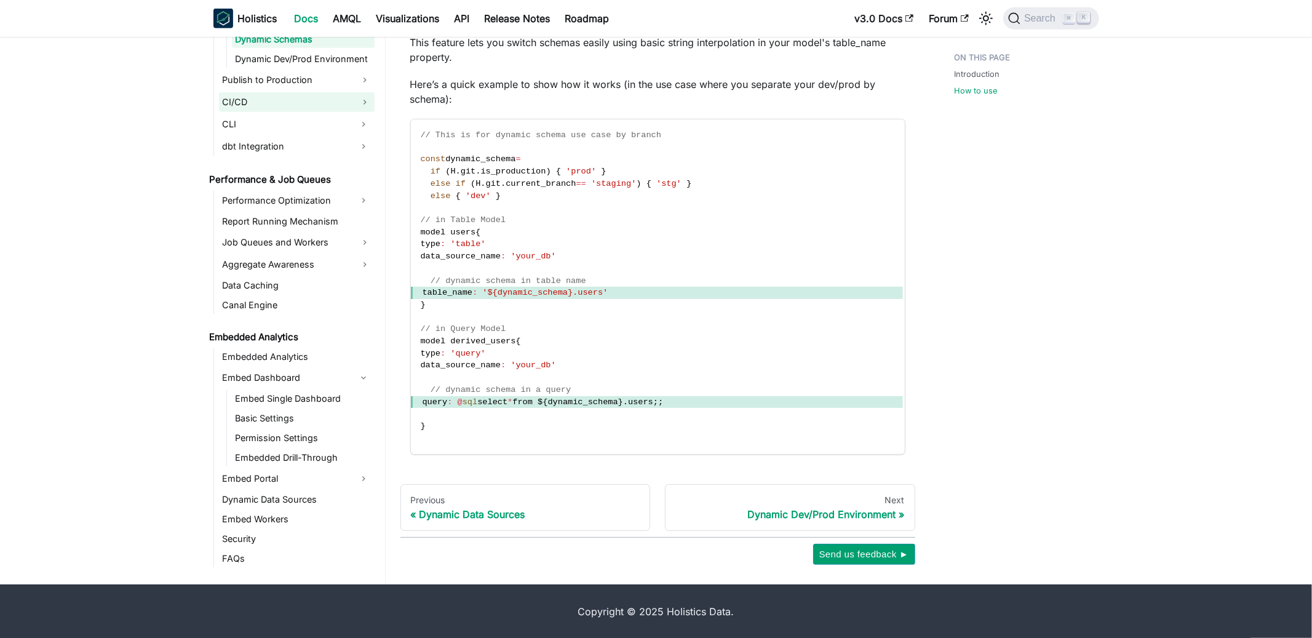
click at [323, 92] on link "CI/CD" at bounding box center [297, 102] width 156 height 20
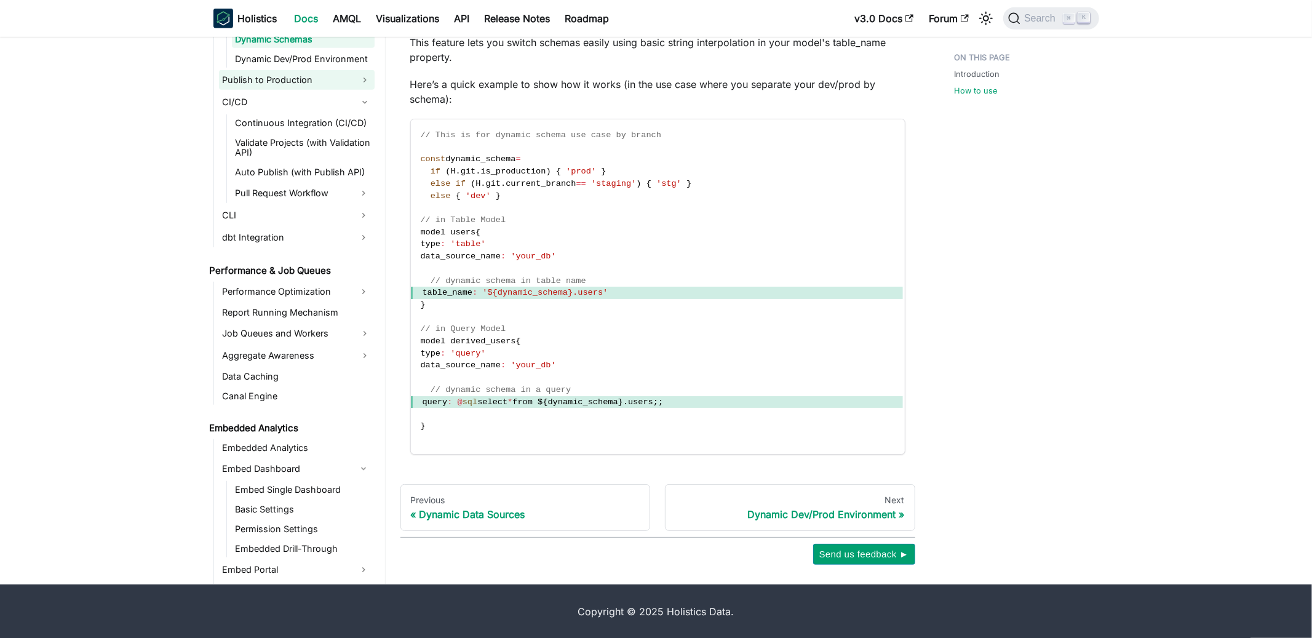
click at [332, 82] on link "Publish to Production" at bounding box center [297, 80] width 156 height 20
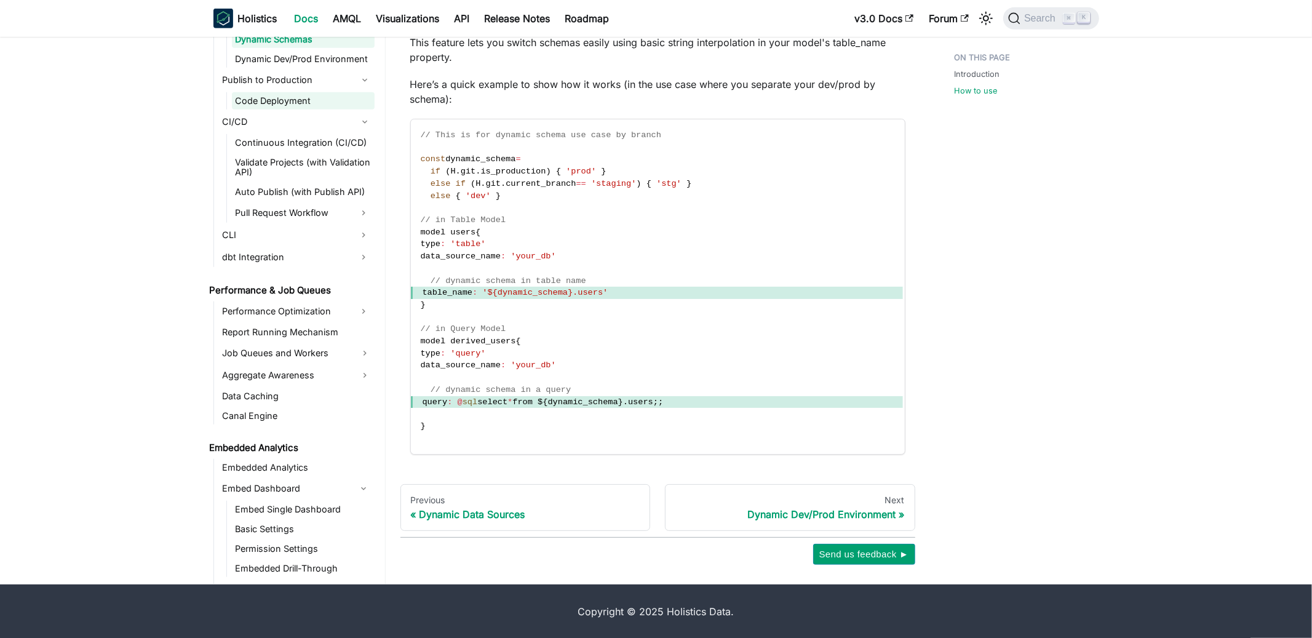
click at [329, 95] on link "Code Deployment" at bounding box center [303, 100] width 143 height 17
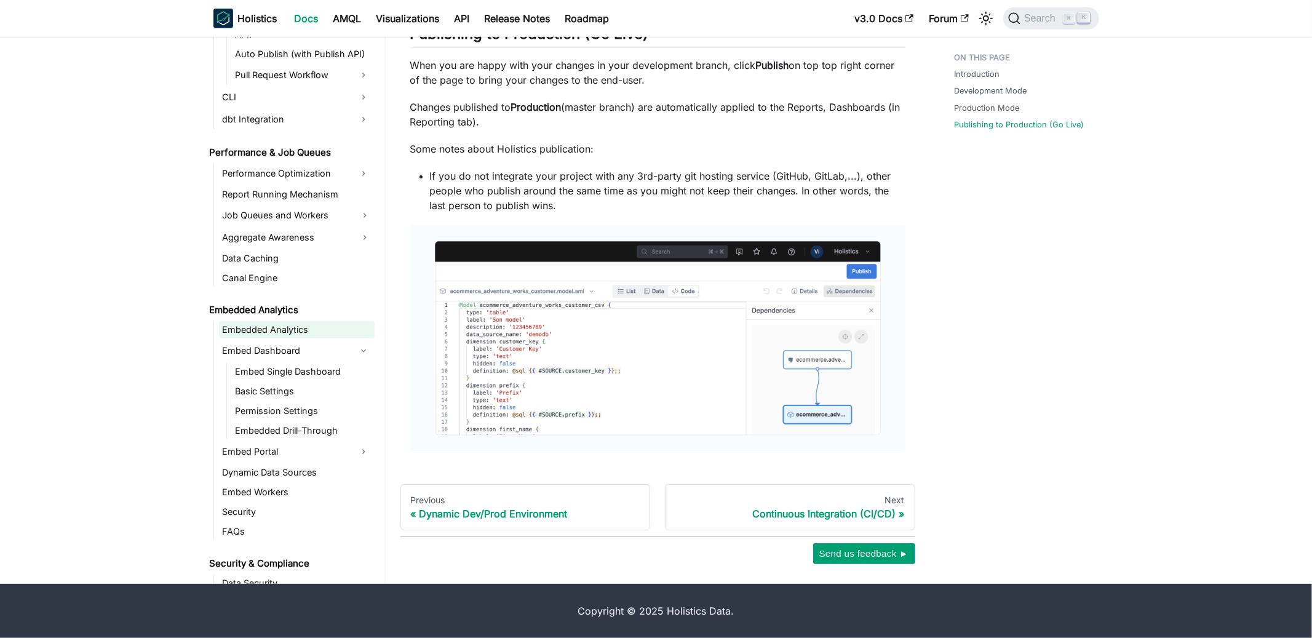
scroll to position [1167, 0]
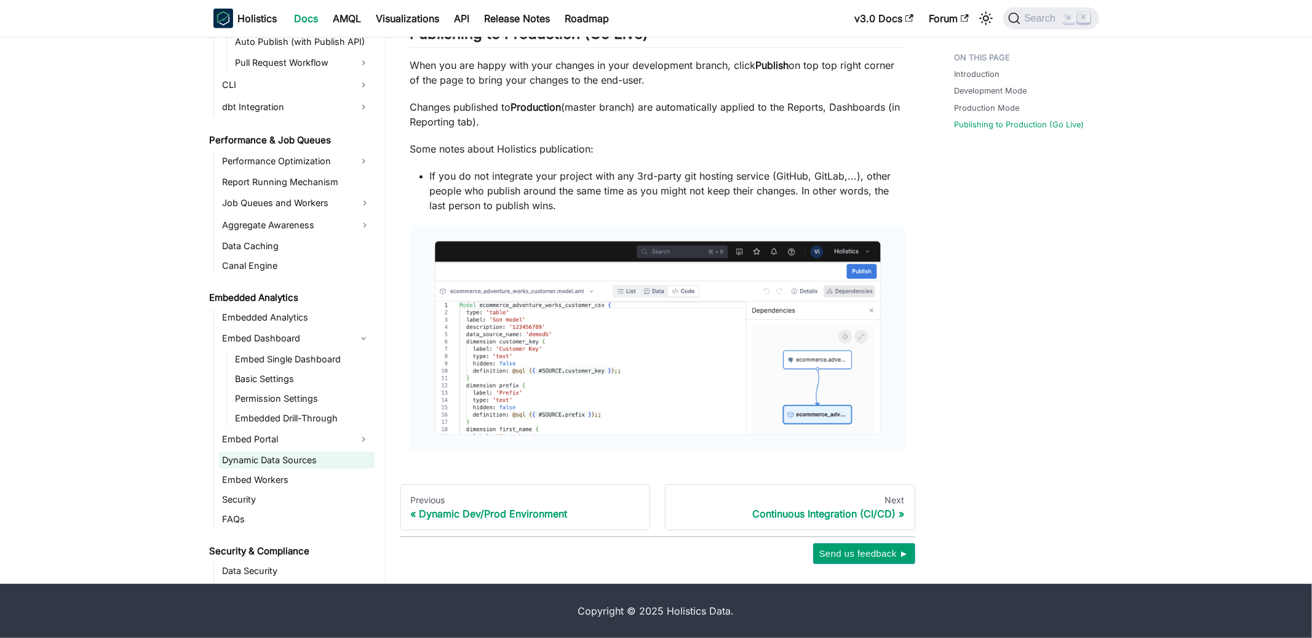
click at [297, 455] on link "Dynamic Data Sources" at bounding box center [297, 459] width 156 height 17
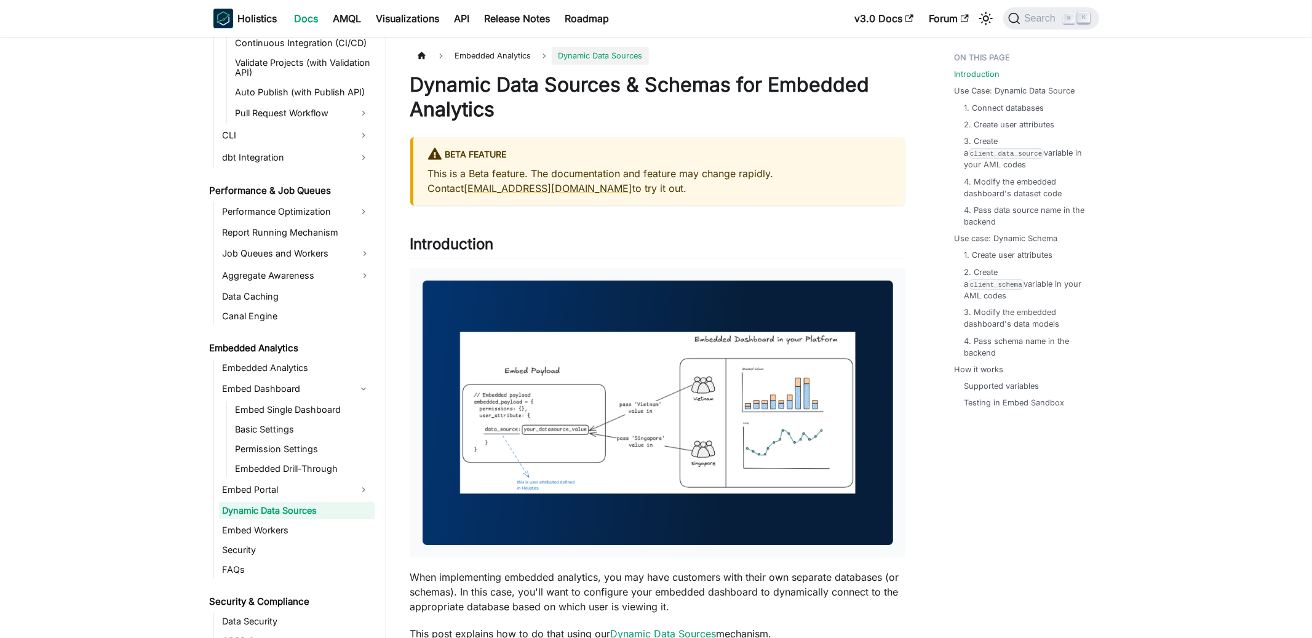
scroll to position [548, 0]
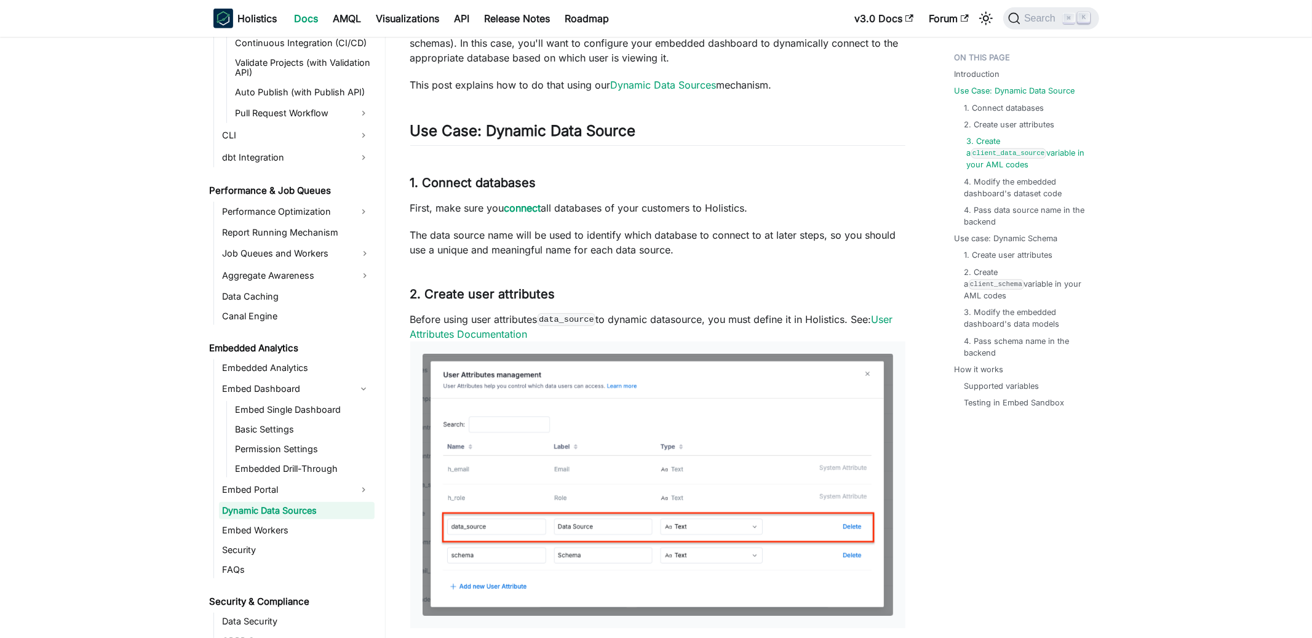
click at [1037, 152] on link "3. Create a client_data_source variable in your AML codes" at bounding box center [1028, 153] width 122 height 36
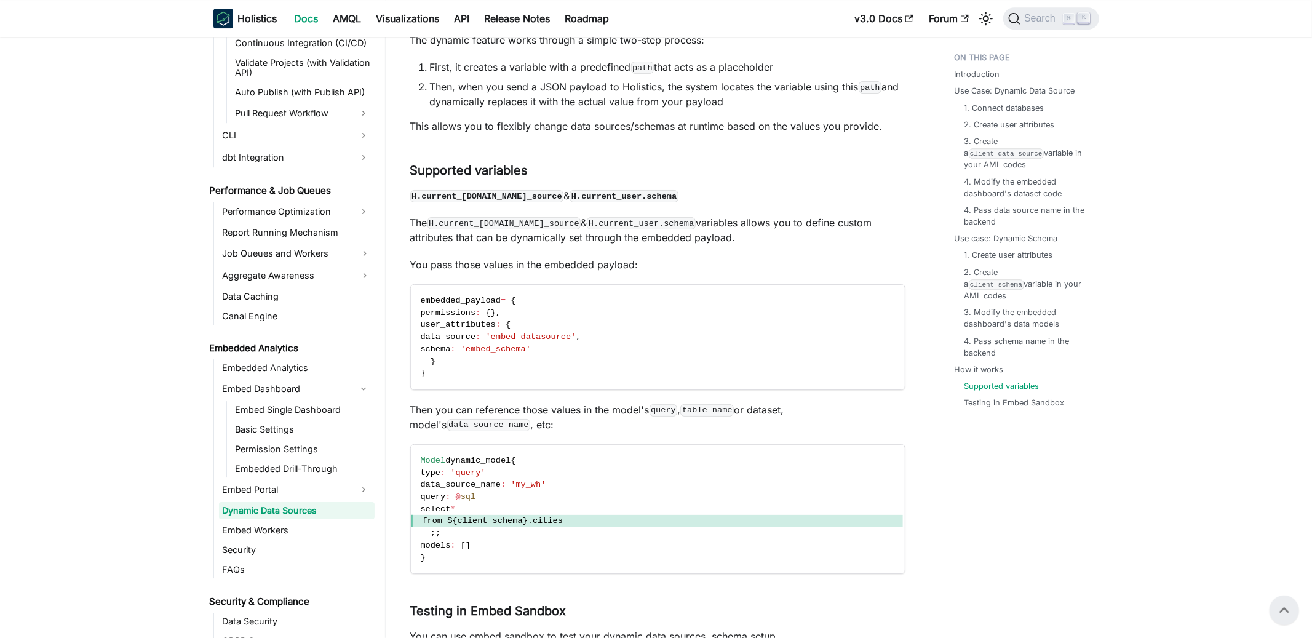
scroll to position [2945, 0]
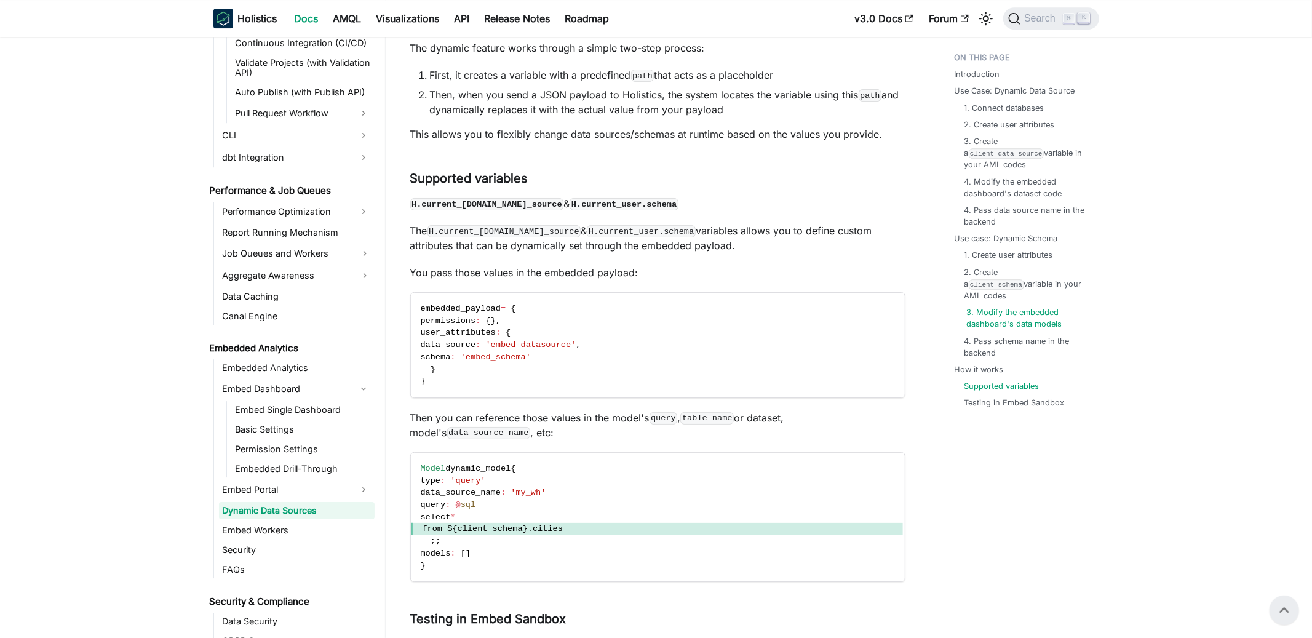
click at [1013, 306] on link "3. Modify the embedded dashboard's data models" at bounding box center [1028, 317] width 122 height 23
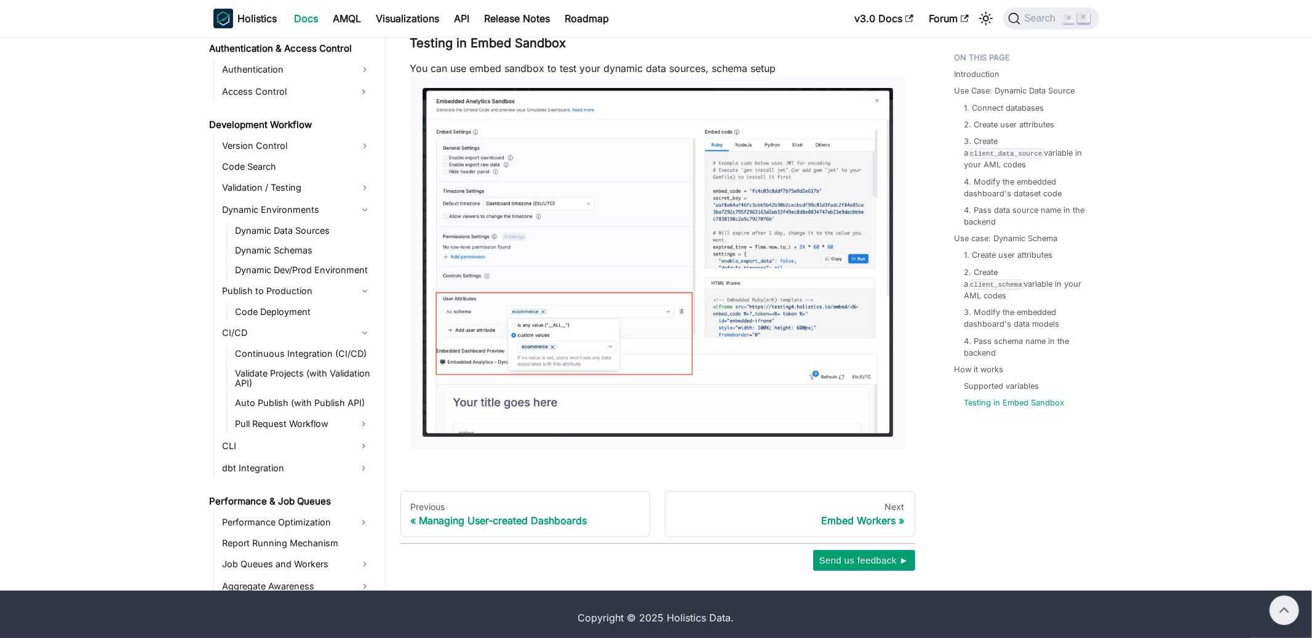
scroll to position [813, 0]
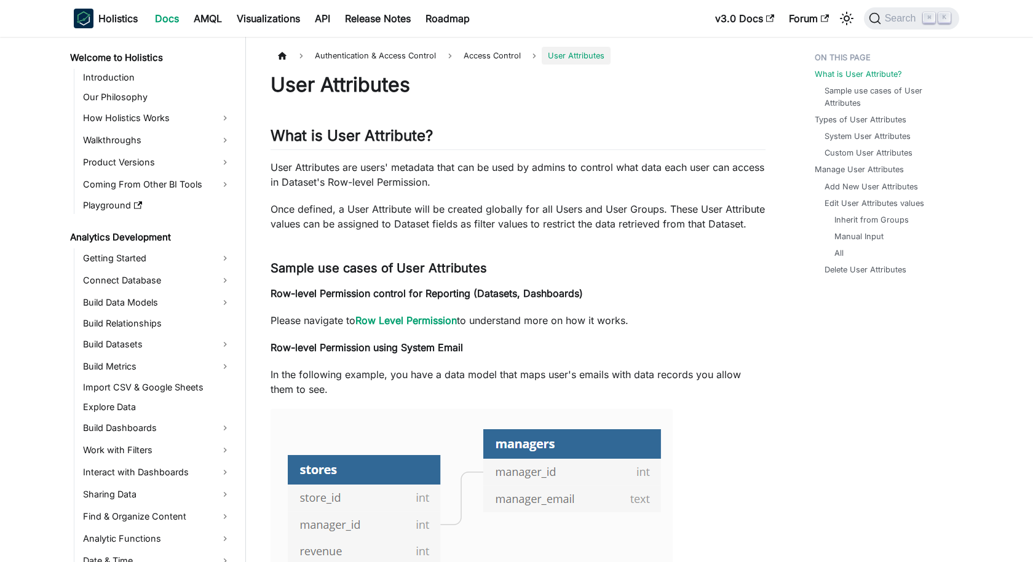
scroll to position [563, 0]
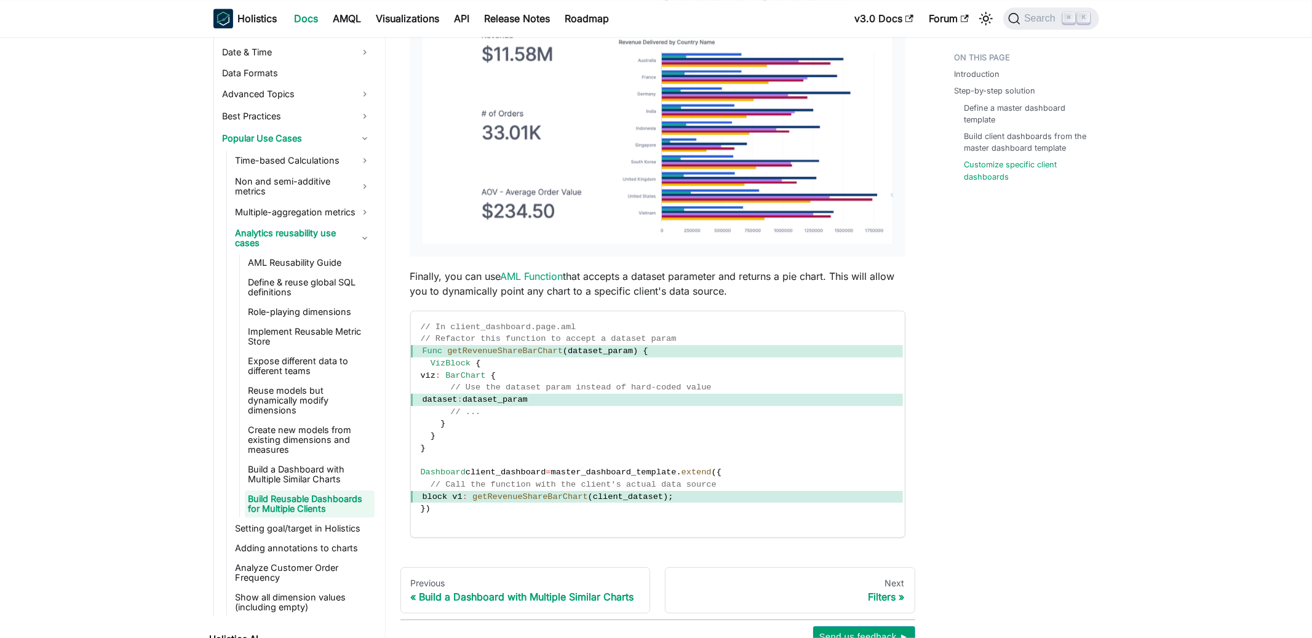
scroll to position [2705, 0]
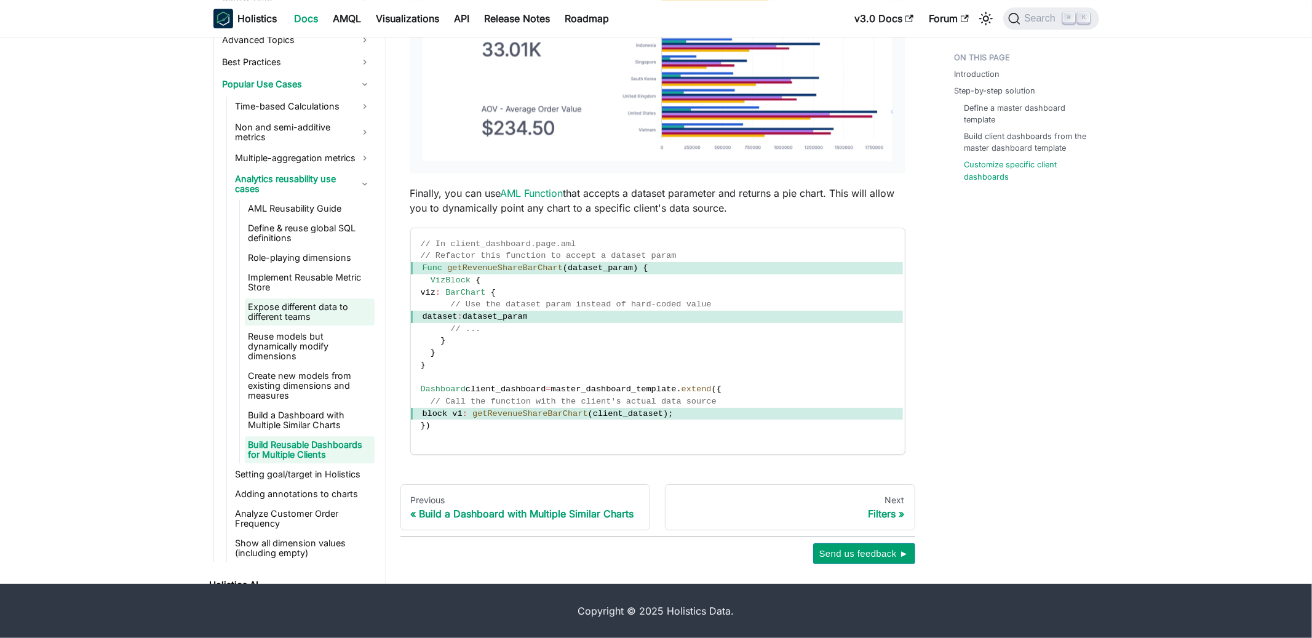
click at [304, 306] on link "Expose different data to different teams" at bounding box center [310, 311] width 130 height 27
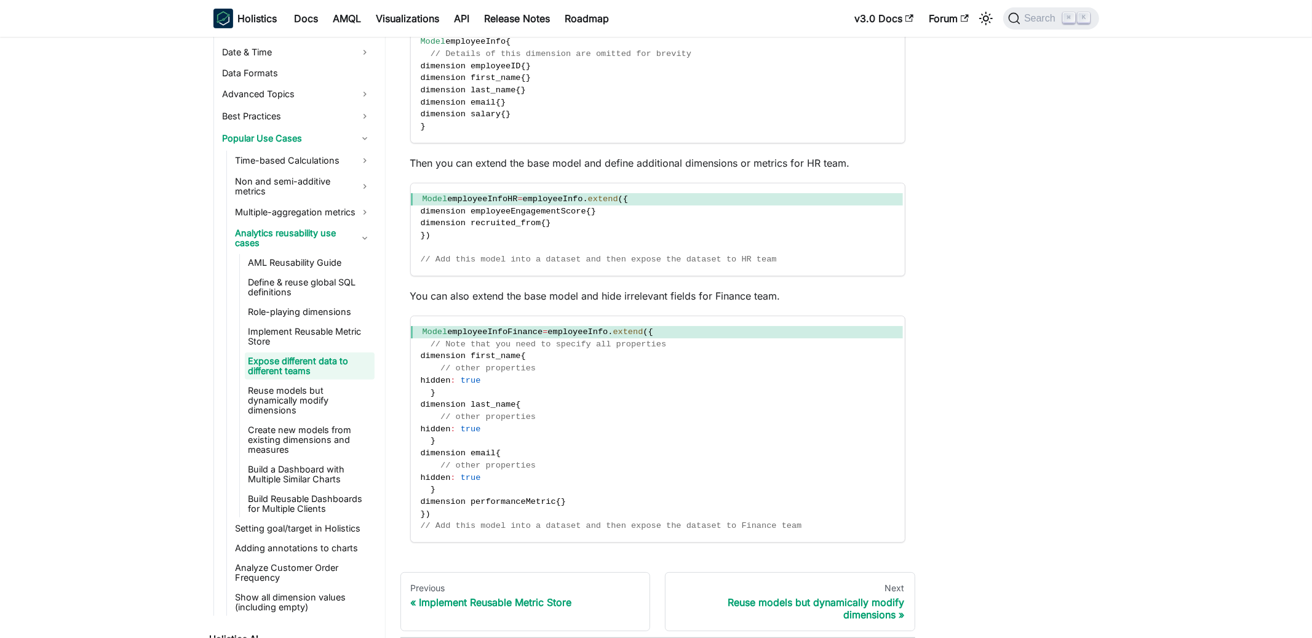
scroll to position [558, 0]
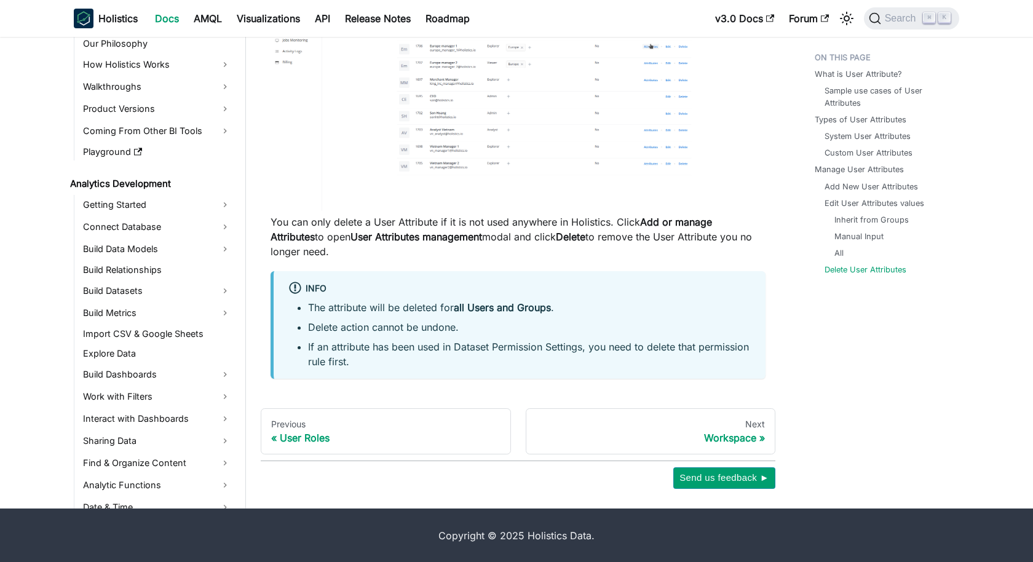
scroll to position [441, 0]
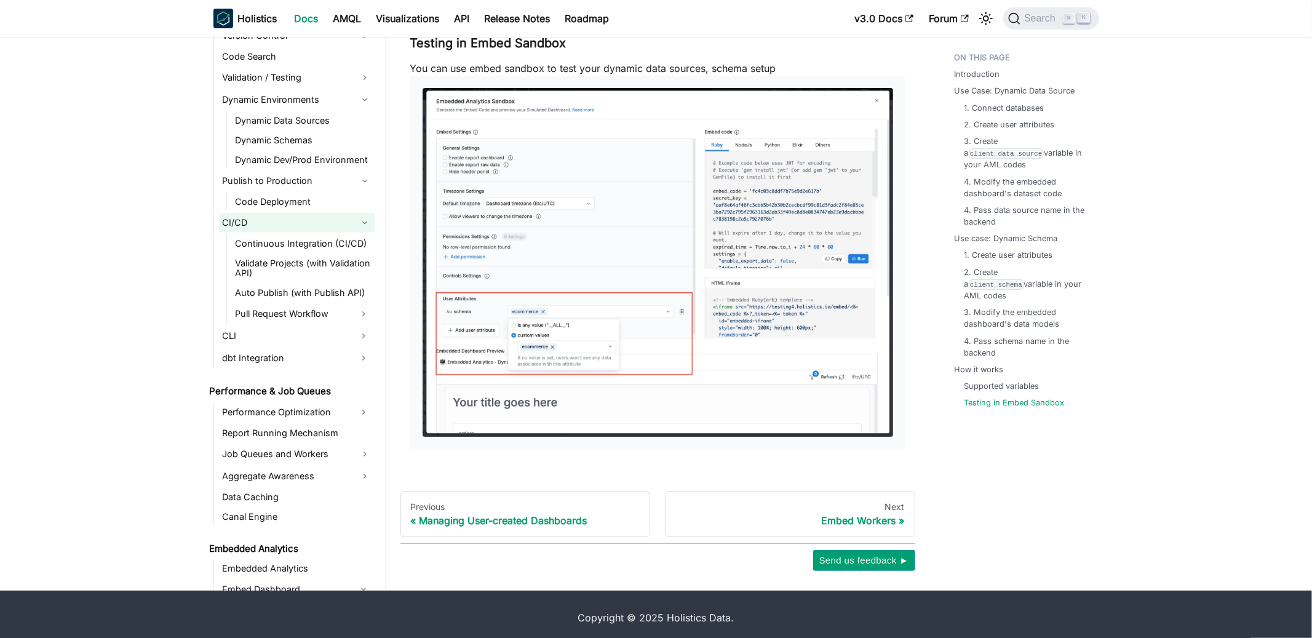
scroll to position [975, 0]
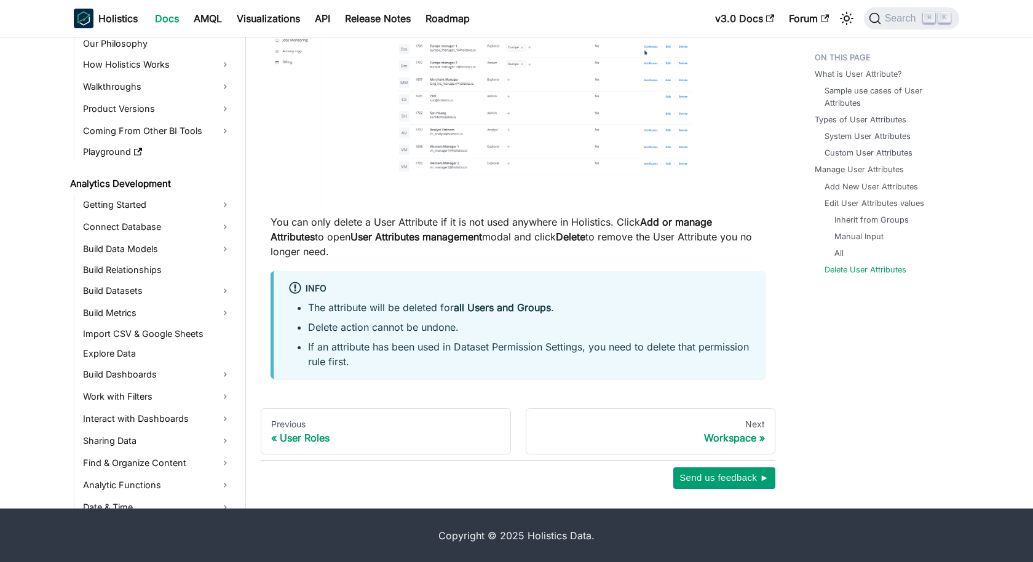
scroll to position [441, 0]
